Goal: Information Seeking & Learning: Learn about a topic

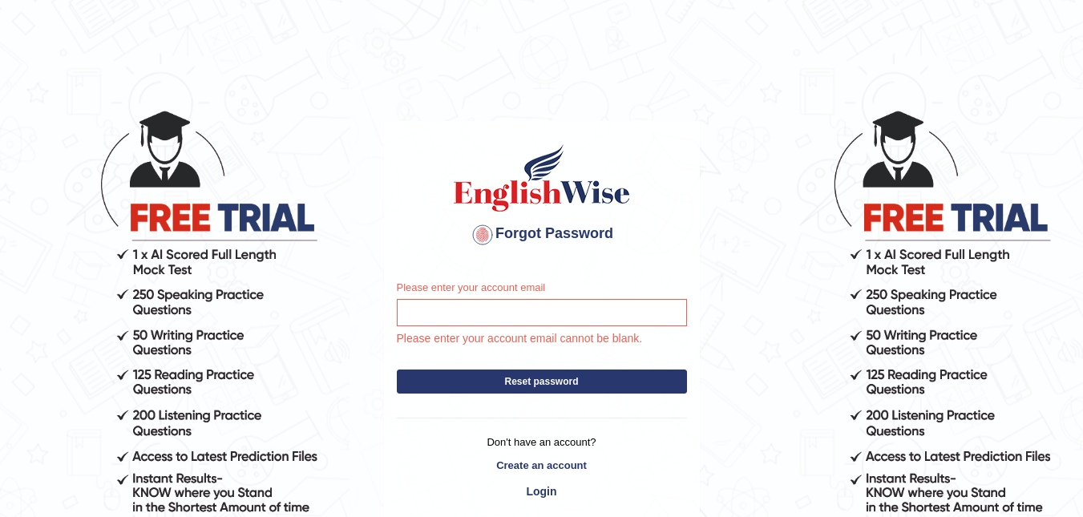
click at [483, 309] on input "Please enter your account email" at bounding box center [542, 312] width 290 height 27
drag, startPoint x: 502, startPoint y: 308, endPoint x: 401, endPoint y: 250, distance: 116.3
click at [401, 250] on div "Forgot Password" at bounding box center [542, 195] width 314 height 146
click at [430, 313] on input "Please enter your account email" at bounding box center [542, 312] width 290 height 27
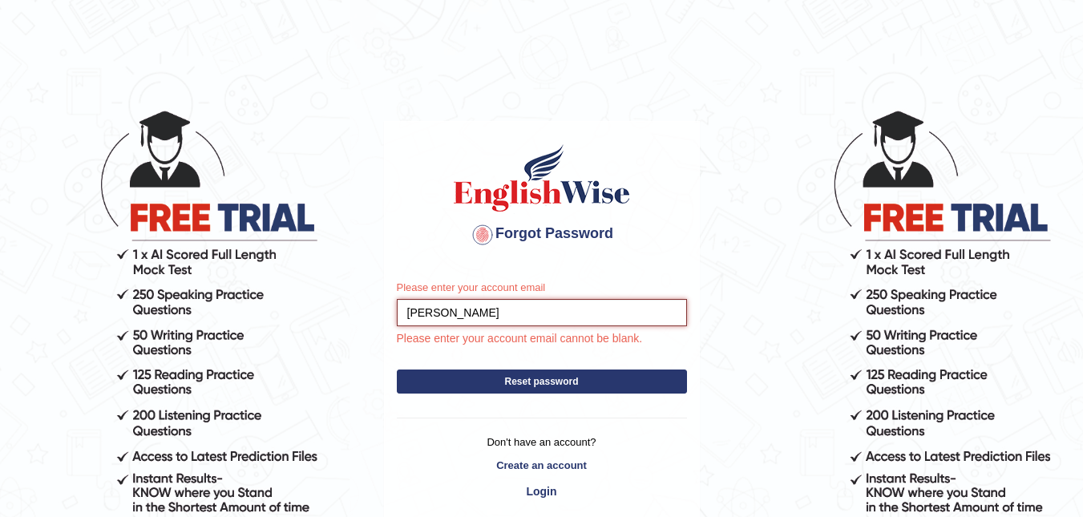
type input "[PERSON_NAME]"
click at [522, 381] on form "Please enter your account email DeeDee Please enter your account email cannot b…" at bounding box center [542, 341] width 290 height 123
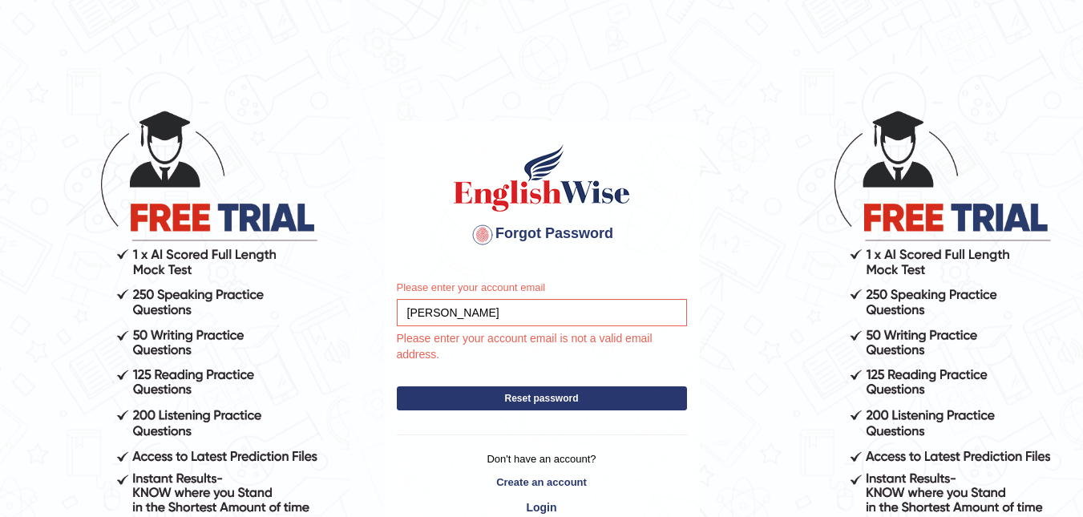
click at [529, 399] on button "Reset password" at bounding box center [542, 398] width 290 height 24
drag, startPoint x: 482, startPoint y: 308, endPoint x: 406, endPoint y: 317, distance: 75.8
click at [406, 317] on input "DeeDee" at bounding box center [542, 312] width 290 height 27
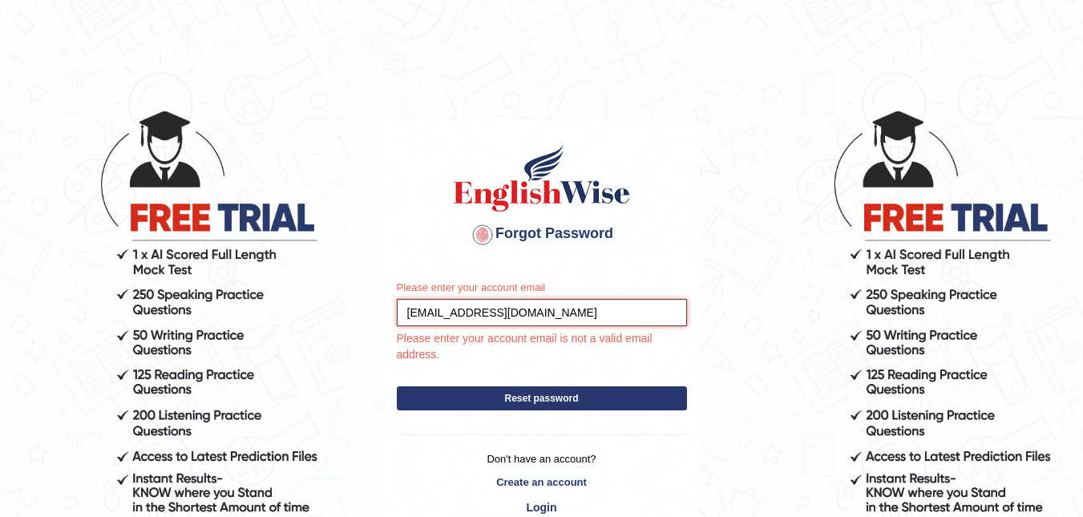
type input "superimut@yahoo.com.au"
click at [529, 393] on div "Please enter your account email superimut@yahoo.com.au Please enter your accoun…" at bounding box center [542, 403] width 314 height 270
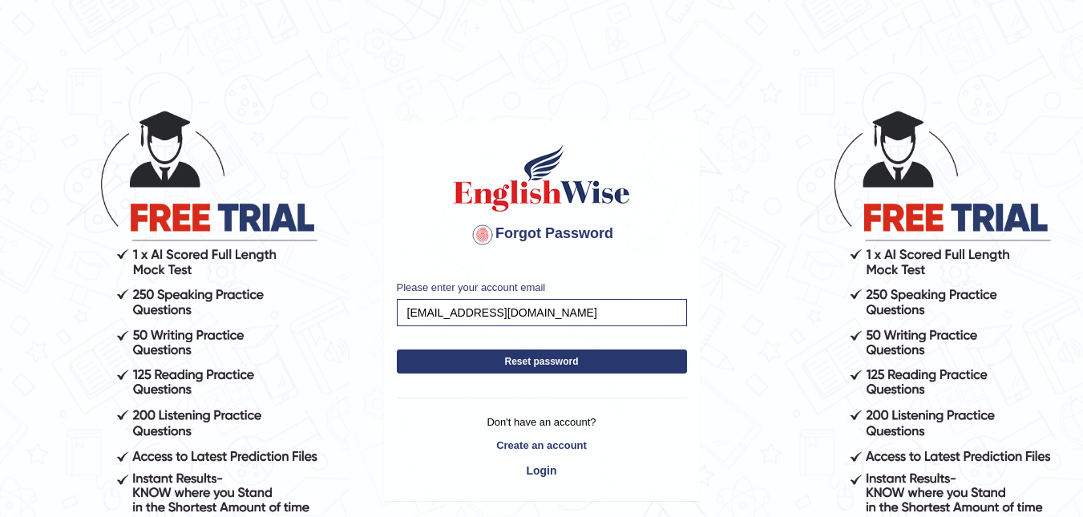
click at [521, 361] on button "Reset password" at bounding box center [542, 361] width 290 height 24
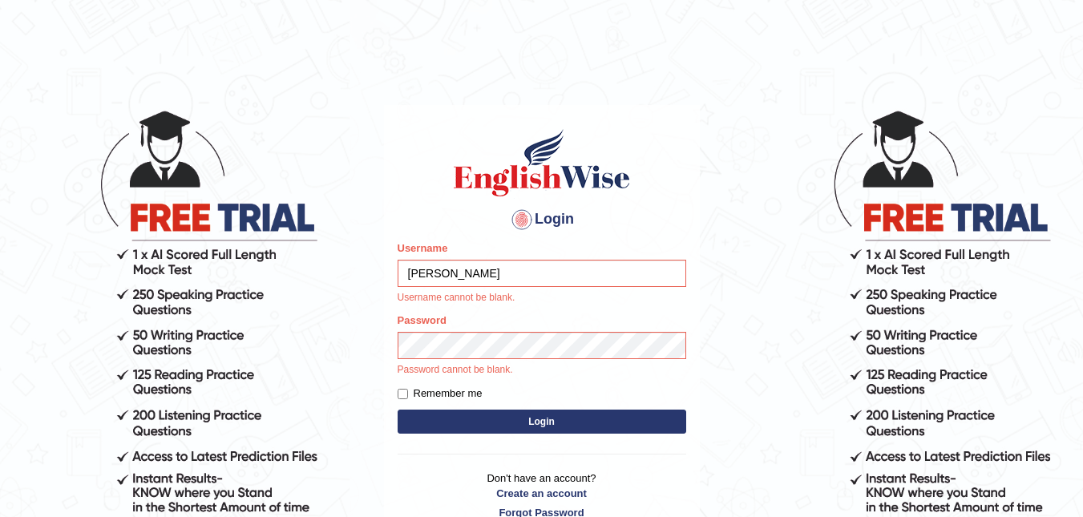
type input "[PERSON_NAME]"
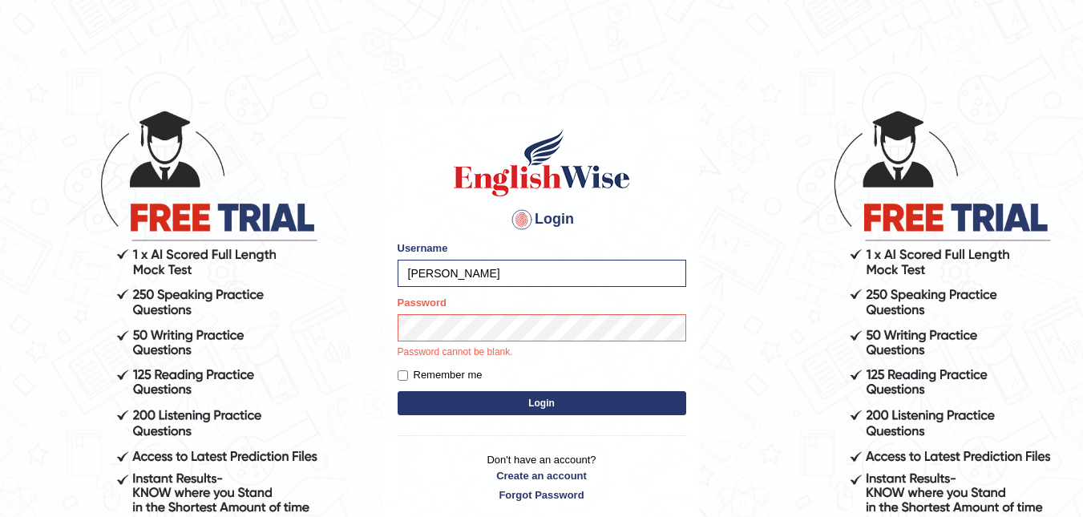
click at [543, 403] on div "Login Please fix the following errors: Username [PERSON_NAME] Password Password…" at bounding box center [542, 314] width 316 height 419
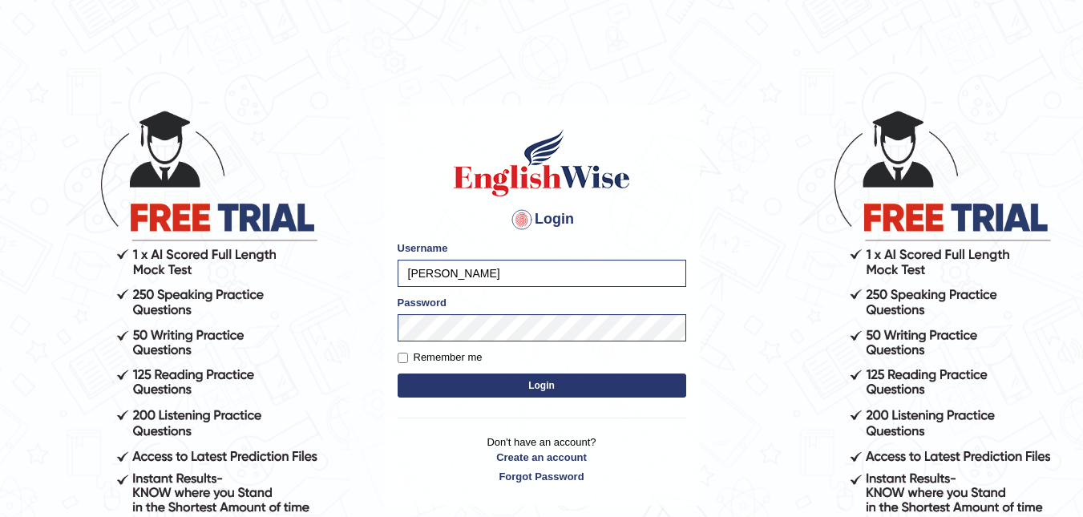
click at [541, 376] on button "Login" at bounding box center [541, 385] width 288 height 24
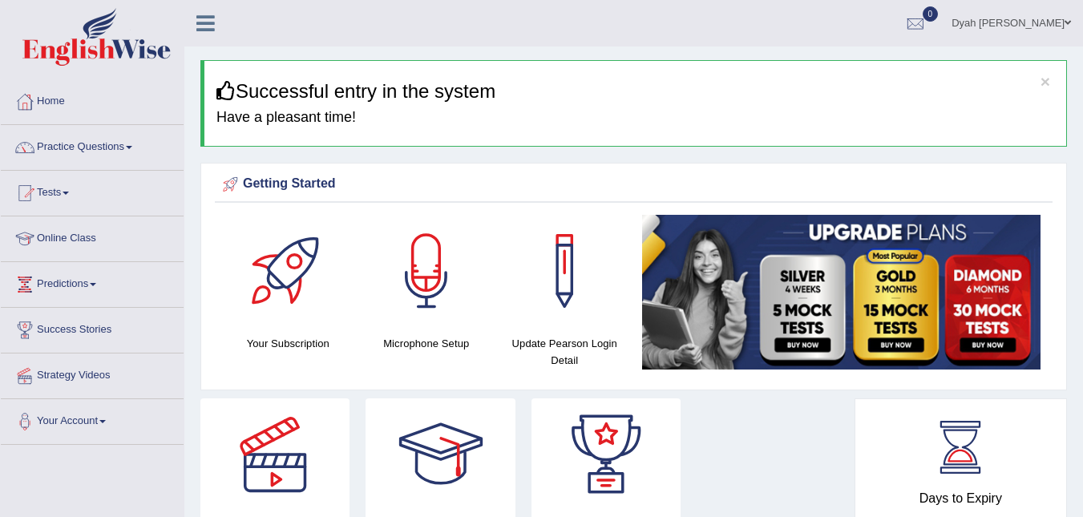
click at [96, 237] on link "Online Class" at bounding box center [92, 236] width 183 height 40
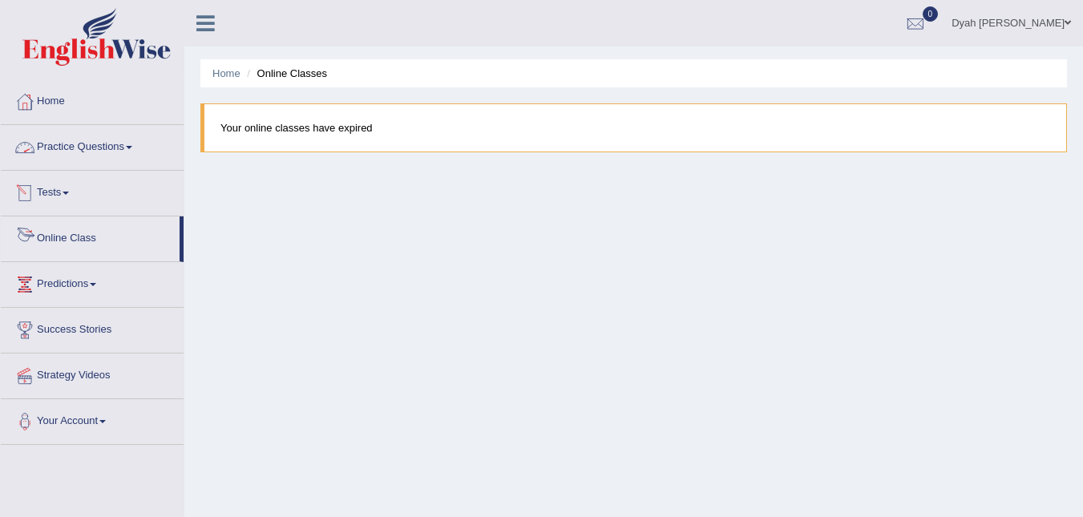
click at [95, 239] on link "Online Class" at bounding box center [90, 236] width 179 height 40
click at [73, 147] on link "Practice Questions" at bounding box center [92, 145] width 183 height 40
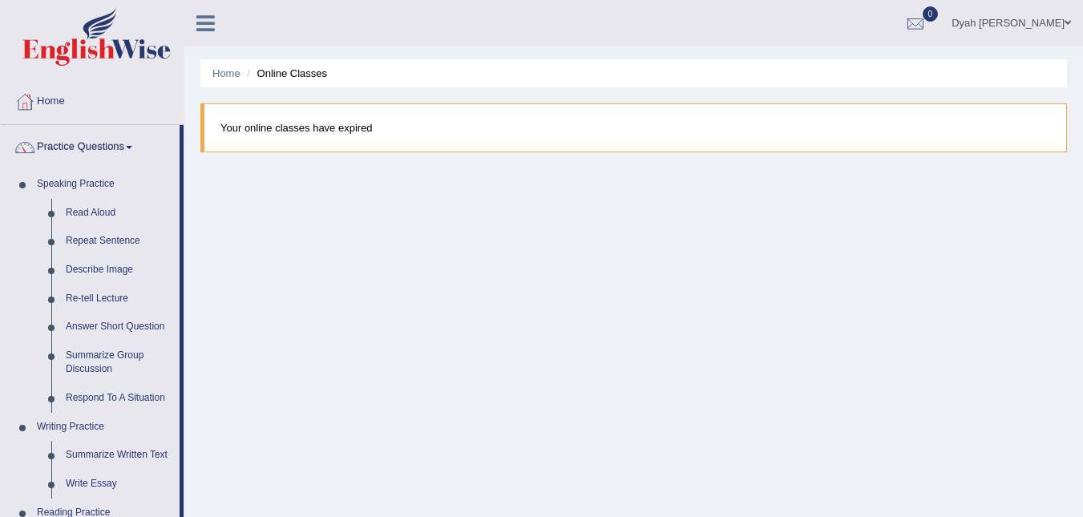
click at [140, 147] on link "Practice Questions" at bounding box center [90, 145] width 179 height 40
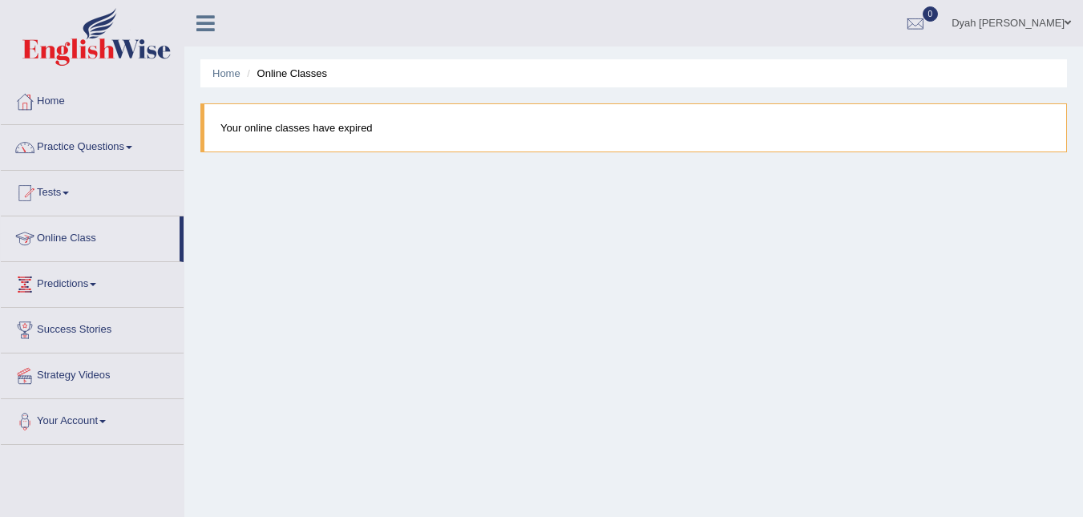
click at [79, 232] on link "Online Class" at bounding box center [90, 236] width 179 height 40
click at [72, 195] on link "Tests" at bounding box center [92, 191] width 183 height 40
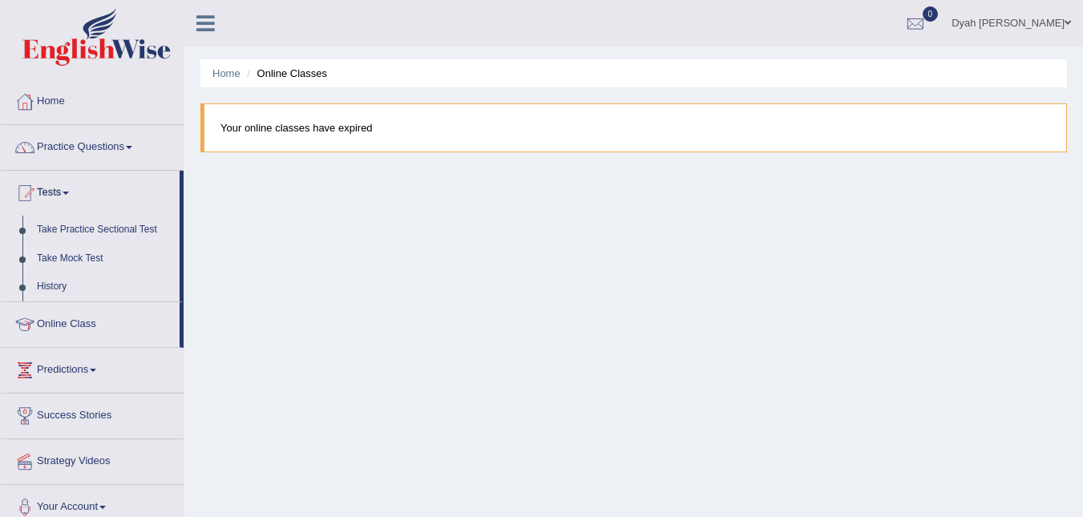
click at [84, 254] on link "Take Mock Test" at bounding box center [105, 258] width 150 height 29
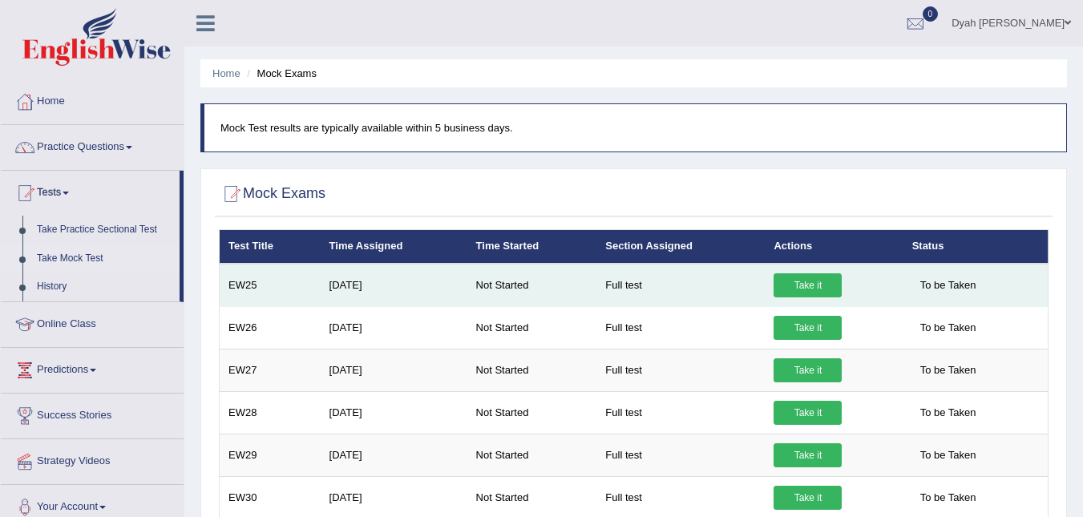
click at [813, 277] on link "Take it" at bounding box center [807, 285] width 68 height 24
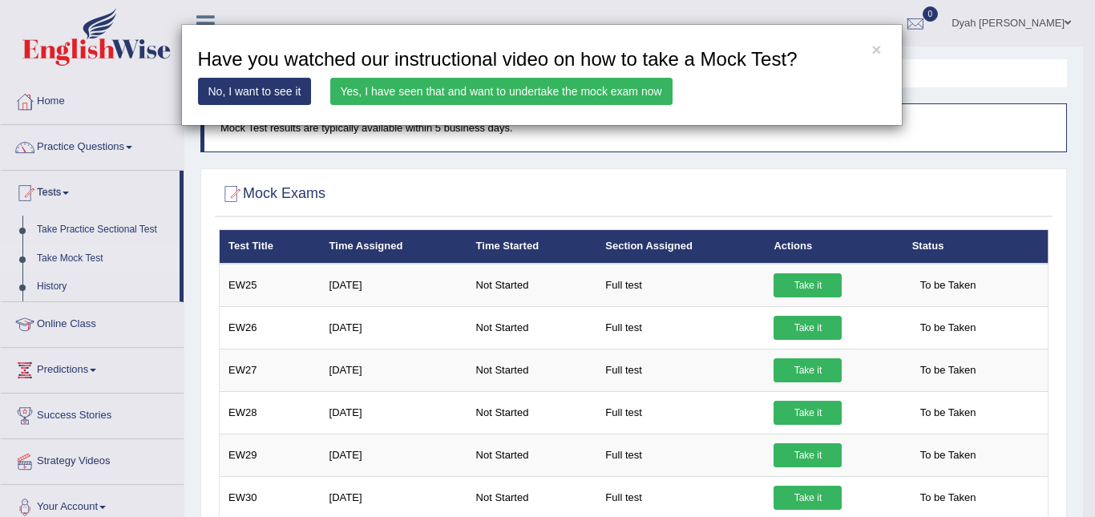
click at [276, 85] on link "No, I want to see it" at bounding box center [255, 91] width 114 height 27
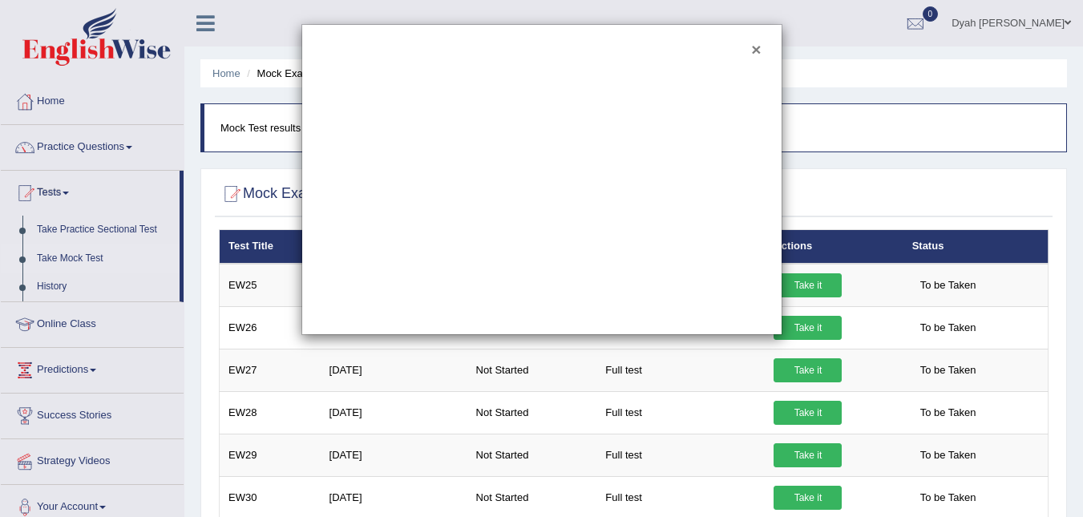
drag, startPoint x: 758, startPoint y: 49, endPoint x: 764, endPoint y: 42, distance: 9.1
click at [763, 42] on div "×" at bounding box center [541, 179] width 481 height 311
click at [755, 44] on button "×" at bounding box center [756, 49] width 10 height 17
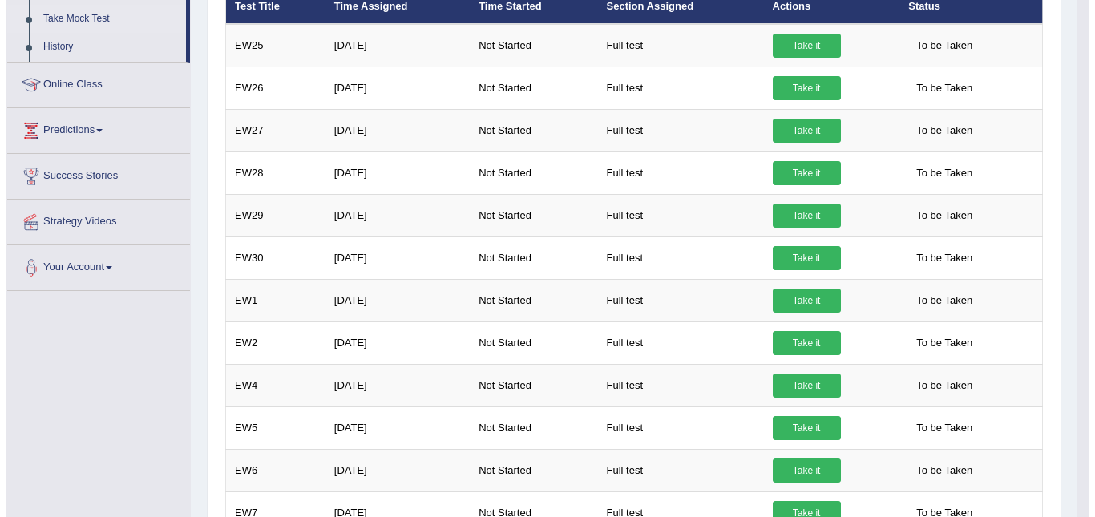
scroll to position [224, 0]
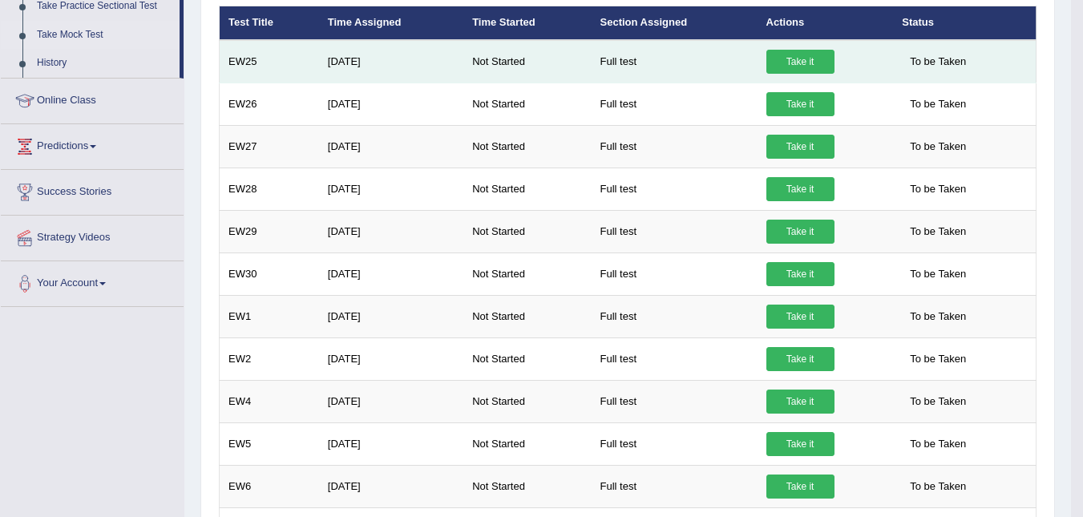
click at [805, 59] on link "Take it" at bounding box center [800, 62] width 68 height 24
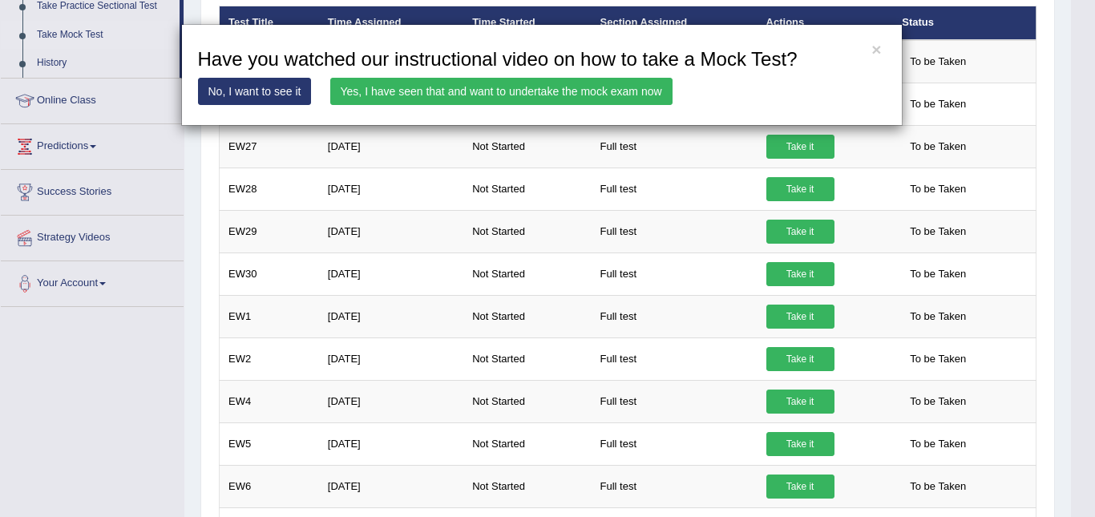
click at [598, 83] on link "Yes, I have seen that and want to undertake the mock exam now" at bounding box center [501, 91] width 342 height 27
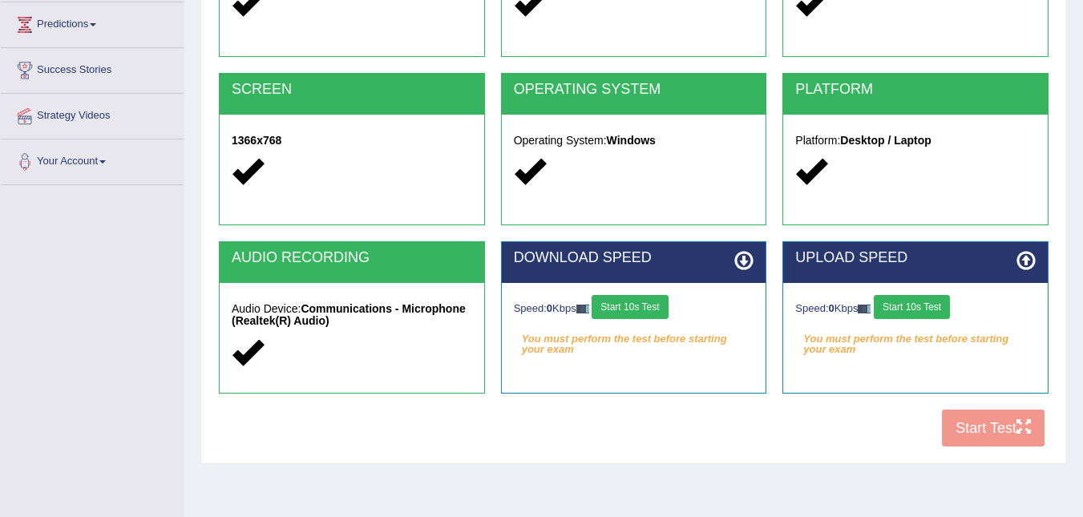
scroll to position [262, 0]
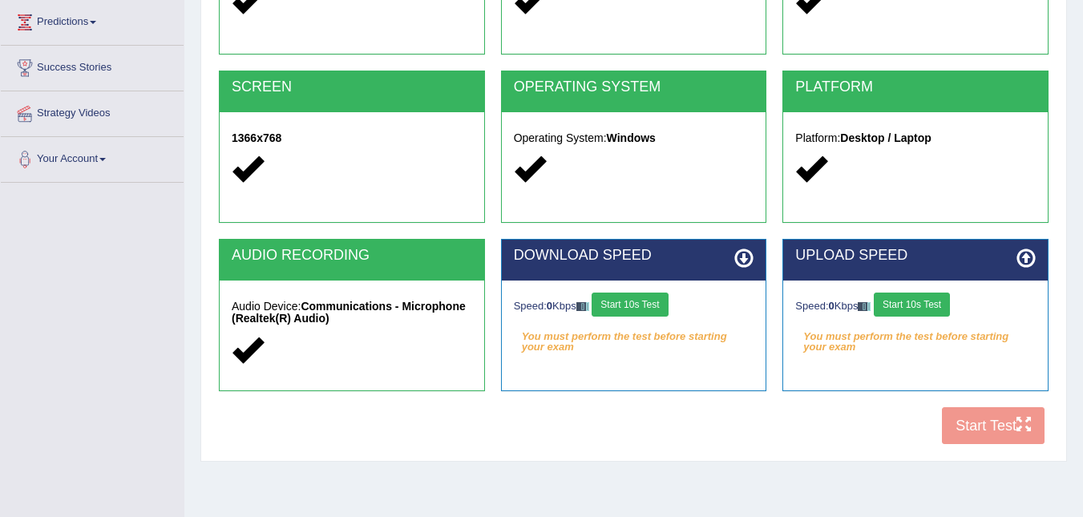
click at [635, 303] on button "Start 10s Test" at bounding box center [629, 304] width 76 height 24
click at [930, 297] on button "Start 10s Test" at bounding box center [911, 304] width 76 height 24
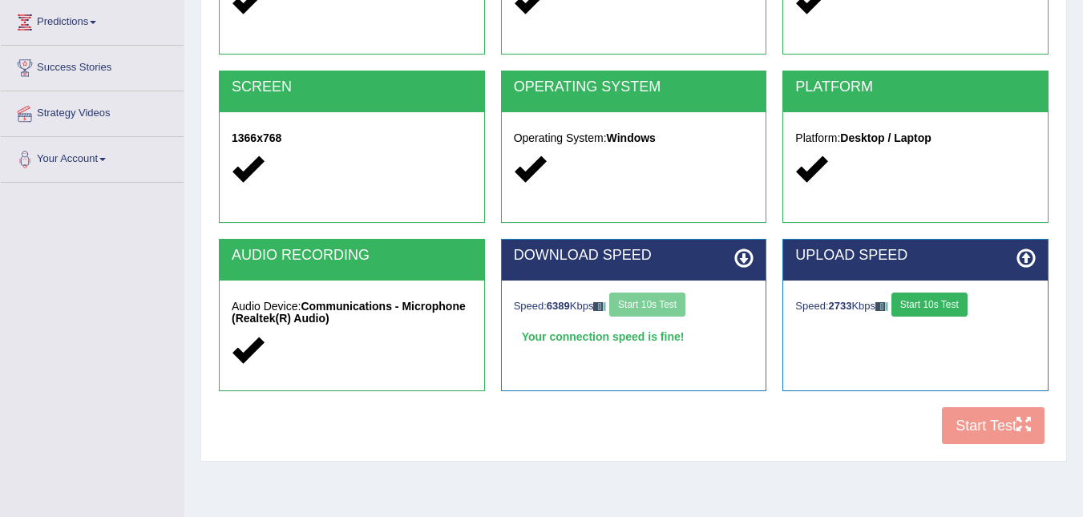
click at [978, 419] on div "COOKIES Cookies Enabled JAVASCRIPT Javascript Enabled BROWSER Browser: Chrome S…" at bounding box center [633, 177] width 837 height 551
click at [1017, 434] on div "COOKIES Cookies Enabled JAVASCRIPT Javascript Enabled BROWSER Browser: Chrome S…" at bounding box center [633, 177] width 837 height 551
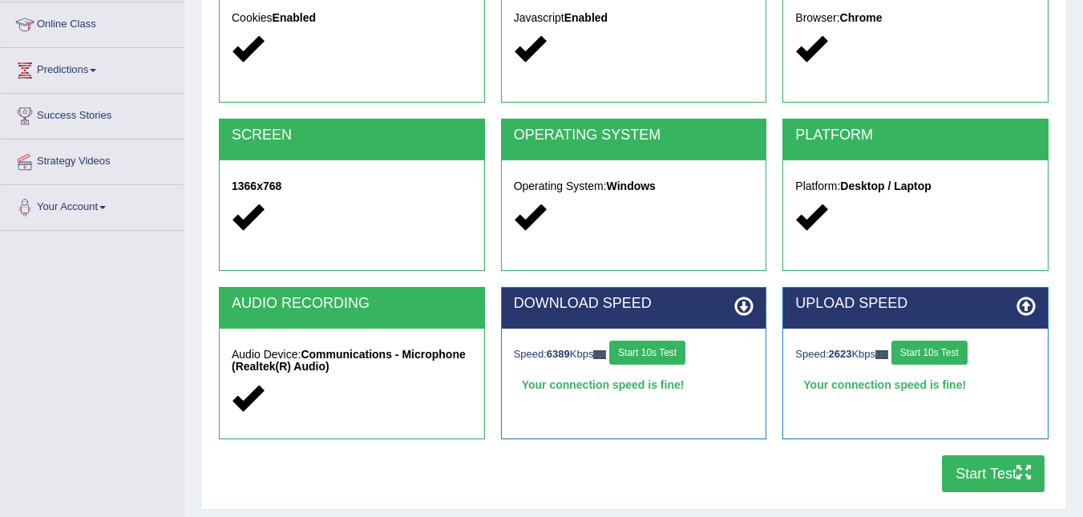
scroll to position [222, 0]
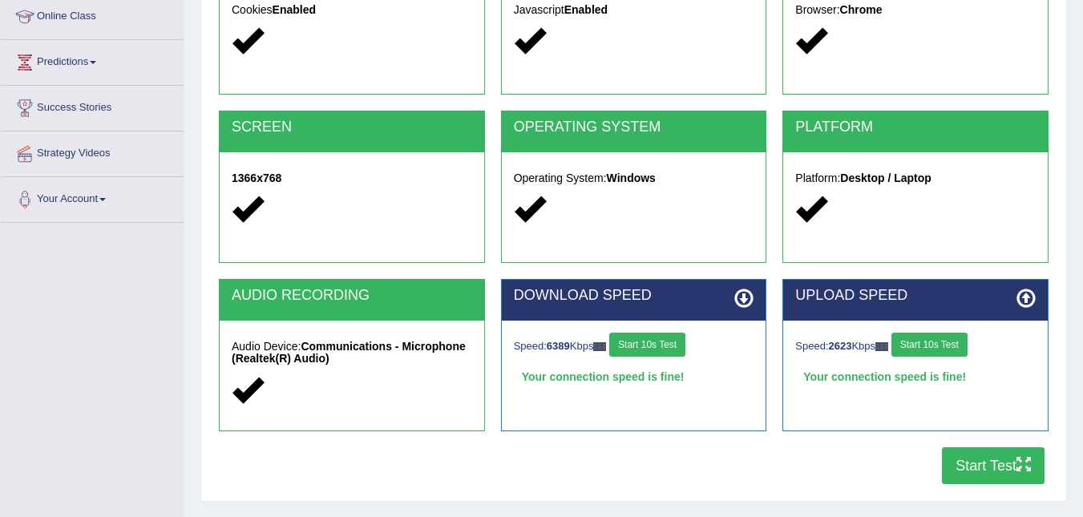
click at [1022, 295] on icon at bounding box center [1025, 297] width 19 height 19
click at [745, 296] on icon at bounding box center [743, 297] width 19 height 19
click at [747, 296] on icon at bounding box center [743, 297] width 19 height 19
click at [748, 295] on icon at bounding box center [743, 297] width 19 height 19
click at [748, 294] on icon at bounding box center [743, 297] width 19 height 19
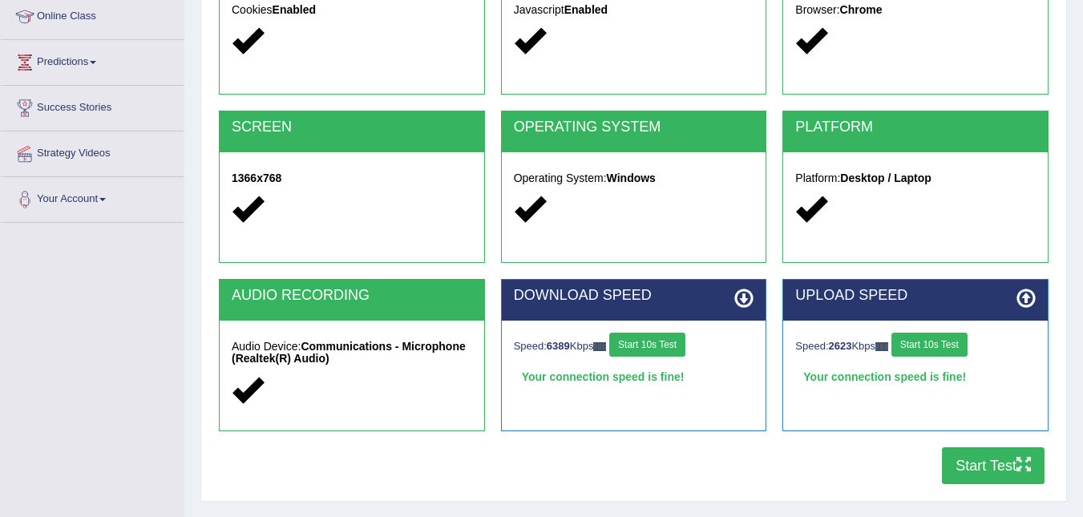
click at [1019, 301] on icon at bounding box center [1025, 297] width 19 height 19
drag, startPoint x: 323, startPoint y: 356, endPoint x: 331, endPoint y: 351, distance: 9.3
click at [326, 353] on h5 "Audio Device: Communications - Microphone (Realtek(R) Audio)" at bounding box center [352, 353] width 240 height 25
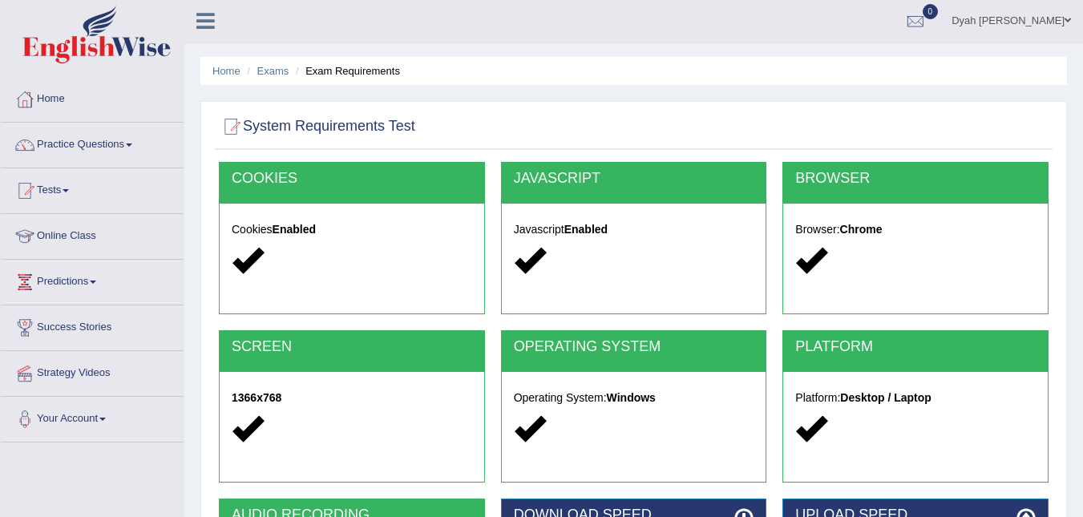
scroll to position [0, 0]
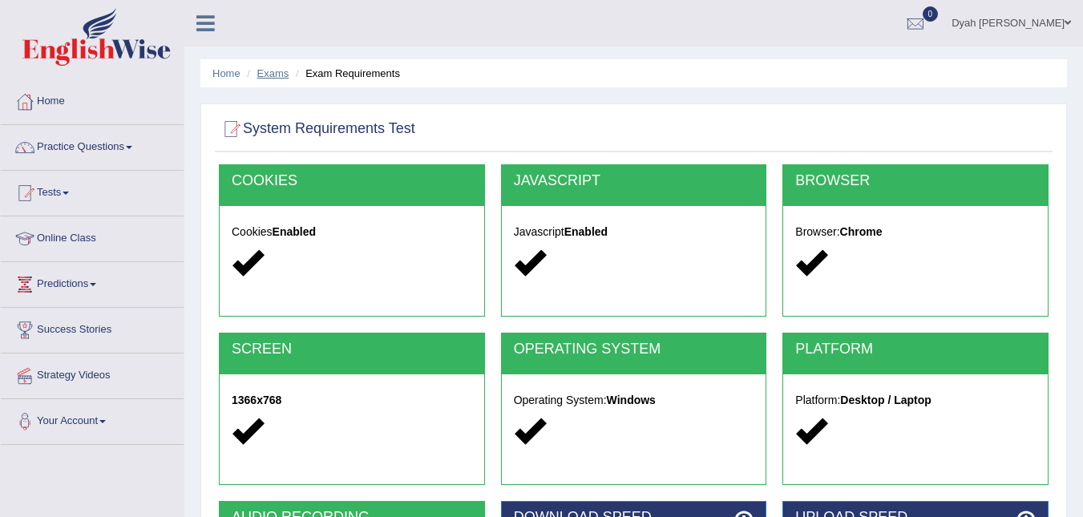
click at [277, 71] on link "Exams" at bounding box center [273, 73] width 32 height 12
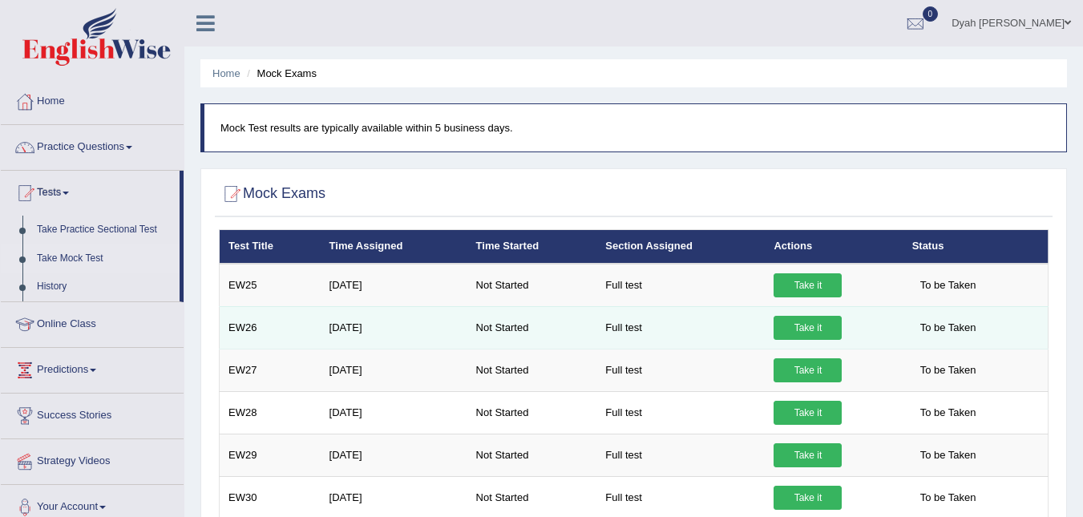
click at [813, 322] on link "Take it" at bounding box center [807, 328] width 68 height 24
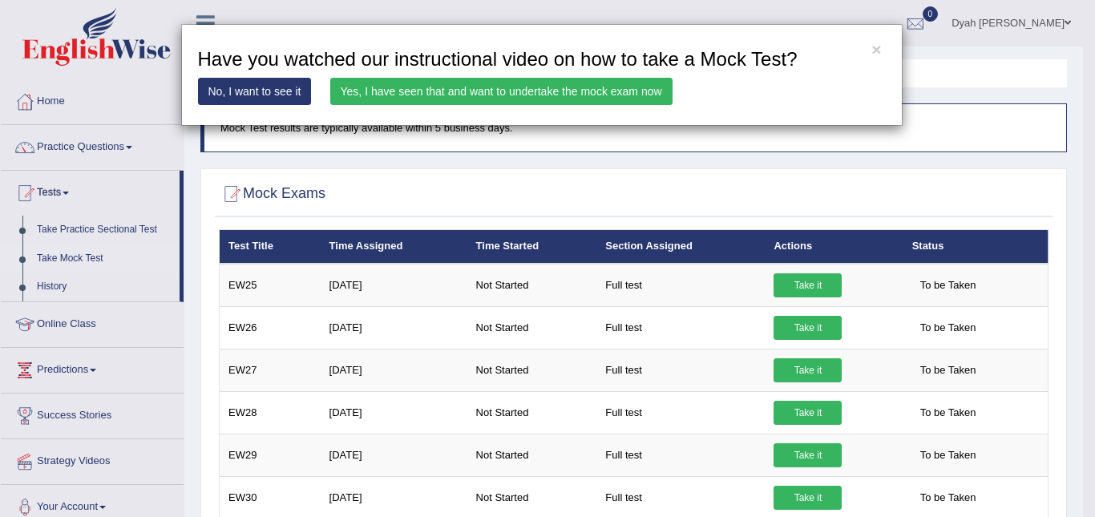
click at [587, 90] on link "Yes, I have seen that and want to undertake the mock exam now" at bounding box center [501, 91] width 342 height 27
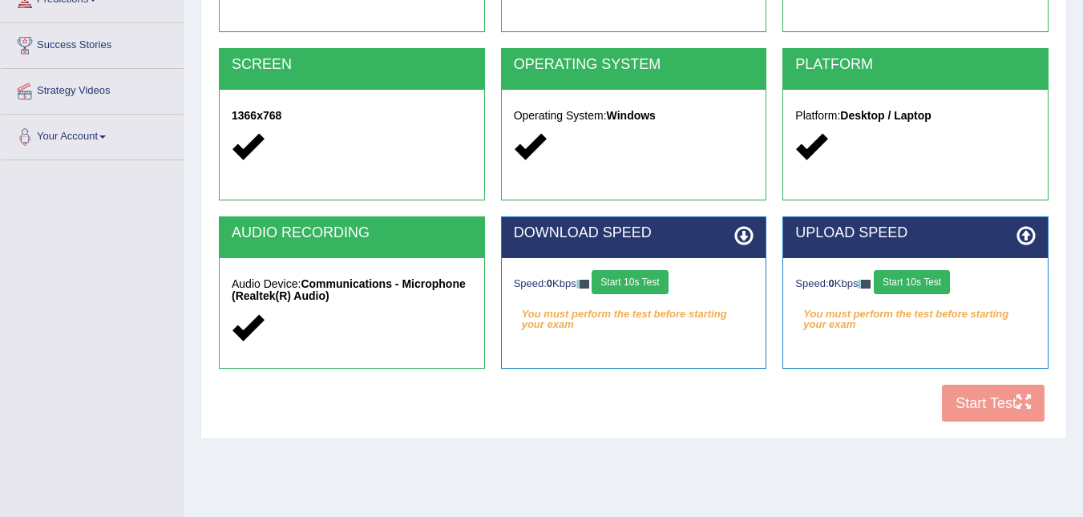
scroll to position [292, 0]
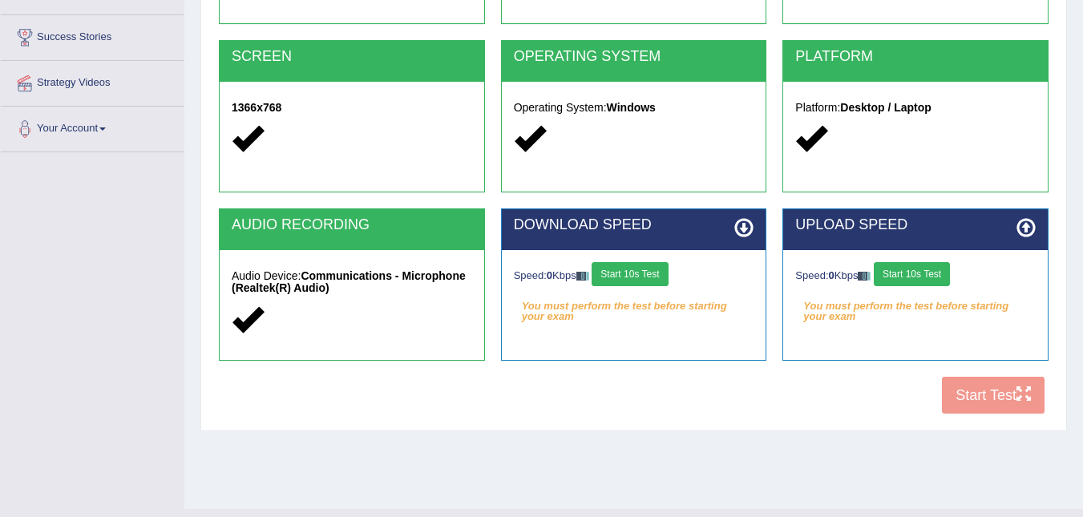
click at [628, 275] on button "Start 10s Test" at bounding box center [629, 274] width 76 height 24
click at [934, 263] on button "Start 10s Test" at bounding box center [911, 274] width 76 height 24
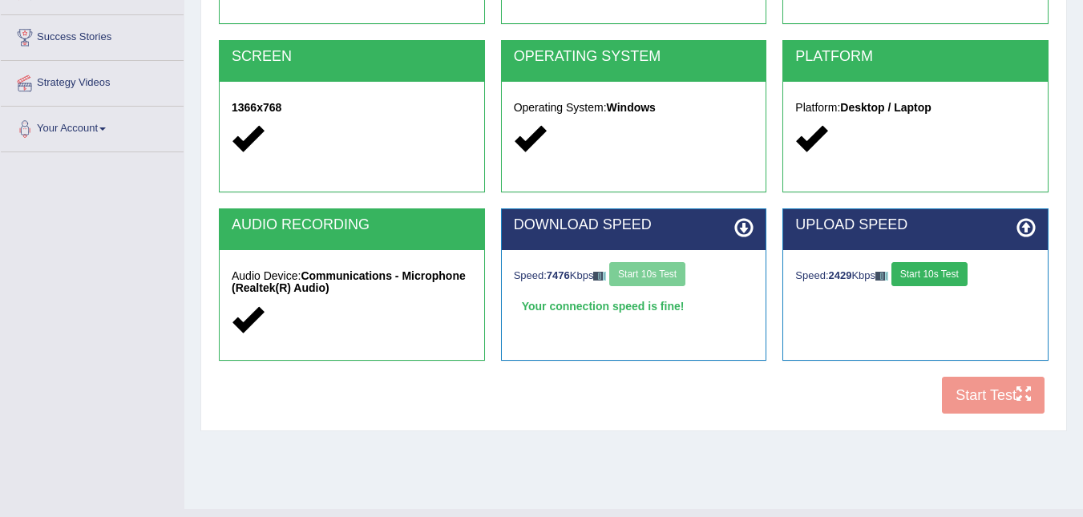
click at [1029, 392] on div "COOKIES Cookies Enabled JAVASCRIPT Javascript Enabled BROWSER Browser: Chrome S…" at bounding box center [633, 147] width 837 height 551
click at [1028, 391] on div "COOKIES Cookies Enabled JAVASCRIPT Javascript Enabled BROWSER Browser: Chrome S…" at bounding box center [633, 147] width 837 height 551
click at [1029, 391] on div "COOKIES Cookies Enabled JAVASCRIPT Javascript Enabled BROWSER Browser: Chrome S…" at bounding box center [633, 147] width 837 height 551
drag, startPoint x: 984, startPoint y: 378, endPoint x: 988, endPoint y: 389, distance: 11.9
click at [987, 389] on div "COOKIES Cookies Enabled JAVASCRIPT Javascript Enabled BROWSER Browser: Chrome S…" at bounding box center [633, 147] width 837 height 551
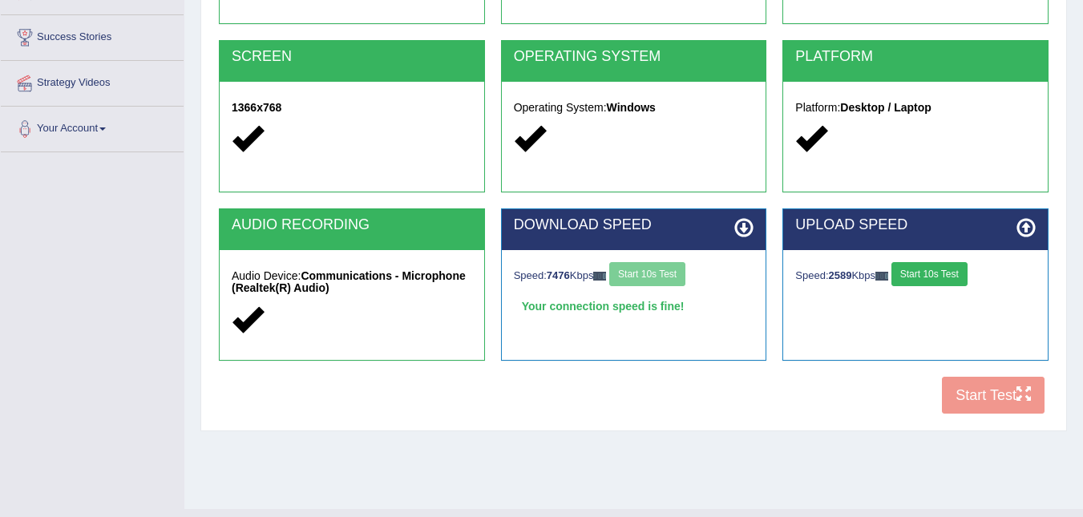
click at [990, 388] on div "COOKIES Cookies Enabled JAVASCRIPT Javascript Enabled BROWSER Browser: Chrome S…" at bounding box center [633, 147] width 837 height 551
click at [992, 386] on div "COOKIES Cookies Enabled JAVASCRIPT Javascript Enabled BROWSER Browser: Chrome S…" at bounding box center [633, 147] width 837 height 551
drag, startPoint x: 992, startPoint y: 385, endPoint x: 963, endPoint y: 357, distance: 40.2
click at [988, 375] on div "COOKIES Cookies Enabled JAVASCRIPT Javascript Enabled BROWSER Browser: Chrome S…" at bounding box center [633, 147] width 837 height 551
click at [747, 228] on icon at bounding box center [743, 227] width 19 height 19
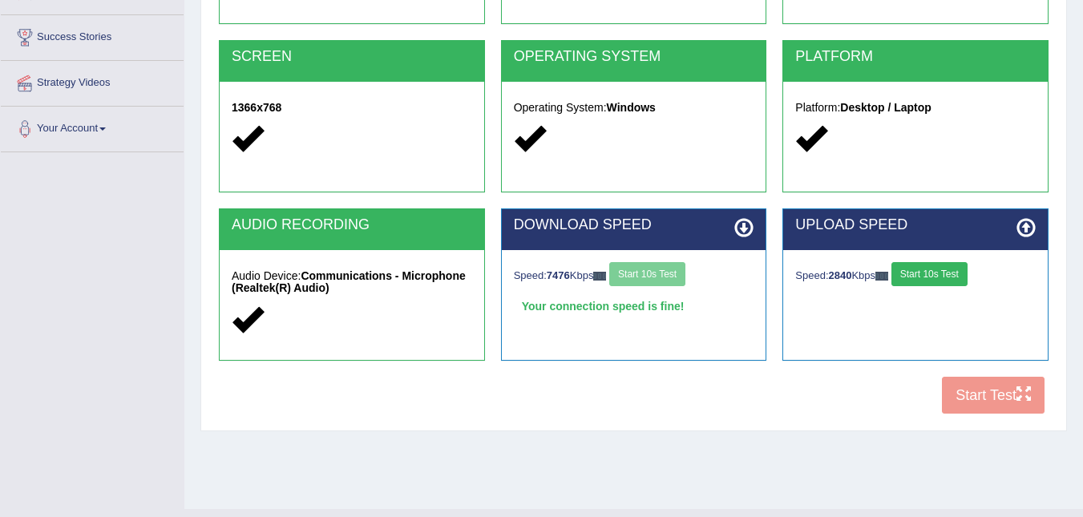
click at [744, 228] on icon at bounding box center [743, 227] width 19 height 19
click at [744, 230] on icon at bounding box center [743, 227] width 19 height 19
drag, startPoint x: 744, startPoint y: 230, endPoint x: 934, endPoint y: 276, distance: 196.1
click at [744, 230] on icon at bounding box center [743, 227] width 19 height 19
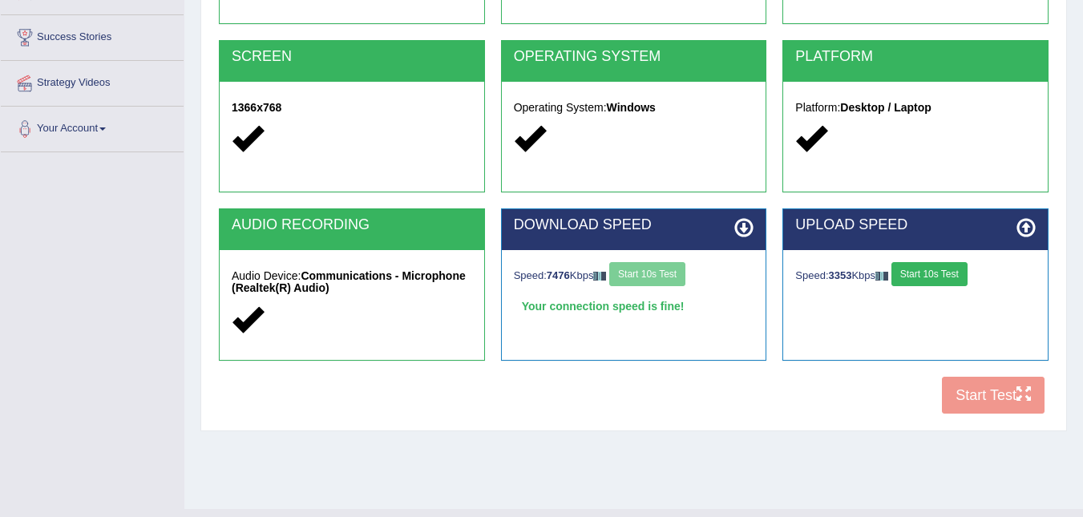
click at [1025, 218] on icon at bounding box center [1025, 227] width 19 height 19
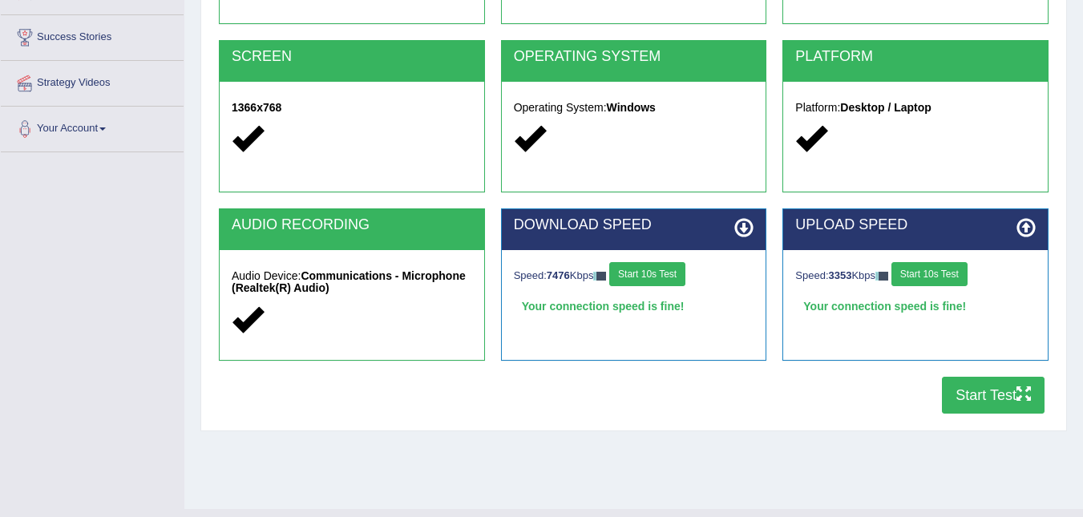
click at [1029, 218] on icon at bounding box center [1025, 227] width 19 height 19
drag, startPoint x: 1030, startPoint y: 225, endPoint x: 639, endPoint y: 415, distance: 434.7
click at [666, 428] on div "System Requirements Test [GEOGRAPHIC_DATA] Cookies Enabled JAVASCRIPT Javascrip…" at bounding box center [633, 121] width 866 height 620
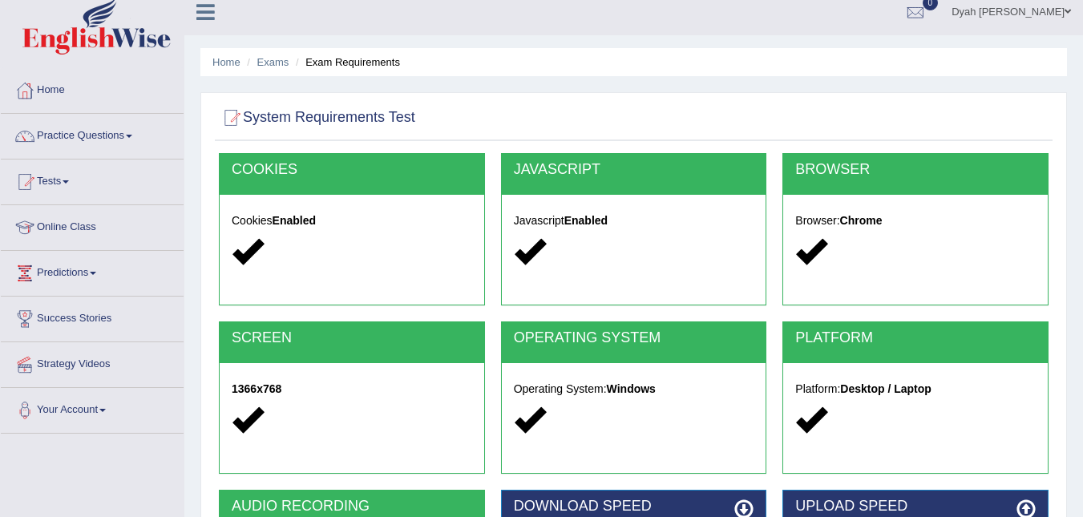
scroll to position [0, 0]
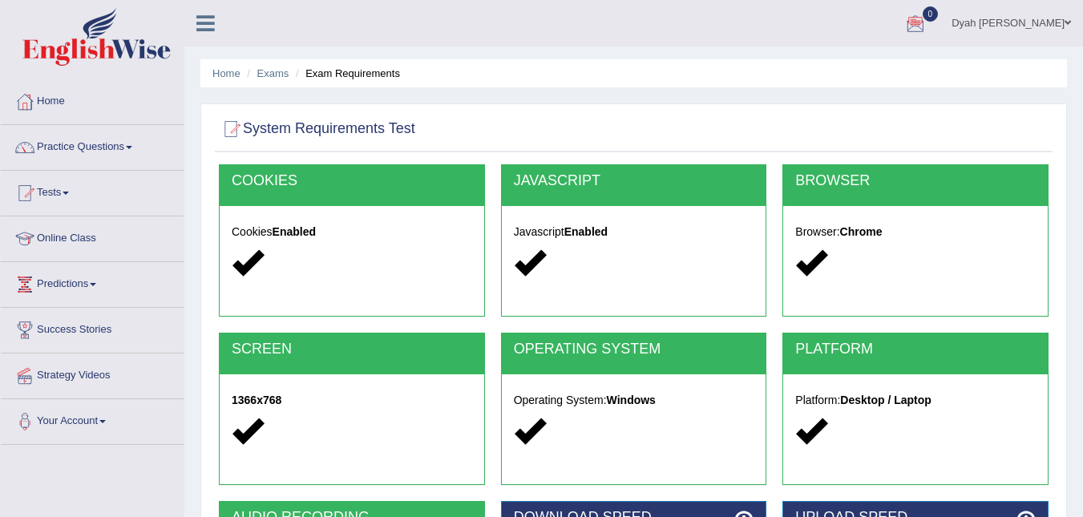
click at [67, 188] on link "Tests" at bounding box center [92, 191] width 183 height 40
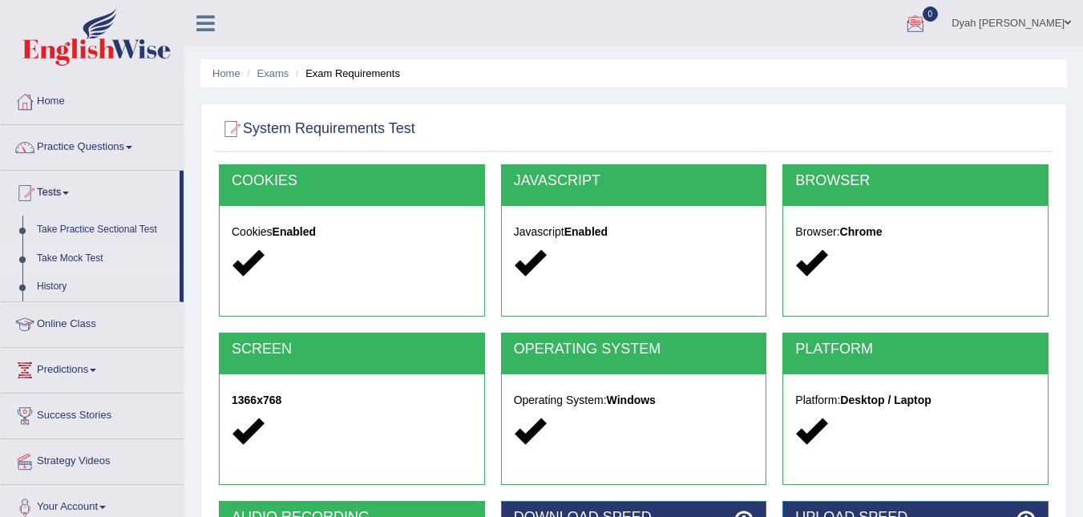
click at [75, 259] on link "Take Mock Test" at bounding box center [105, 258] width 150 height 29
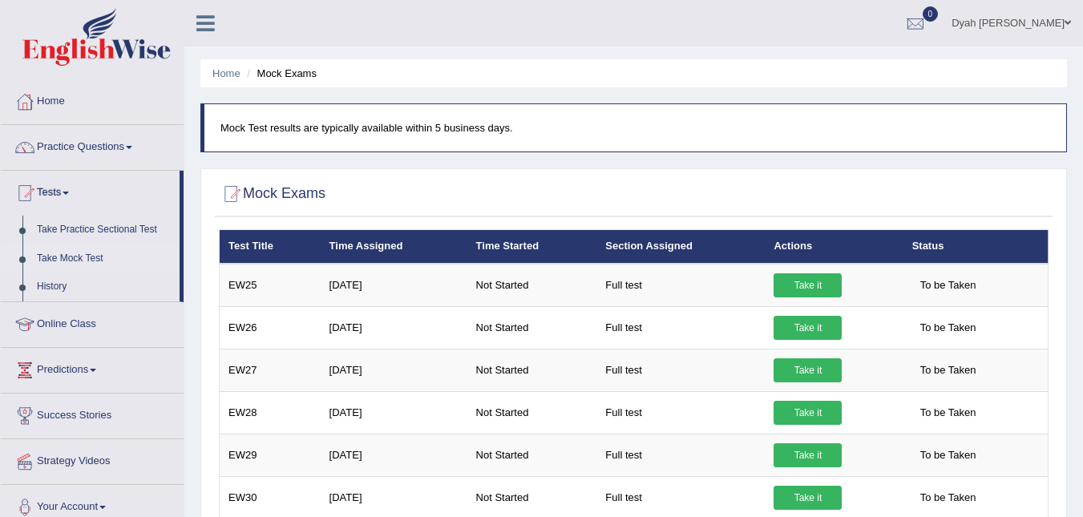
drag, startPoint x: 301, startPoint y: 195, endPoint x: 385, endPoint y: 165, distance: 89.2
click at [306, 192] on h2 "Mock Exams" at bounding box center [272, 194] width 107 height 24
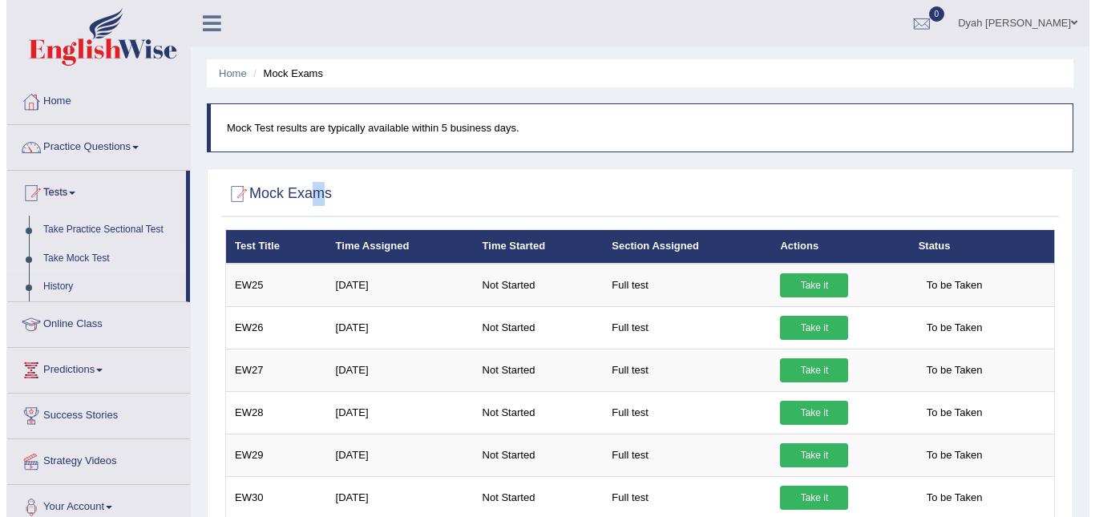
scroll to position [452, 0]
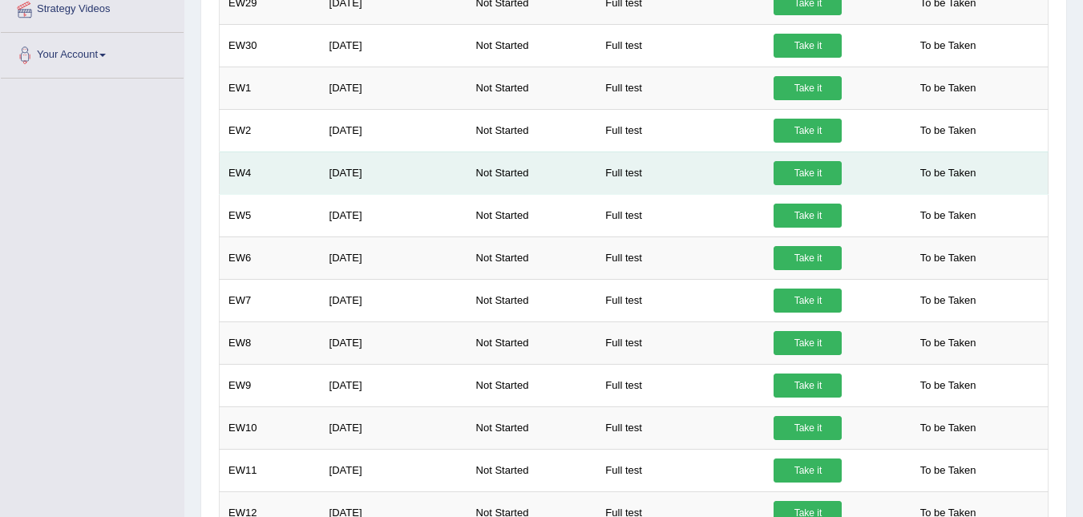
click at [801, 163] on link "Take it" at bounding box center [807, 173] width 68 height 24
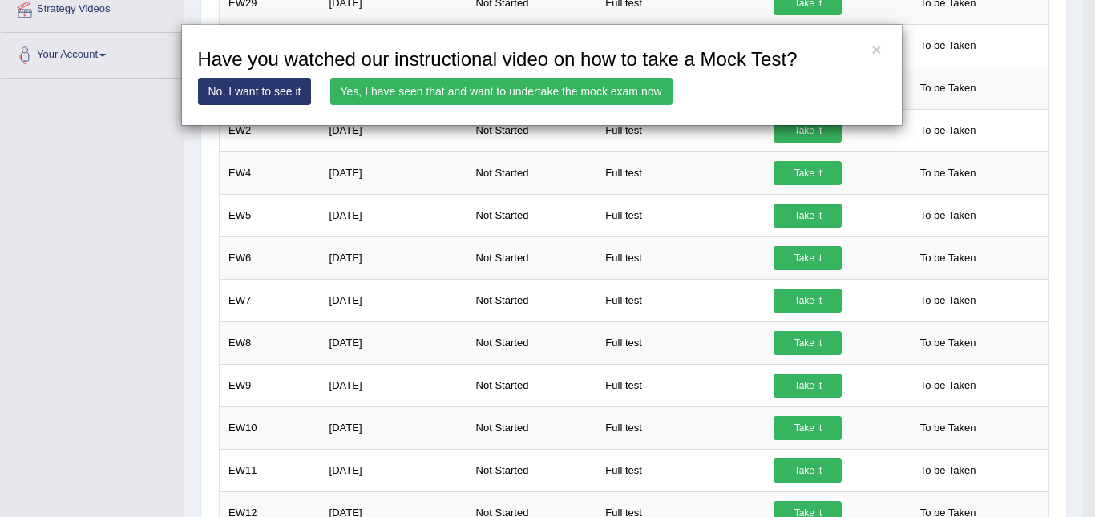
click at [543, 81] on link "Yes, I have seen that and want to undertake the mock exam now" at bounding box center [501, 91] width 342 height 27
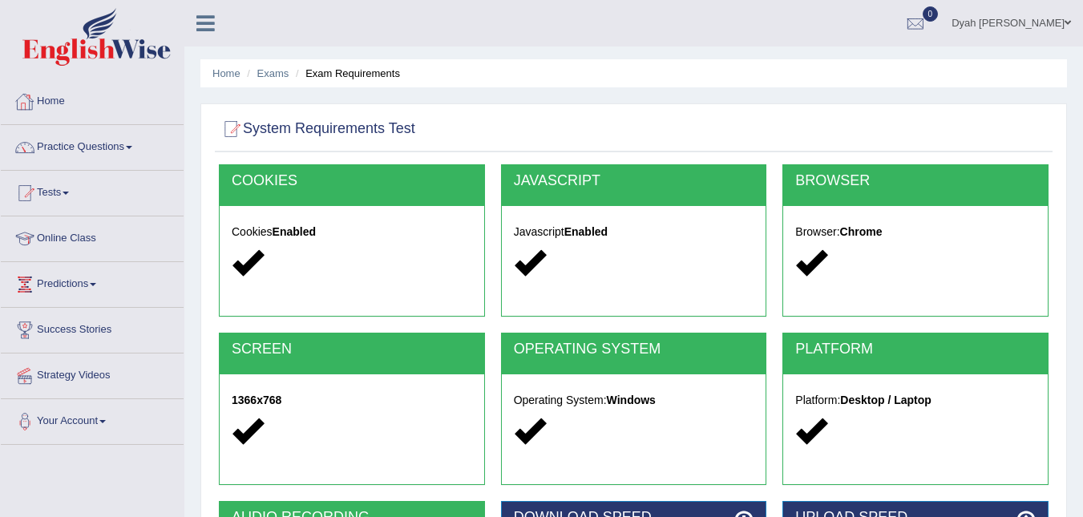
click at [204, 29] on icon at bounding box center [205, 23] width 18 height 21
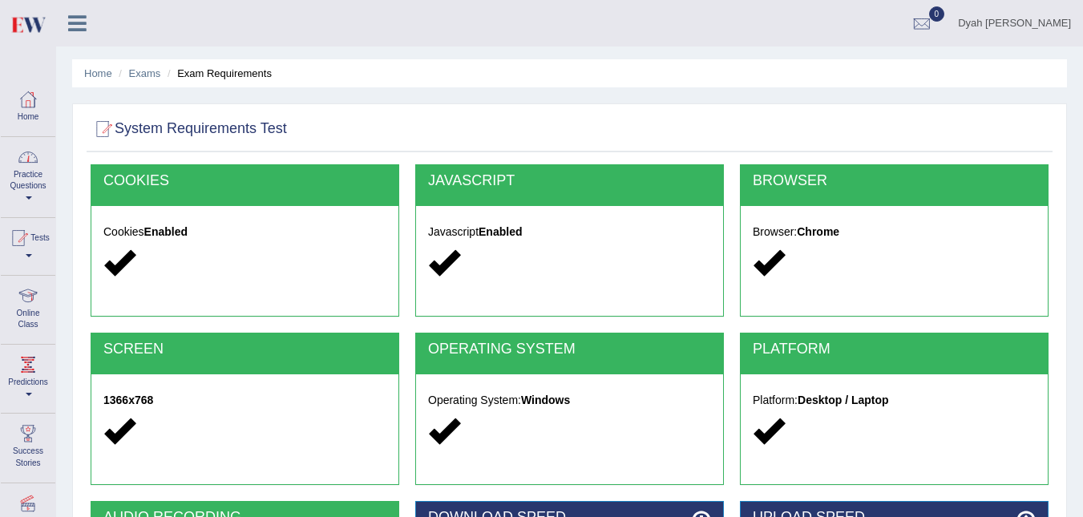
click at [36, 170] on link "Practice Questions" at bounding box center [28, 174] width 54 height 75
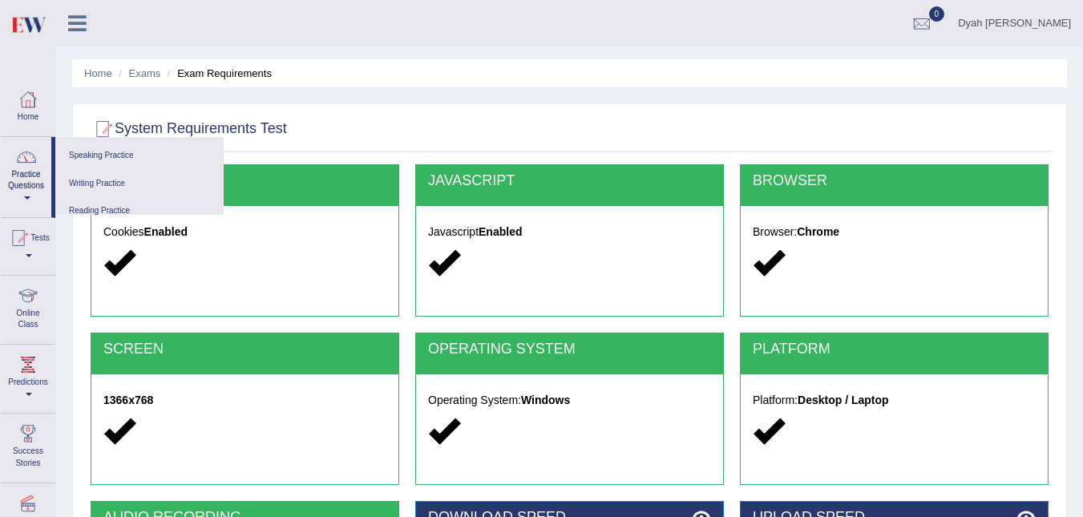
click at [36, 170] on link "Practice Questions" at bounding box center [26, 174] width 50 height 75
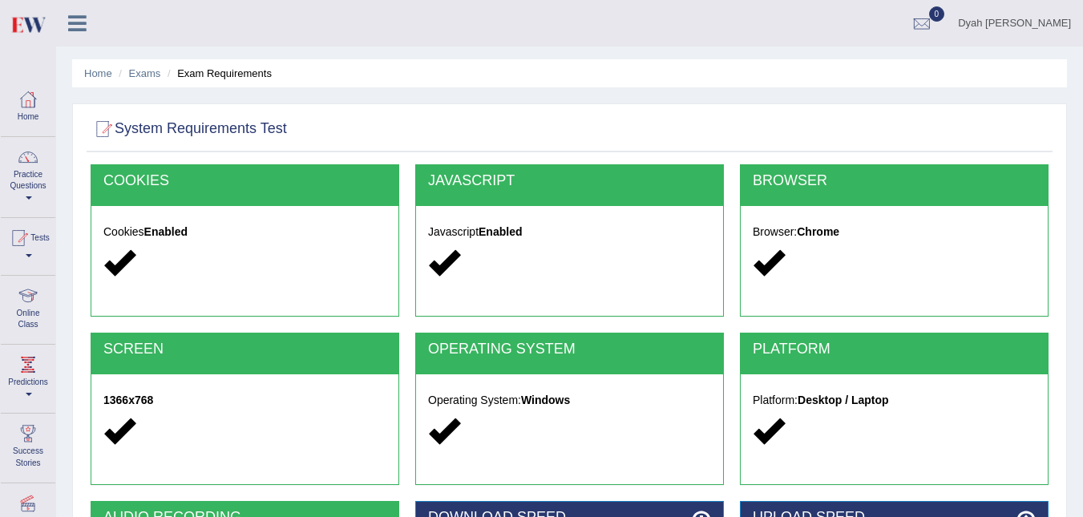
click at [46, 171] on link "Practice Questions" at bounding box center [28, 174] width 54 height 75
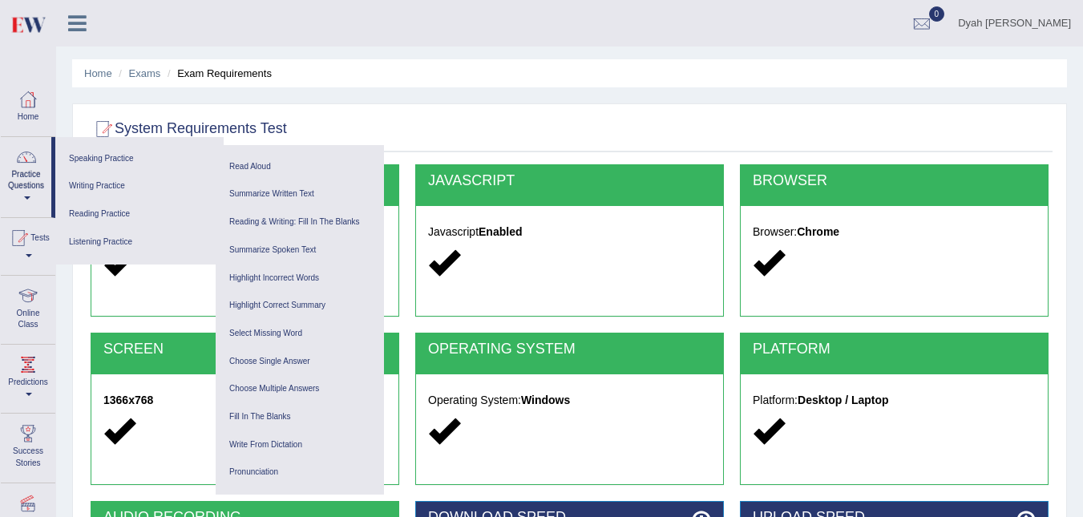
click at [38, 248] on link "Tests" at bounding box center [28, 244] width 54 height 52
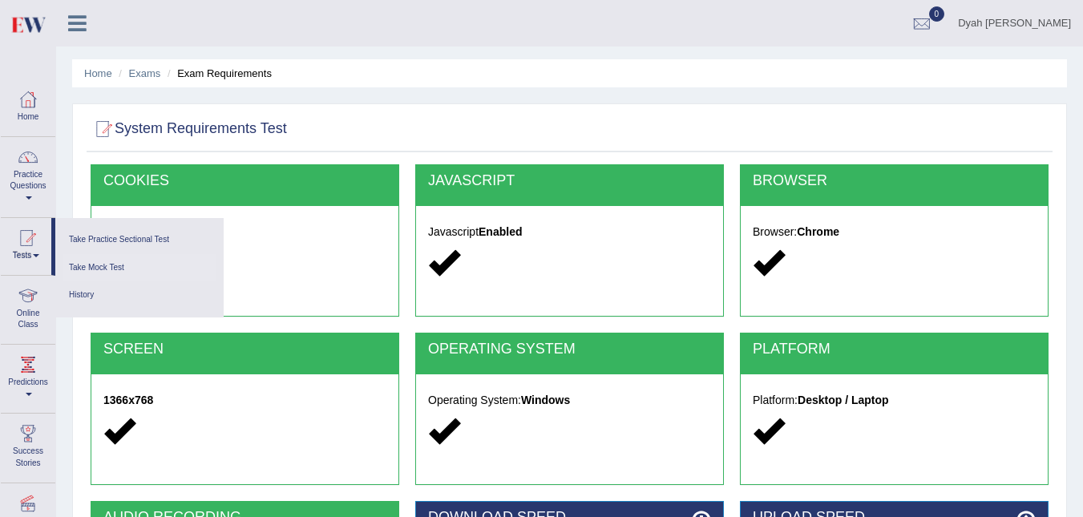
click at [102, 268] on link "Take Mock Test" at bounding box center [139, 268] width 152 height 28
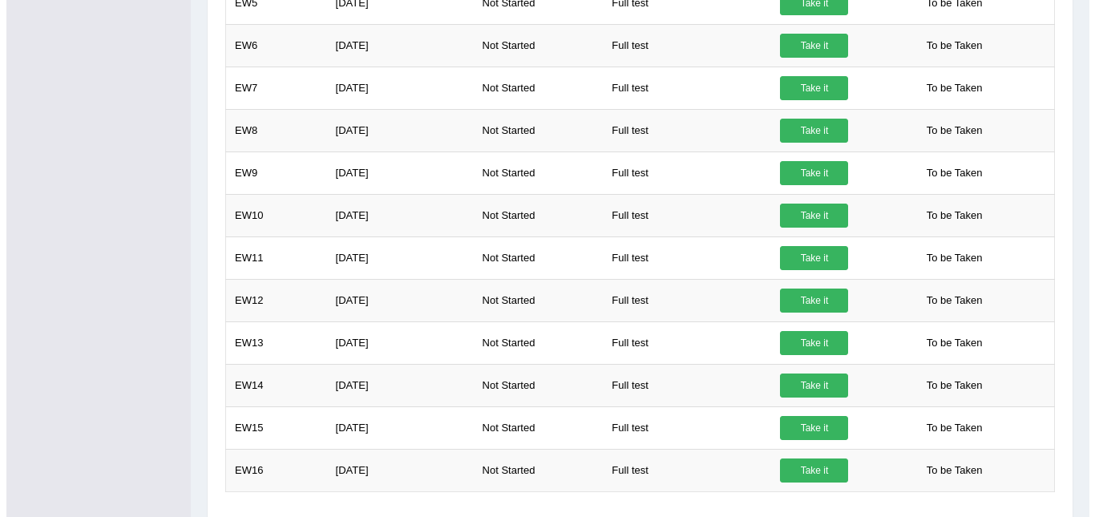
scroll to position [721, 0]
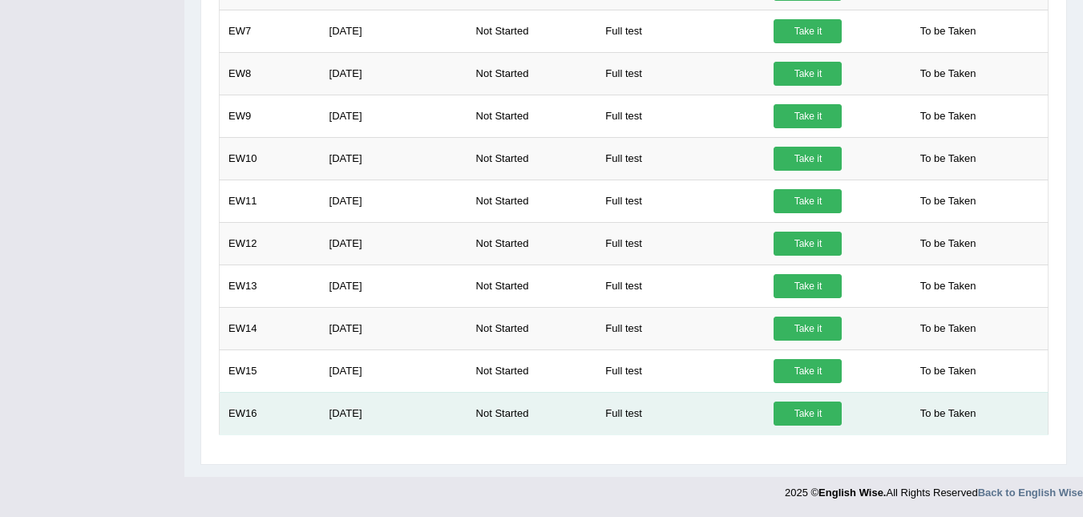
click at [801, 404] on link "Take it" at bounding box center [807, 413] width 68 height 24
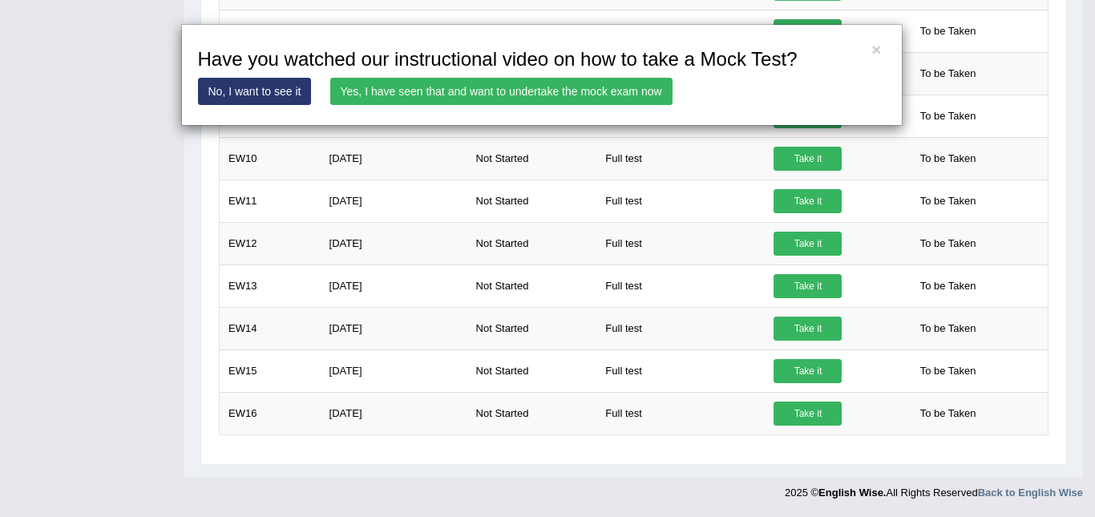
click at [453, 83] on link "Yes, I have seen that and want to undertake the mock exam now" at bounding box center [501, 91] width 342 height 27
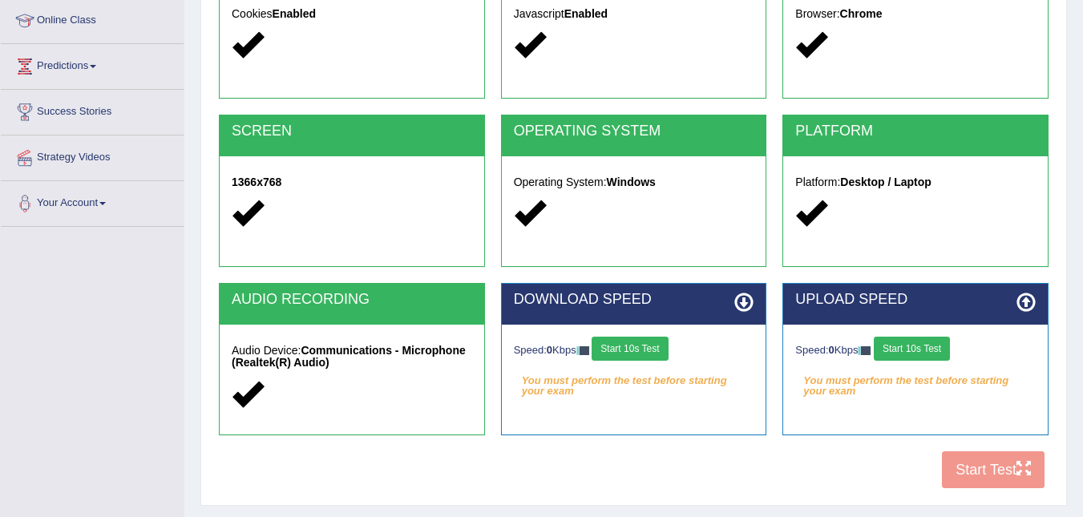
scroll to position [325, 0]
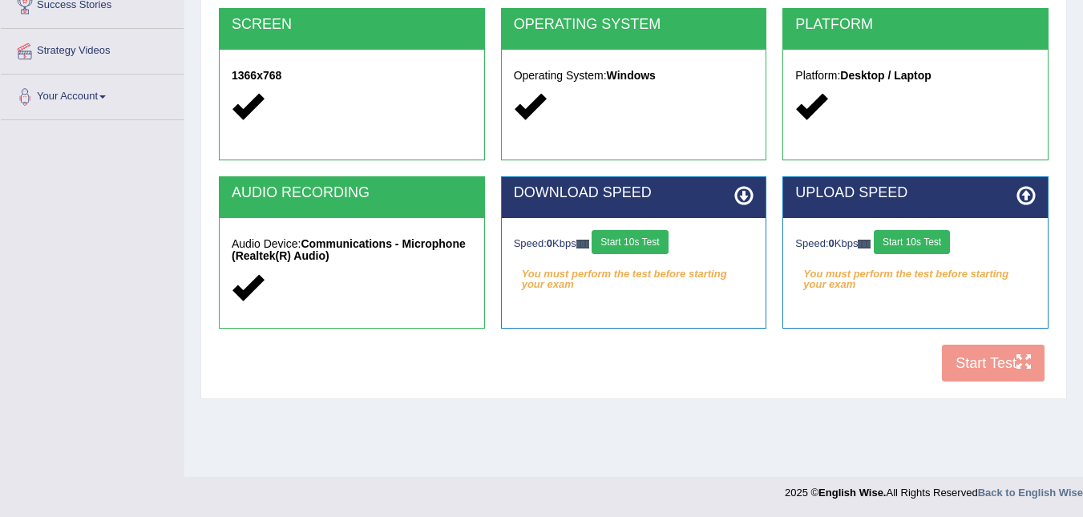
drag, startPoint x: 937, startPoint y: 328, endPoint x: 975, endPoint y: 368, distance: 55.5
click at [950, 341] on div "UPLOAD SPEED Speed: 0 Kbps Start 10s Test You must perform the test before star…" at bounding box center [915, 260] width 282 height 168
drag, startPoint x: 978, startPoint y: 370, endPoint x: 846, endPoint y: 285, distance: 156.5
click at [875, 297] on div "COOKIES Cookies Enabled JAVASCRIPT Javascript Enabled BROWSER Browser: Chrome S…" at bounding box center [633, 115] width 837 height 551
click at [644, 238] on button "Start 10s Test" at bounding box center [629, 242] width 76 height 24
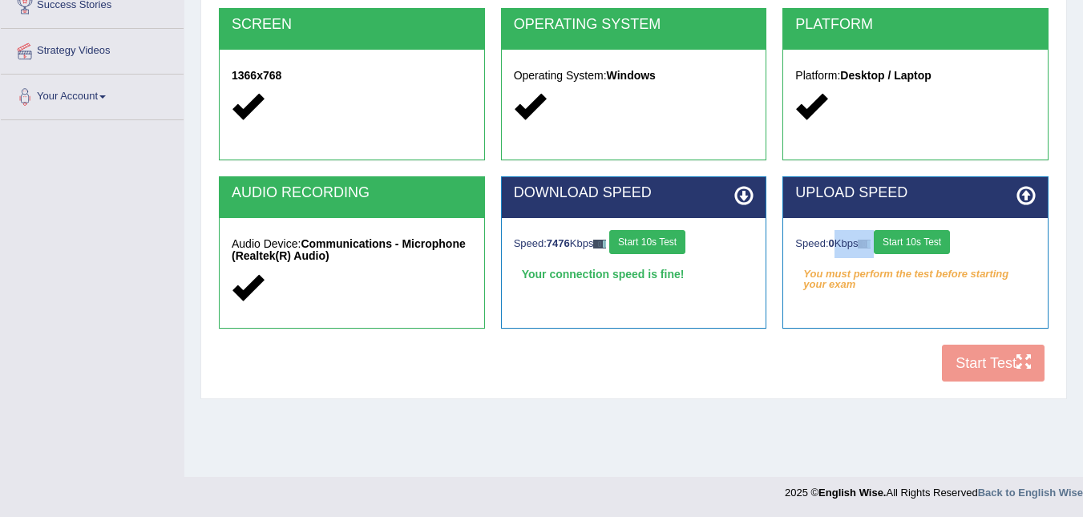
click at [910, 236] on button "Start 10s Test" at bounding box center [911, 242] width 76 height 24
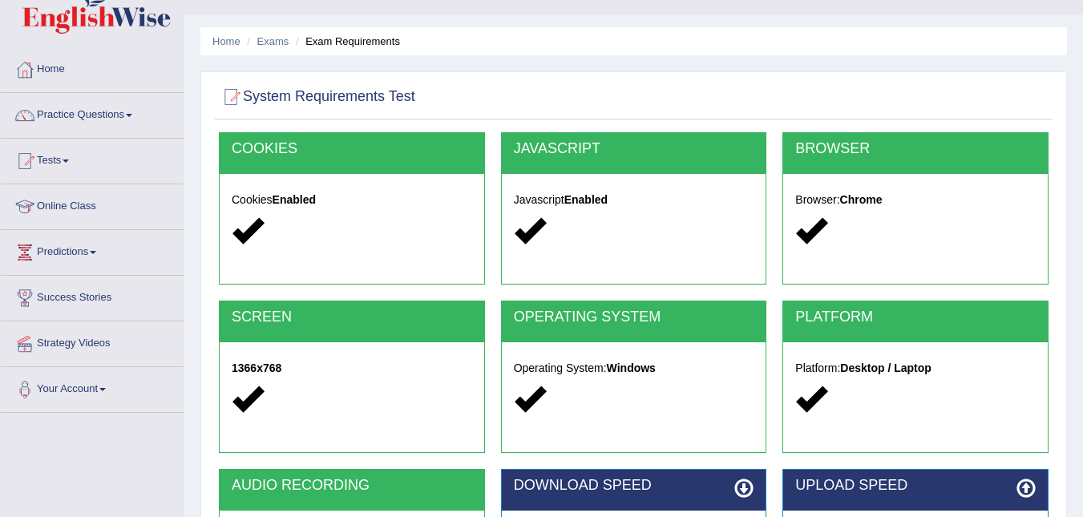
scroll to position [0, 0]
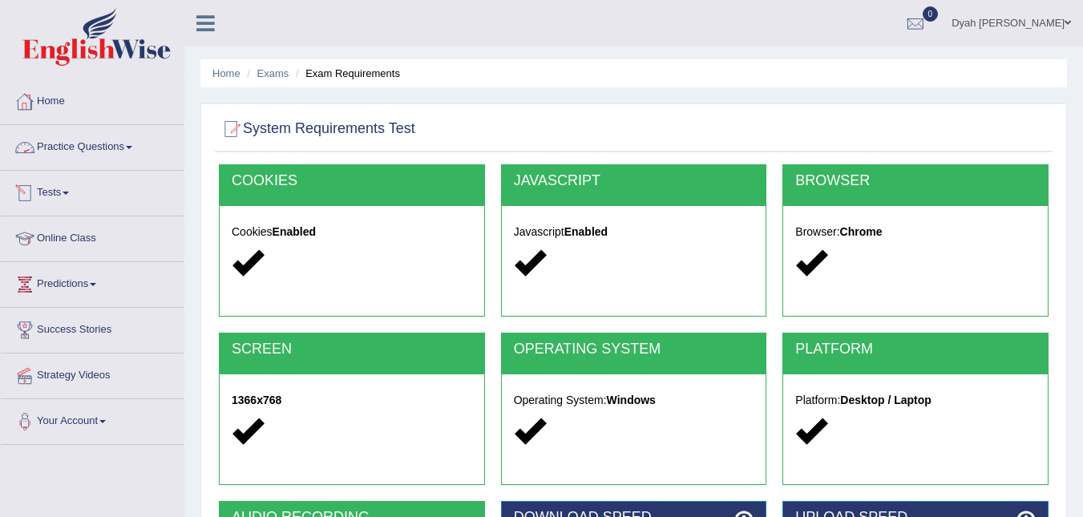
click at [59, 196] on link "Tests" at bounding box center [92, 191] width 183 height 40
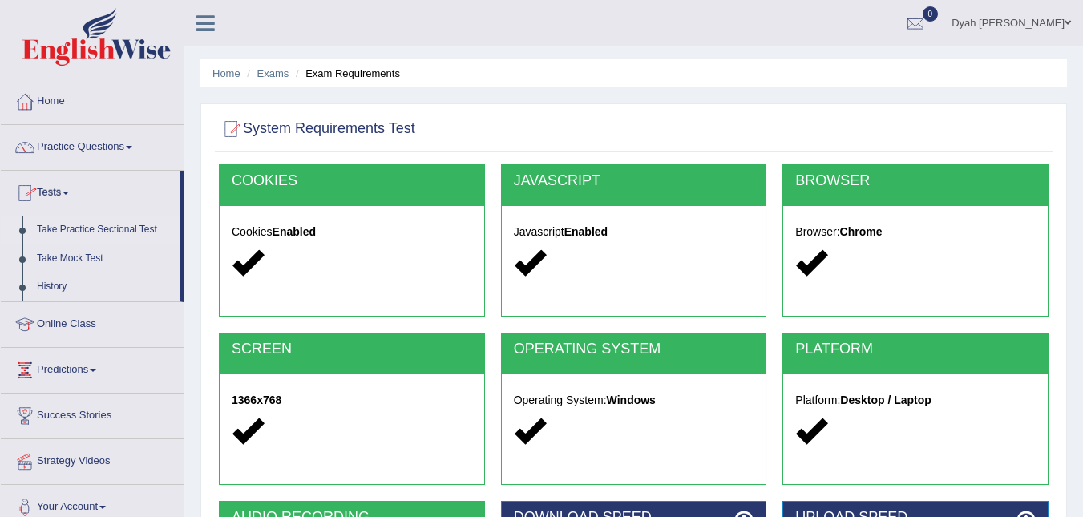
click at [119, 224] on link "Take Practice Sectional Test" at bounding box center [105, 230] width 150 height 29
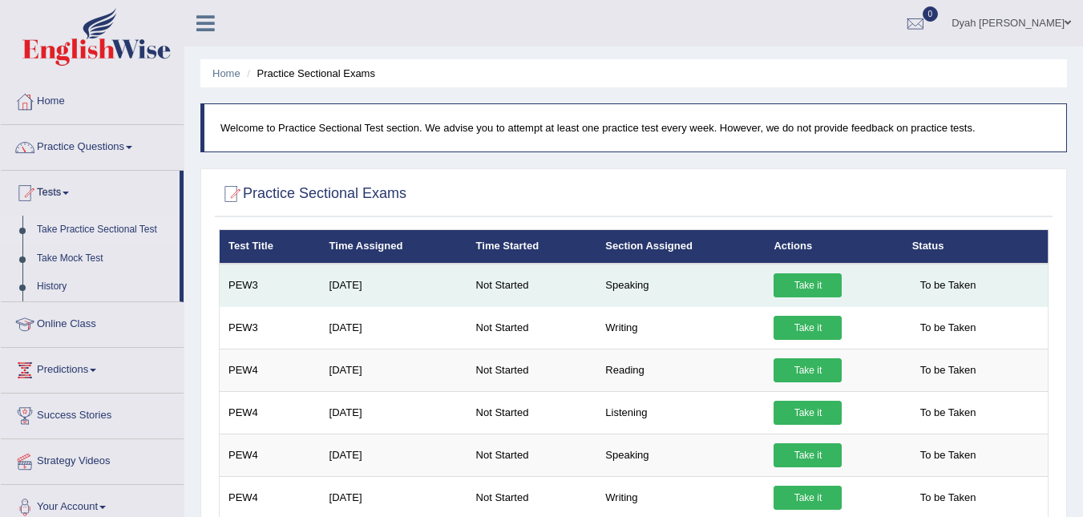
click at [820, 280] on link "Take it" at bounding box center [807, 285] width 68 height 24
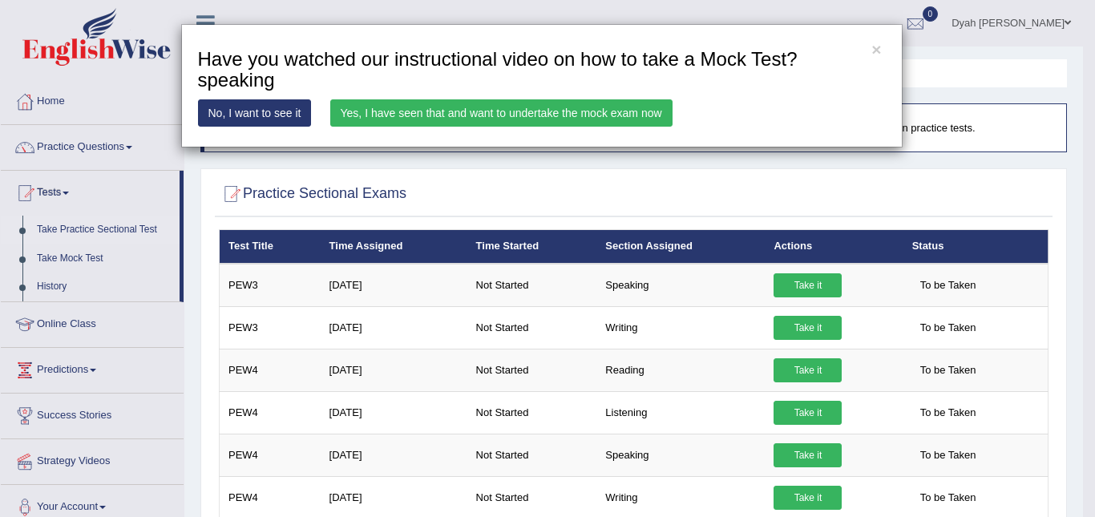
click at [581, 112] on link "Yes, I have seen that and want to undertake the mock exam now" at bounding box center [501, 112] width 342 height 27
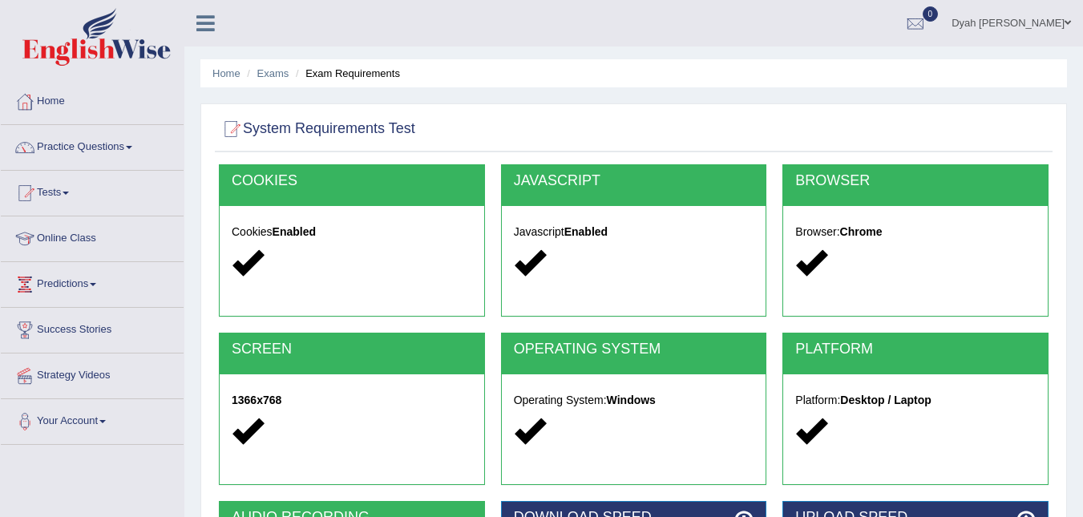
scroll to position [325, 0]
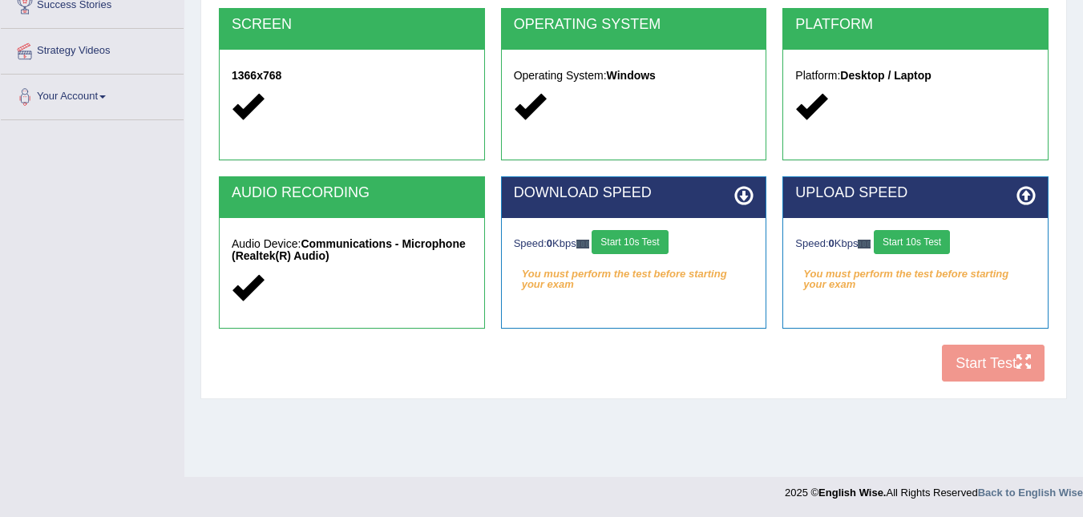
click at [645, 235] on button "Start 10s Test" at bounding box center [629, 242] width 76 height 24
click at [741, 186] on icon at bounding box center [743, 195] width 19 height 19
click at [909, 241] on button "Start 10s Test" at bounding box center [911, 242] width 76 height 24
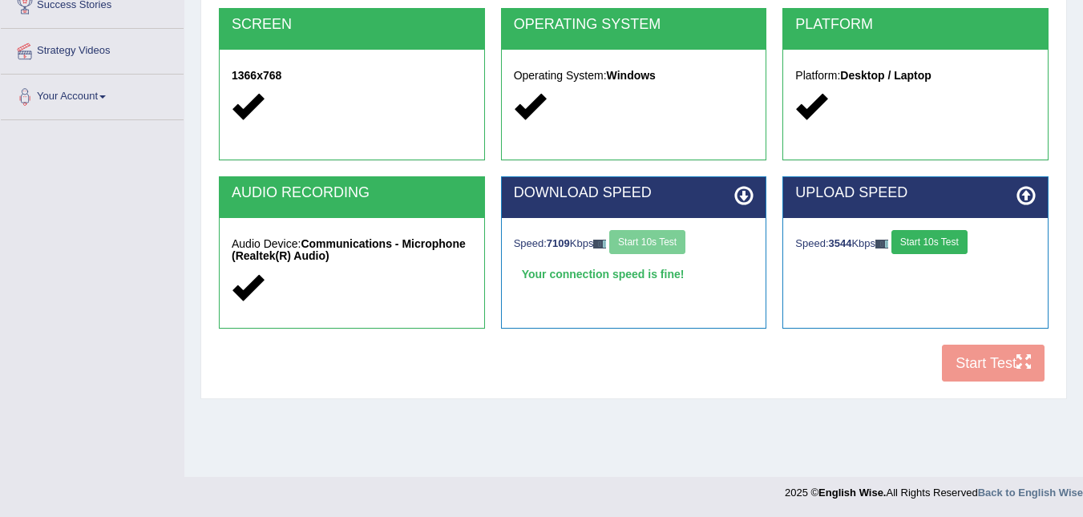
click at [930, 243] on button "Start 10s Test" at bounding box center [929, 242] width 76 height 24
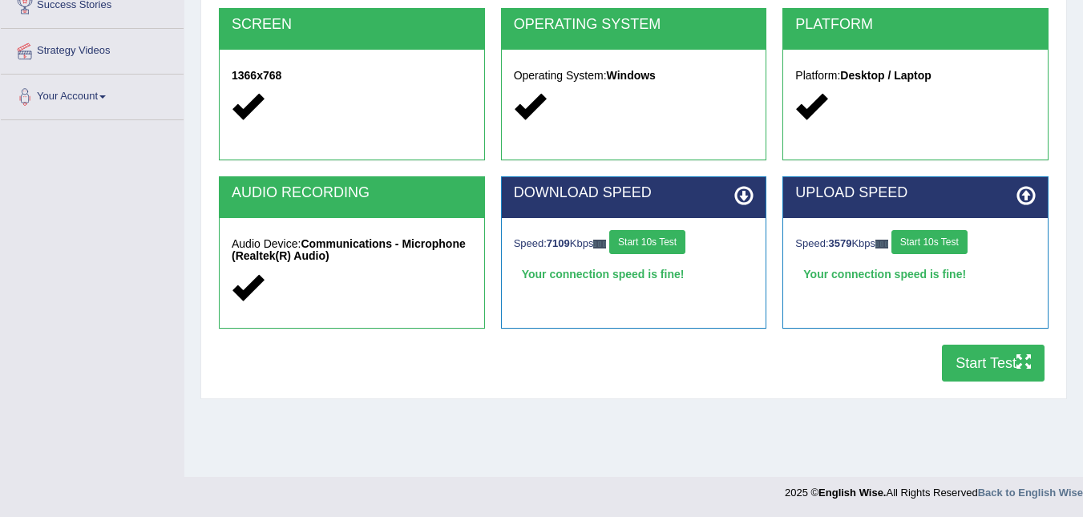
click at [993, 365] on button "Start Test" at bounding box center [993, 363] width 103 height 37
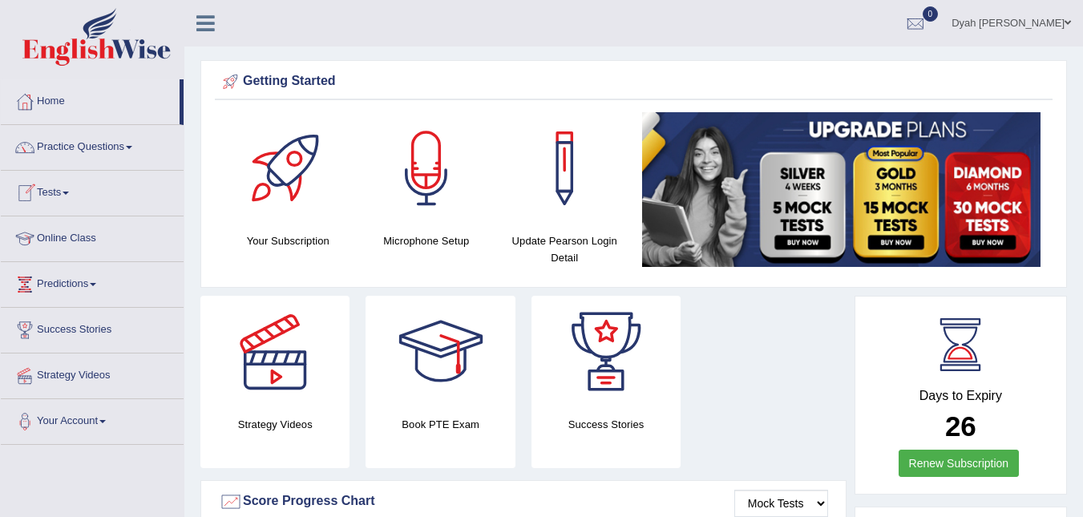
click at [71, 191] on link "Tests" at bounding box center [92, 191] width 183 height 40
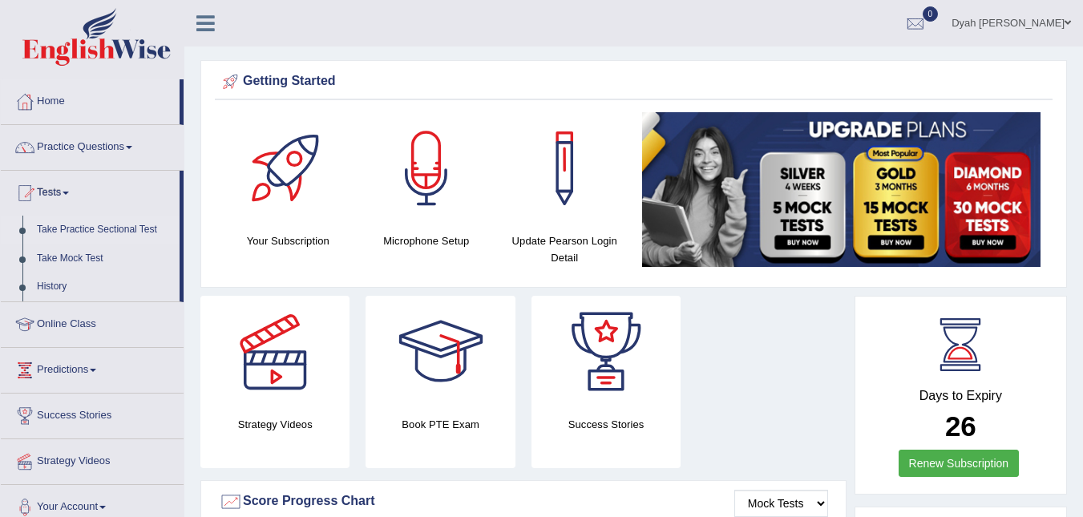
click at [127, 227] on link "Take Practice Sectional Test" at bounding box center [105, 230] width 150 height 29
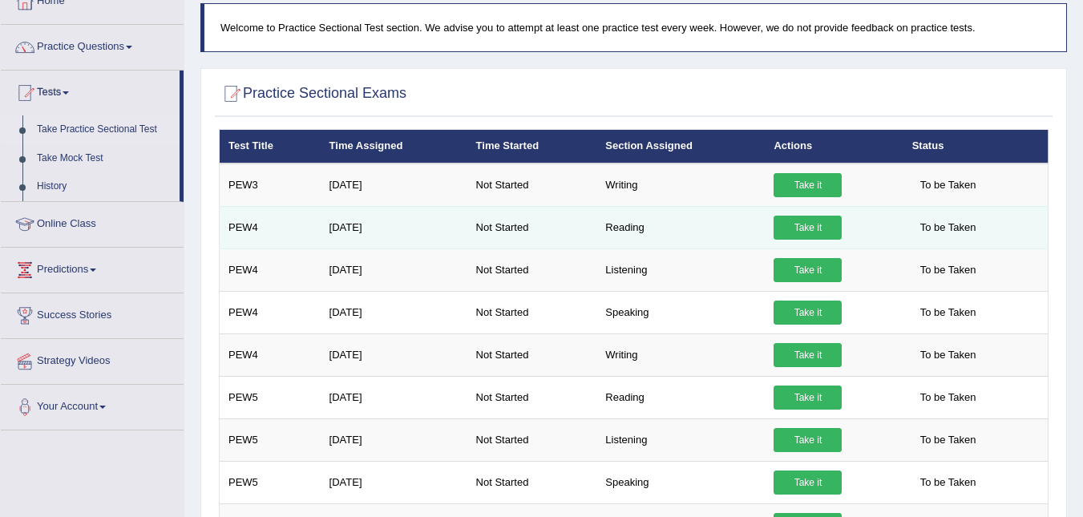
scroll to position [91, 0]
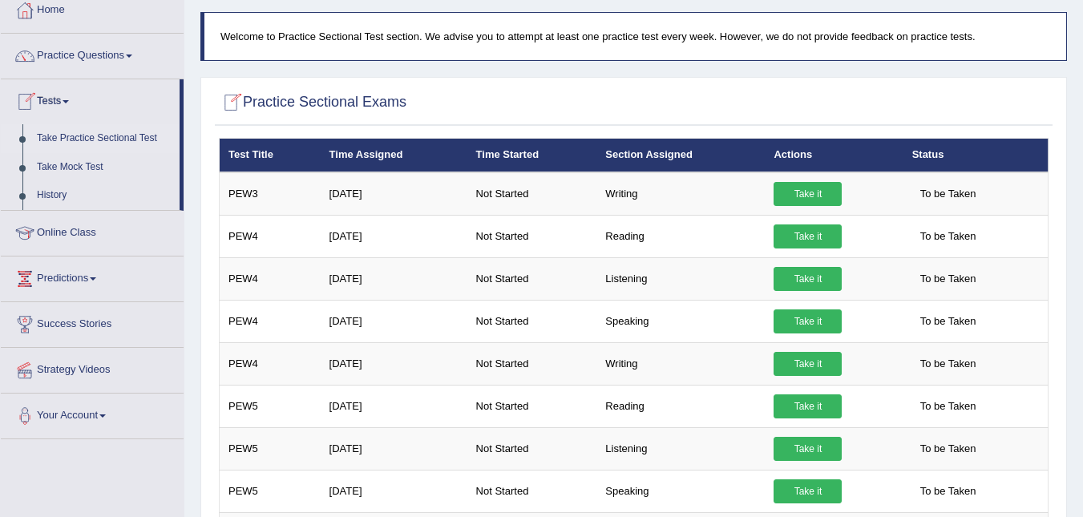
click at [103, 131] on link "Take Practice Sectional Test" at bounding box center [105, 138] width 150 height 29
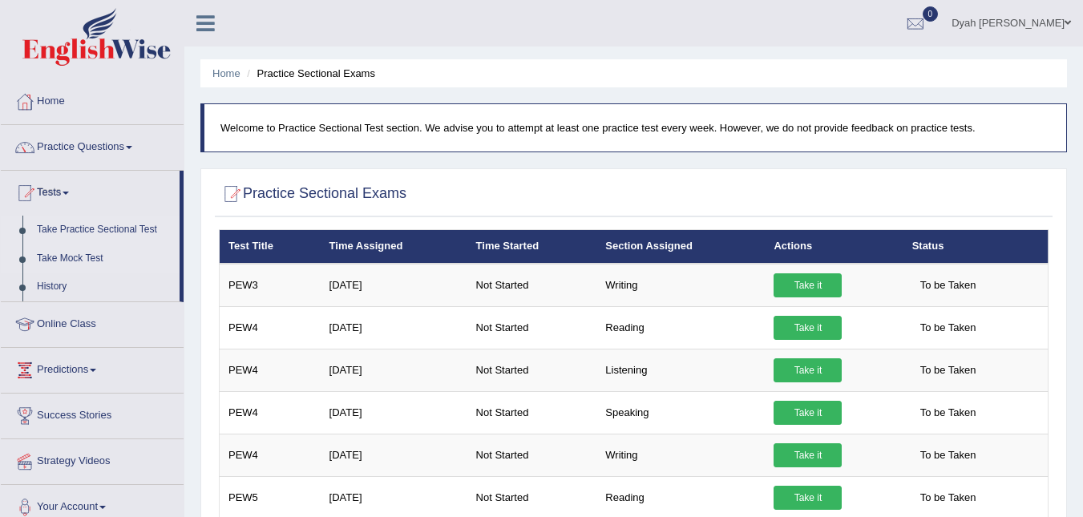
click at [50, 256] on link "Take Mock Test" at bounding box center [105, 258] width 150 height 29
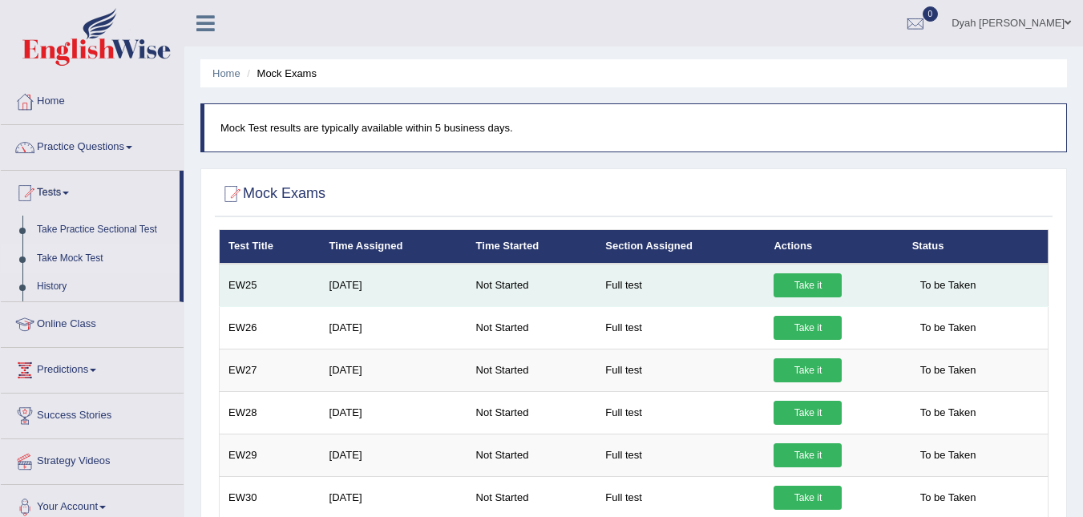
click at [809, 278] on link "Take it" at bounding box center [807, 285] width 68 height 24
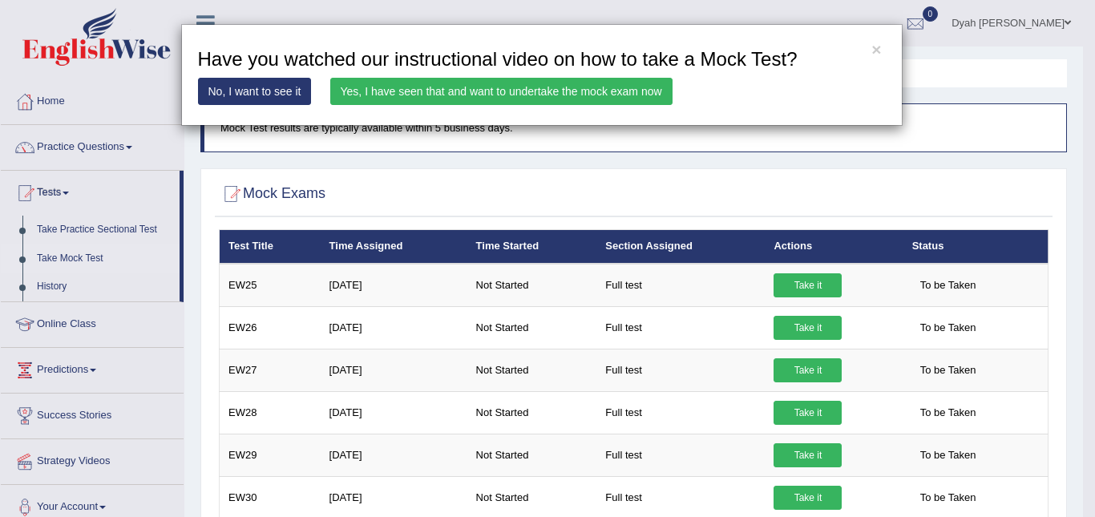
click at [566, 89] on link "Yes, I have seen that and want to undertake the mock exam now" at bounding box center [501, 91] width 342 height 27
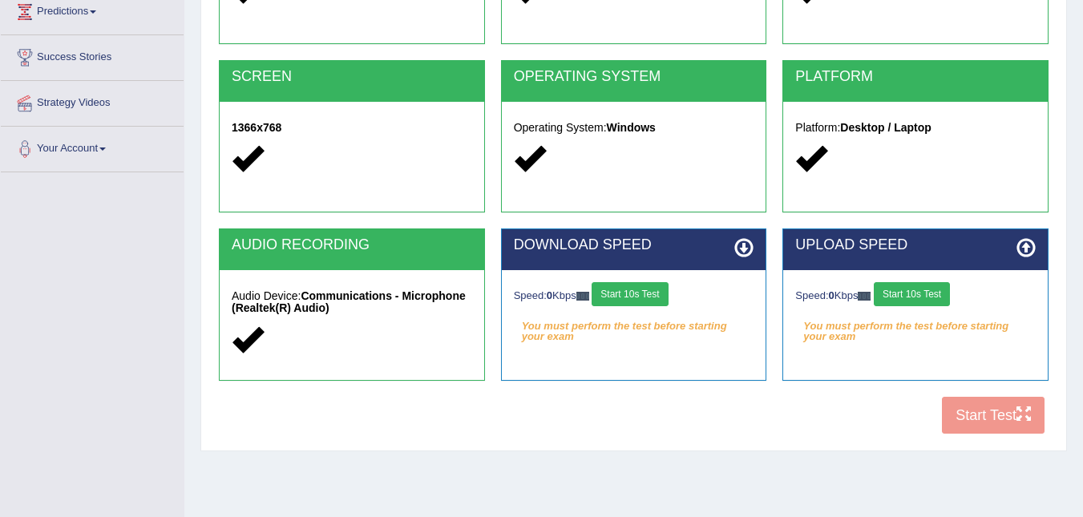
scroll to position [277, 0]
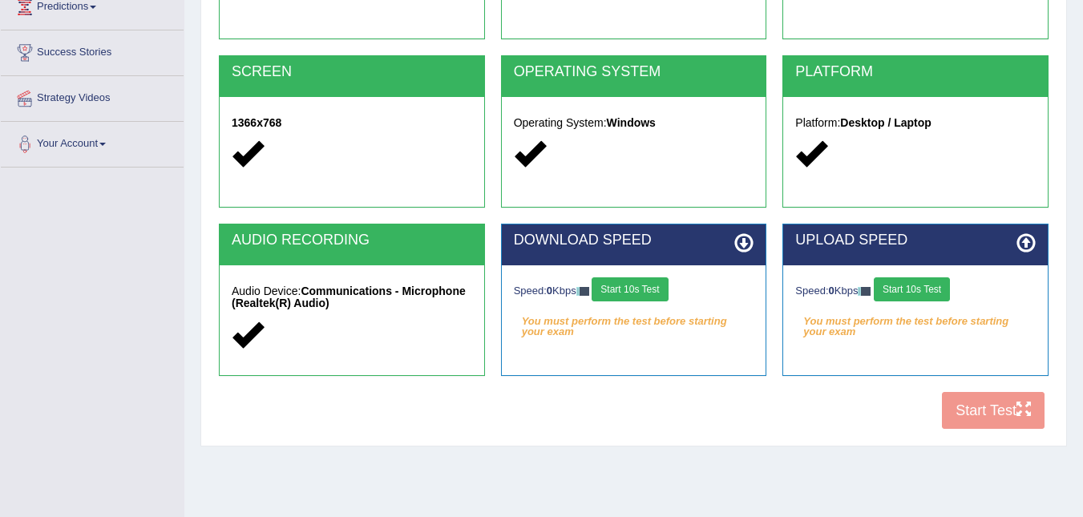
click at [983, 414] on div "COOKIES Cookies Enabled JAVASCRIPT Javascript Enabled BROWSER Browser: Chrome S…" at bounding box center [633, 162] width 837 height 551
click at [602, 292] on button "Start 10s Test" at bounding box center [629, 289] width 76 height 24
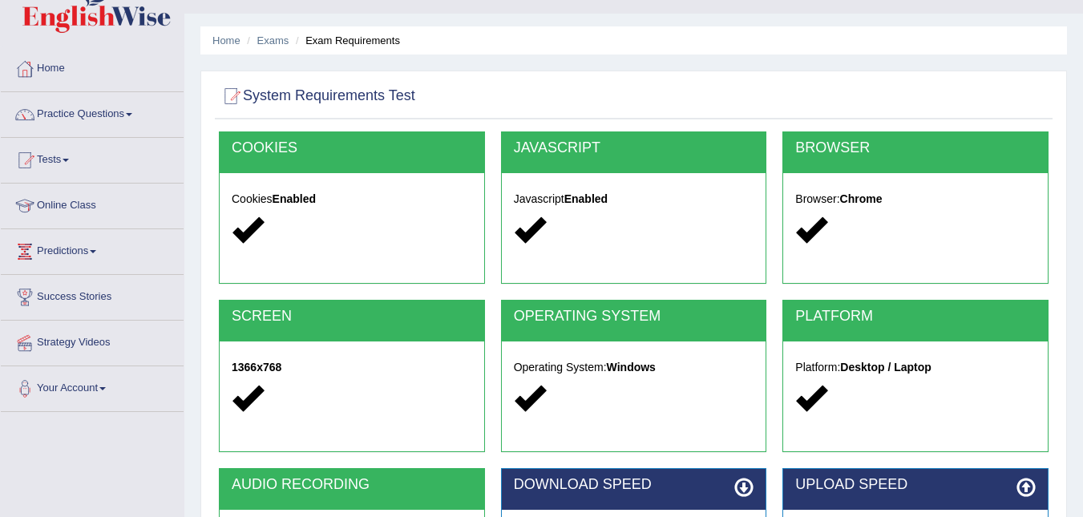
scroll to position [27, 0]
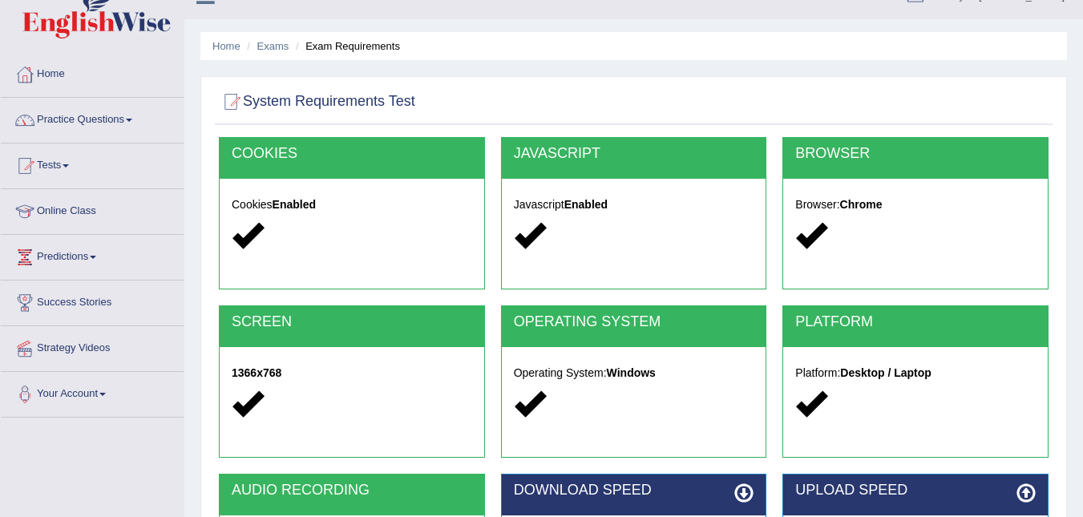
click at [54, 163] on link "Tests" at bounding box center [92, 163] width 183 height 40
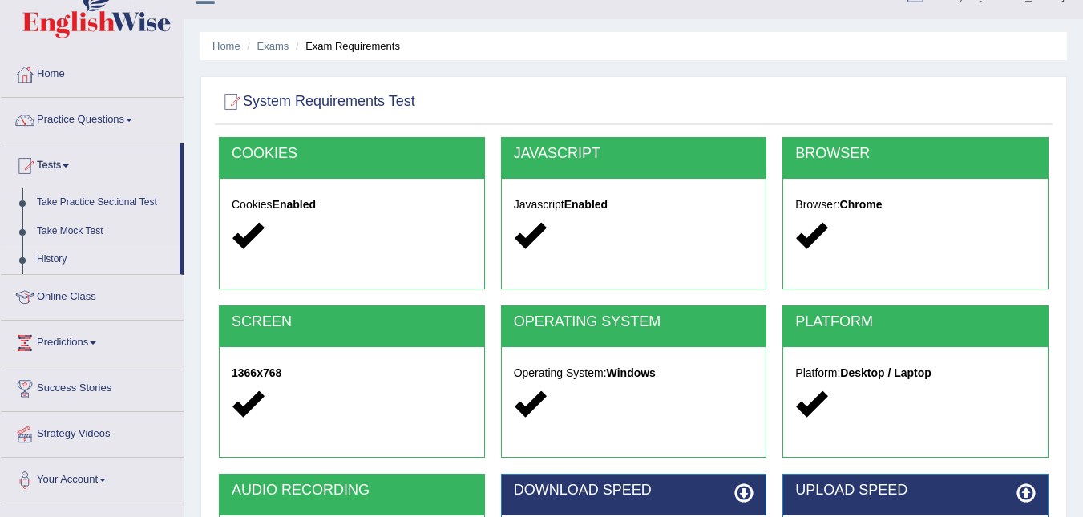
click at [52, 255] on link "History" at bounding box center [105, 259] width 150 height 29
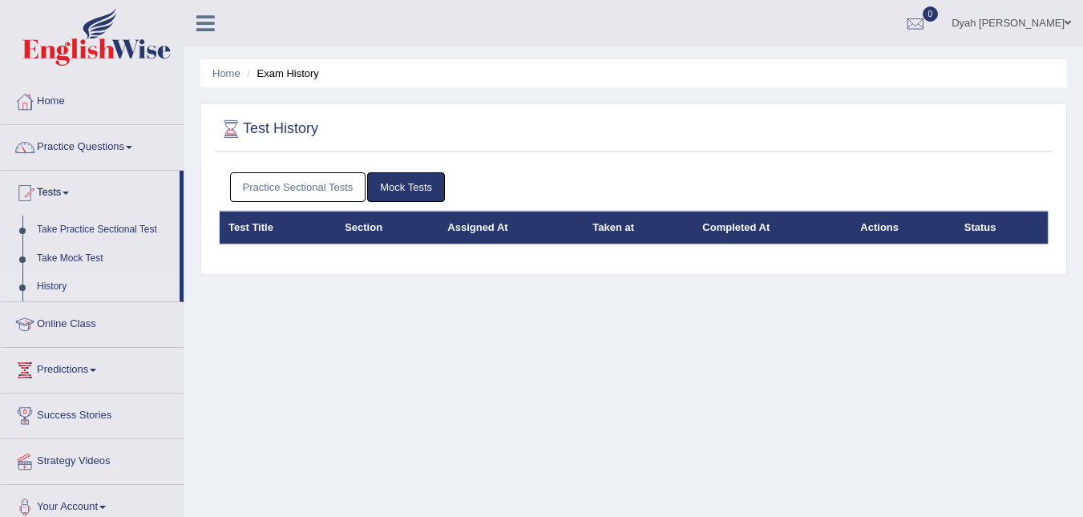
click at [411, 183] on link "Mock Tests" at bounding box center [406, 187] width 78 height 30
click at [325, 183] on link "Practice Sectional Tests" at bounding box center [298, 187] width 136 height 30
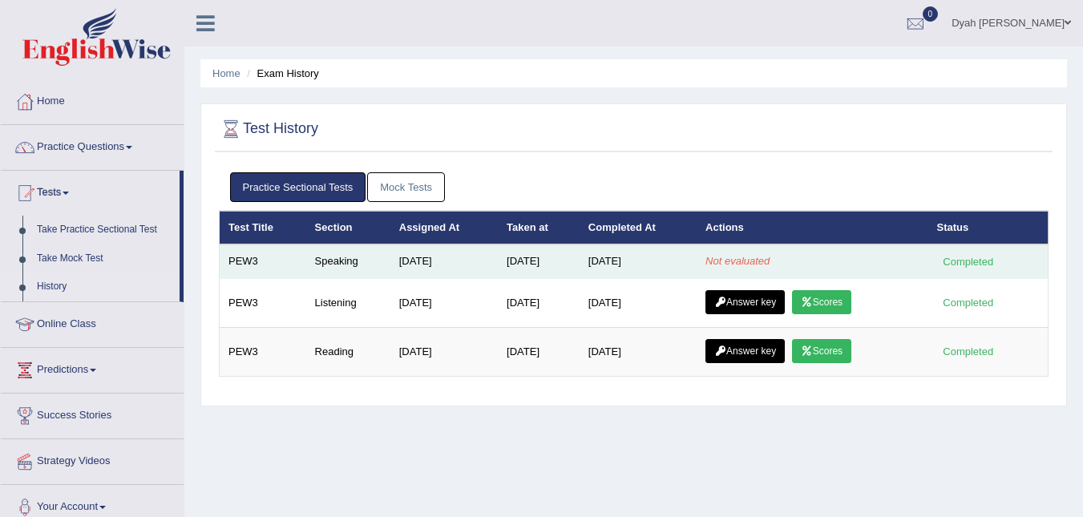
click at [235, 251] on td "PEW3" at bounding box center [263, 261] width 87 height 34
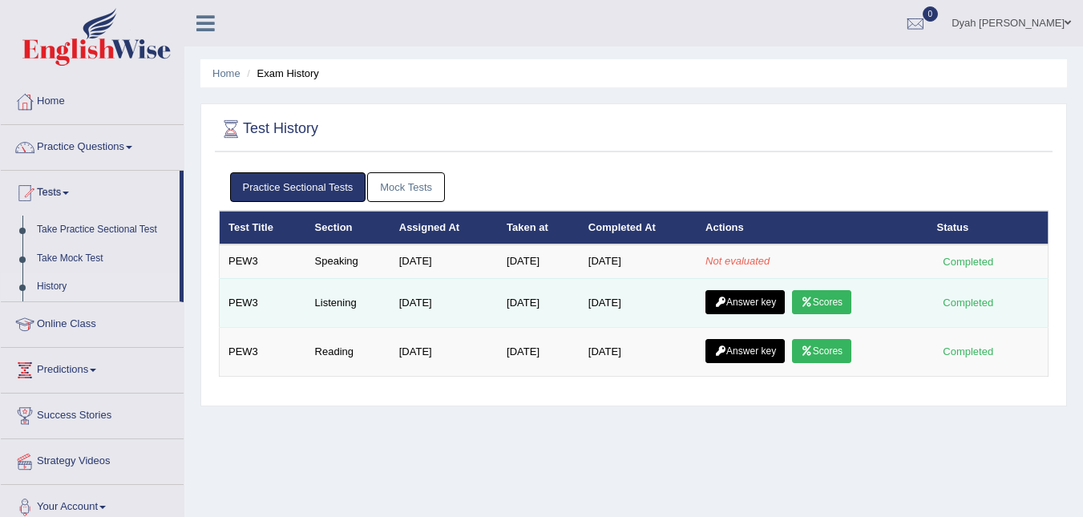
click at [463, 297] on td "[DATE]" at bounding box center [443, 302] width 107 height 49
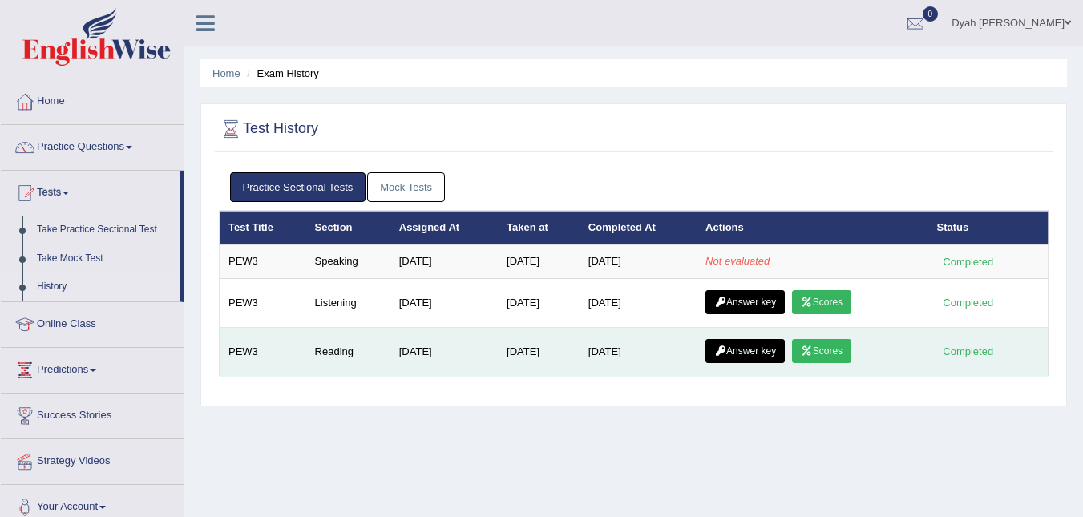
drag, startPoint x: 652, startPoint y: 367, endPoint x: 756, endPoint y: 349, distance: 105.7
click at [685, 361] on td "Aug 31, 2025" at bounding box center [637, 351] width 117 height 49
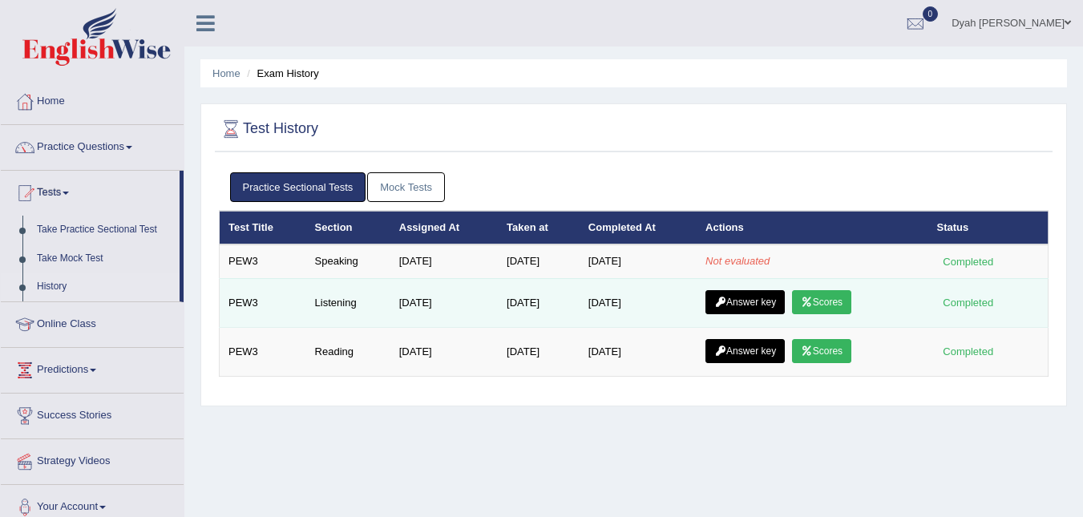
click at [753, 301] on link "Answer key" at bounding box center [744, 302] width 79 height 24
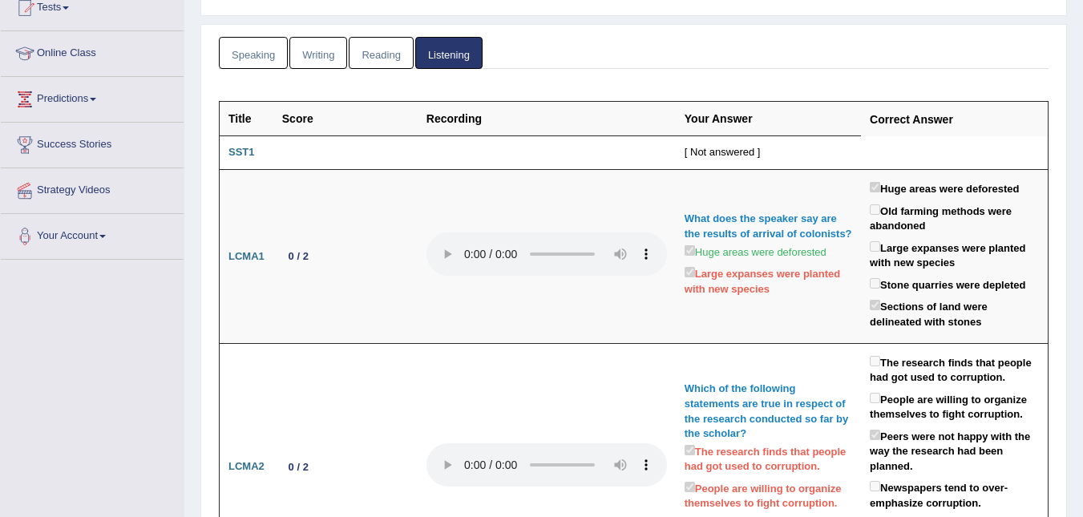
scroll to position [151, 0]
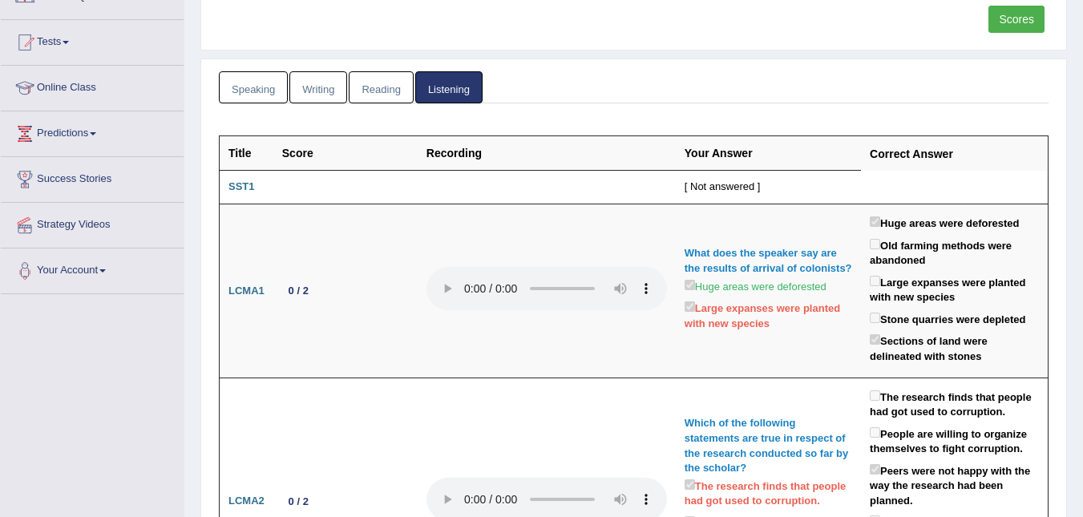
click at [240, 83] on link "Speaking" at bounding box center [253, 87] width 69 height 33
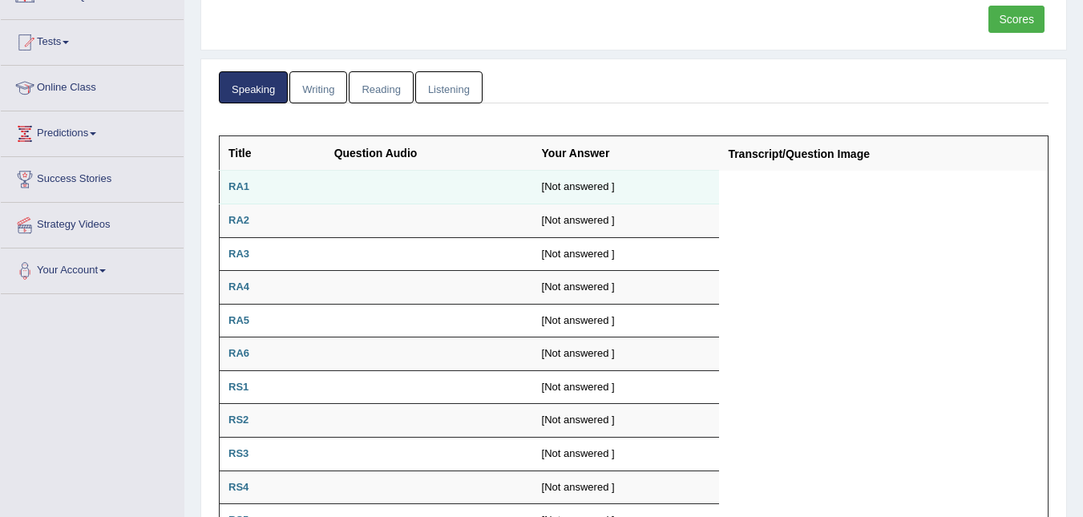
click at [259, 185] on td "RA1" at bounding box center [273, 188] width 106 height 34
click at [584, 176] on td "[Not answered ]" at bounding box center [626, 188] width 187 height 34
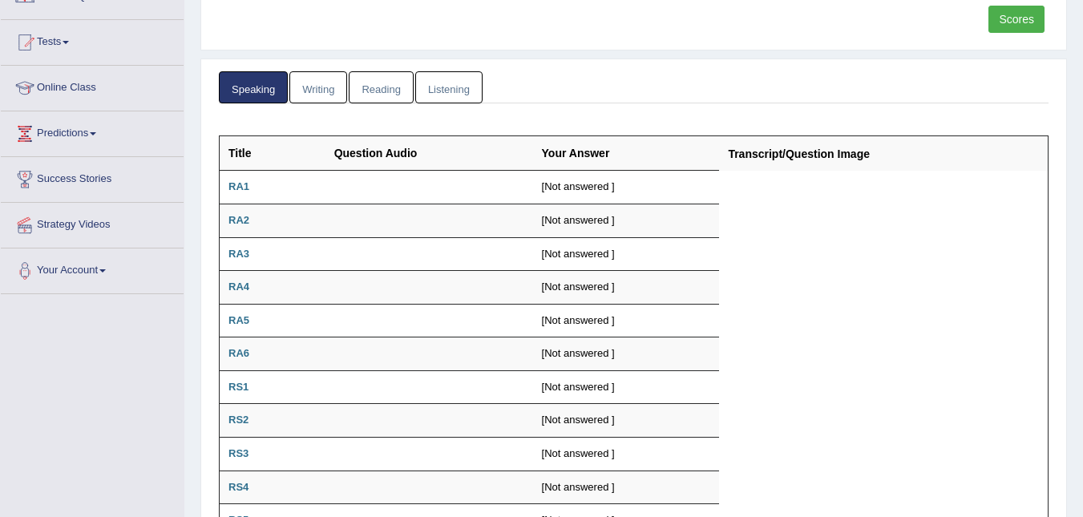
click at [327, 89] on link "Writing" at bounding box center [318, 87] width 58 height 33
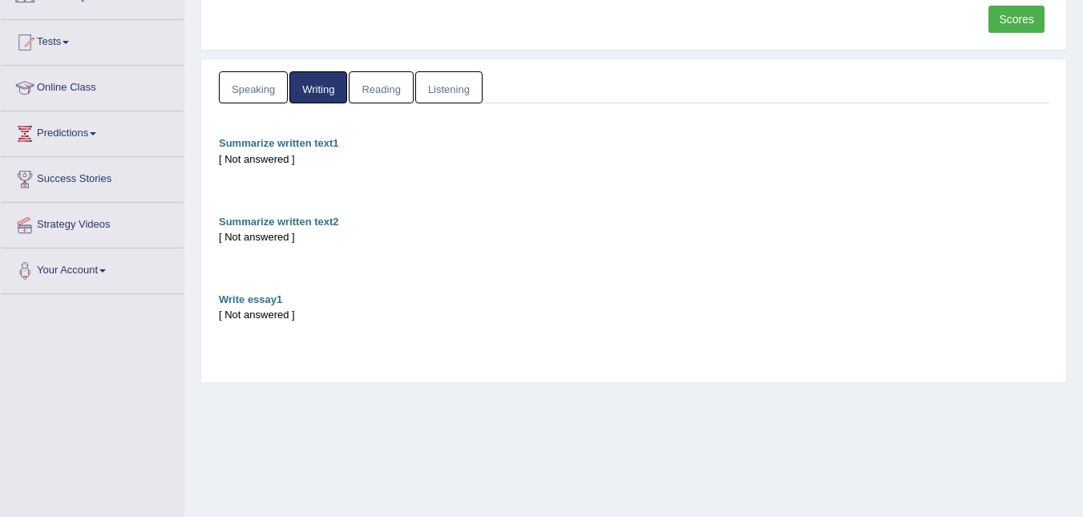
click at [391, 87] on link "Reading" at bounding box center [381, 87] width 64 height 33
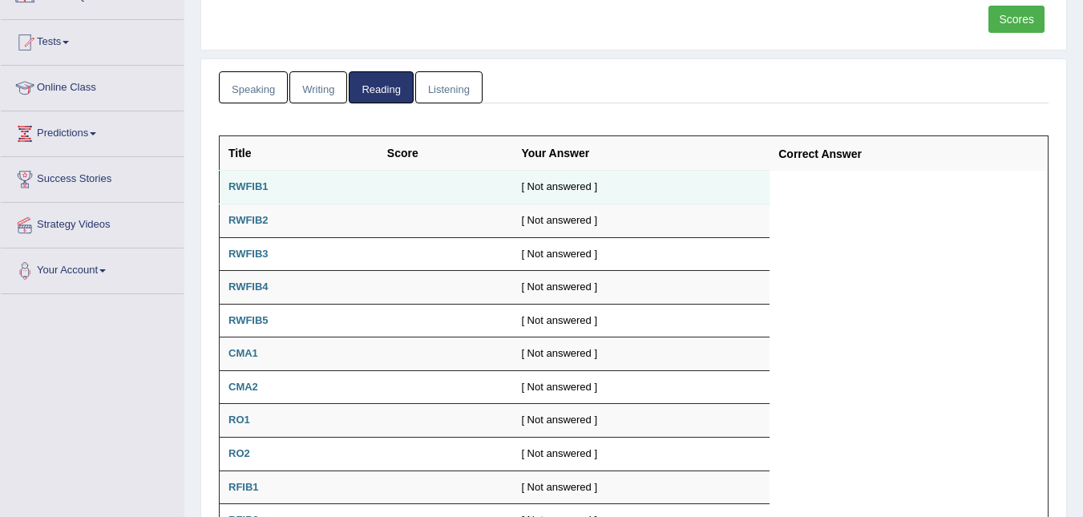
click at [256, 188] on b "RWFIB1" at bounding box center [248, 186] width 40 height 12
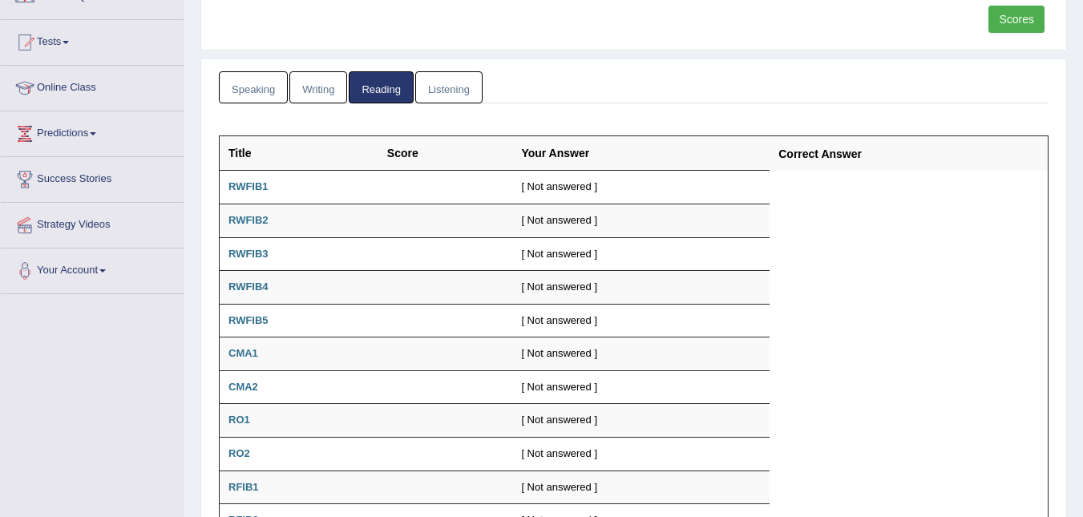
click at [444, 87] on link "Listening" at bounding box center [448, 87] width 67 height 33
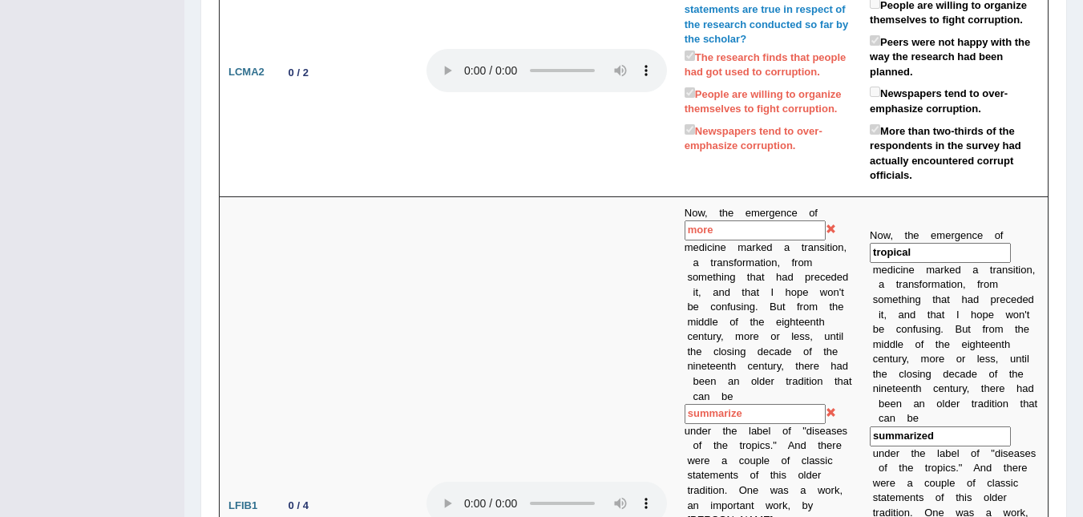
scroll to position [0, 0]
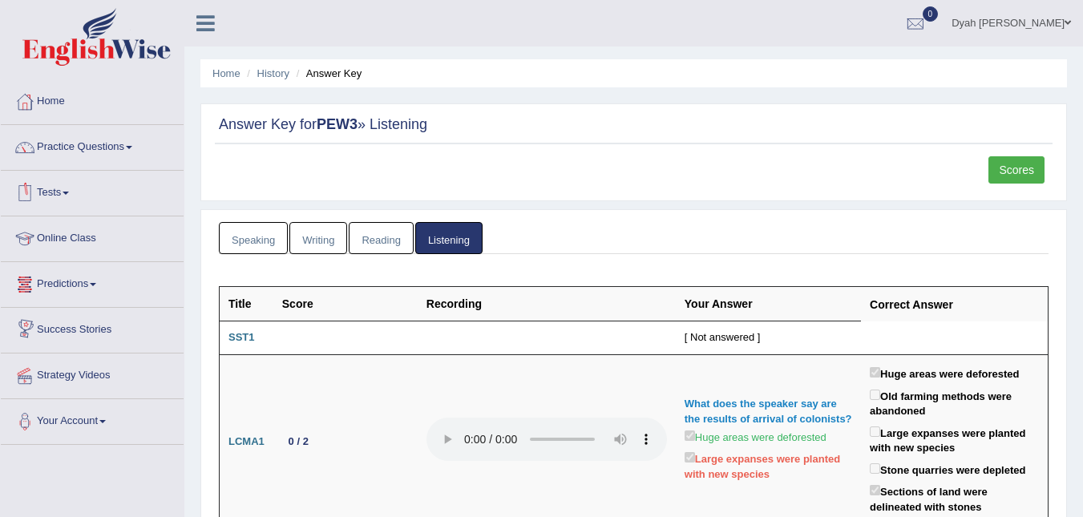
click at [49, 193] on link "Tests" at bounding box center [92, 191] width 183 height 40
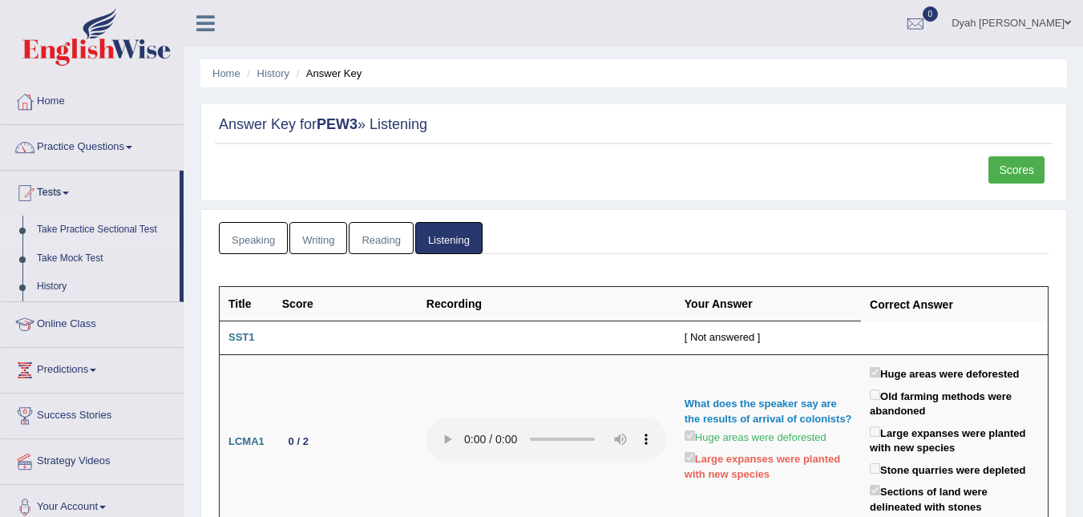
click at [85, 228] on link "Take Practice Sectional Test" at bounding box center [105, 230] width 150 height 29
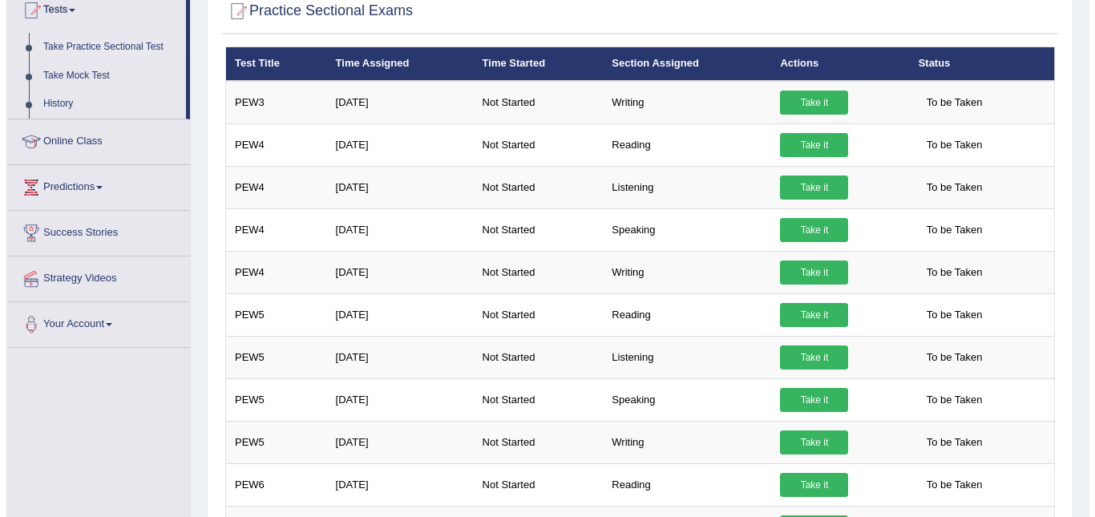
scroll to position [181, 0]
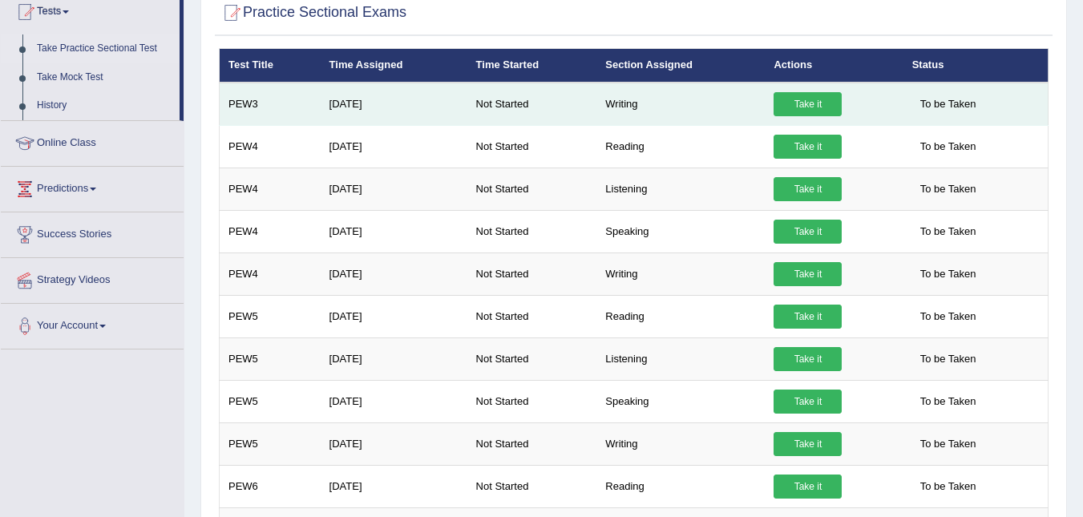
click at [785, 96] on link "Take it" at bounding box center [807, 104] width 68 height 24
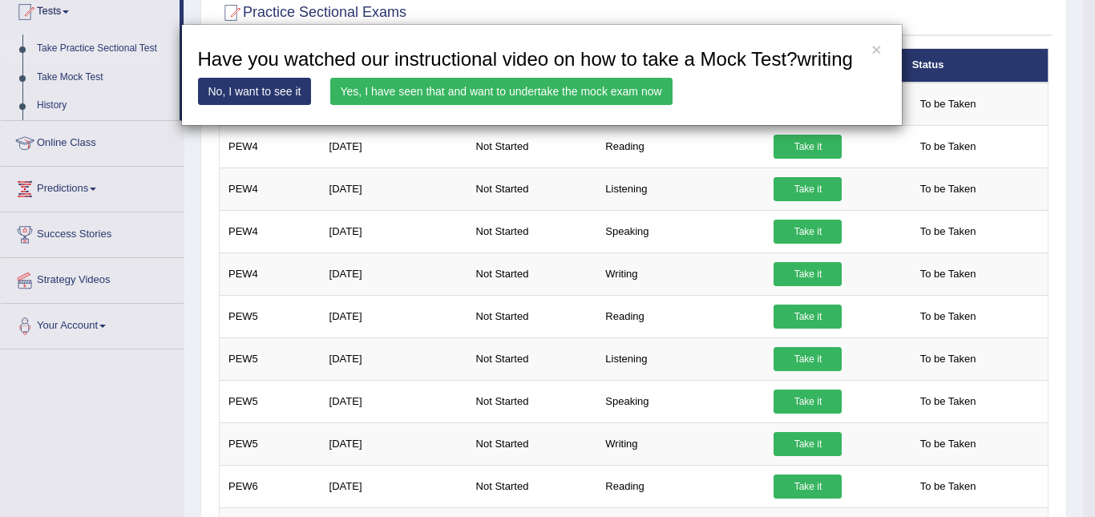
click at [589, 84] on link "Yes, I have seen that and want to undertake the mock exam now" at bounding box center [501, 91] width 342 height 27
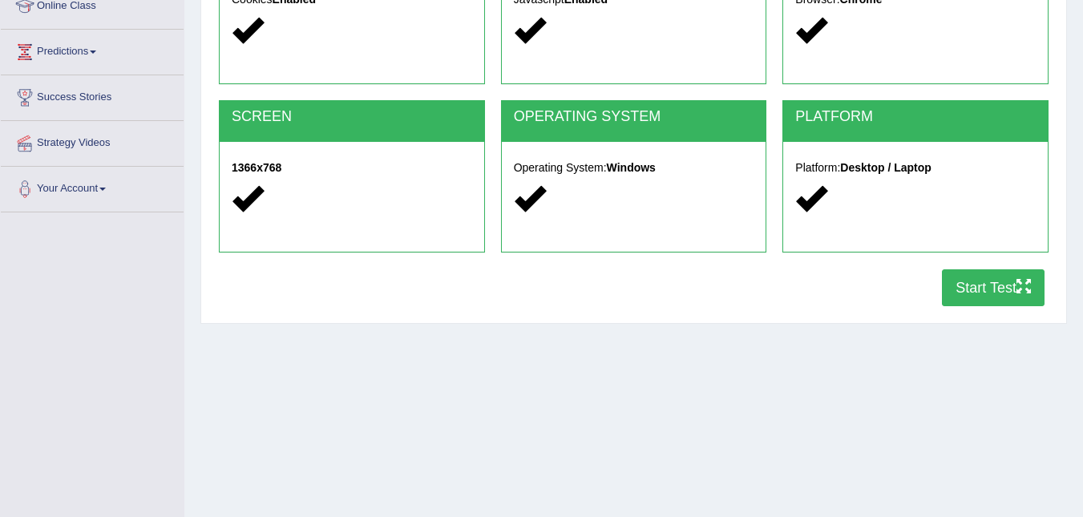
scroll to position [218, 0]
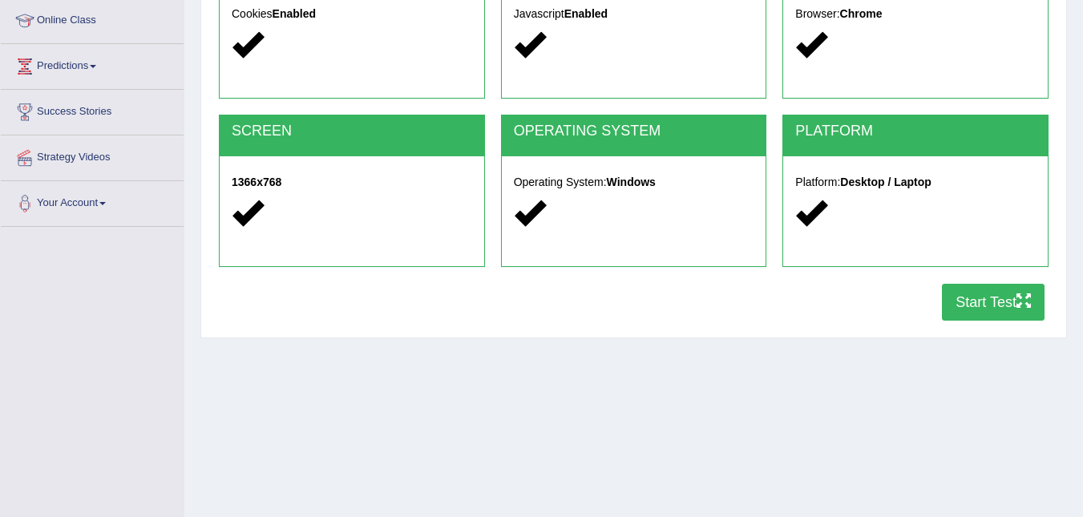
click at [982, 293] on button "Start Test" at bounding box center [993, 302] width 103 height 37
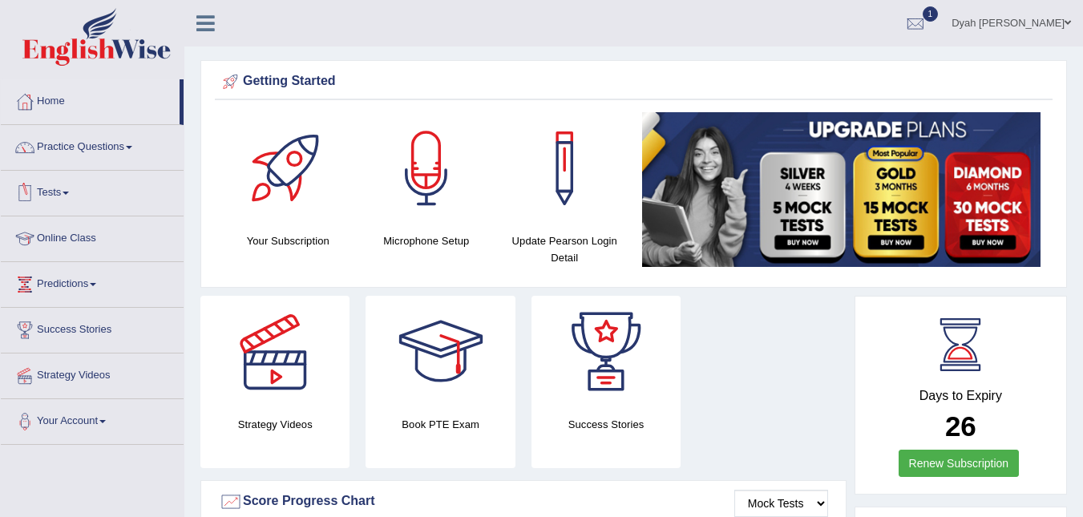
click at [72, 189] on link "Tests" at bounding box center [92, 191] width 183 height 40
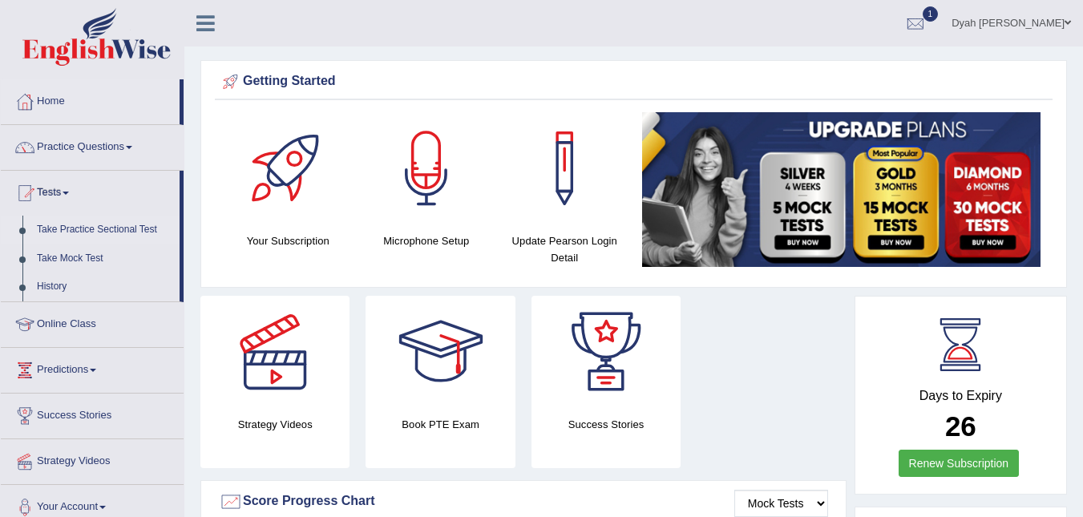
click at [95, 227] on link "Take Practice Sectional Test" at bounding box center [105, 230] width 150 height 29
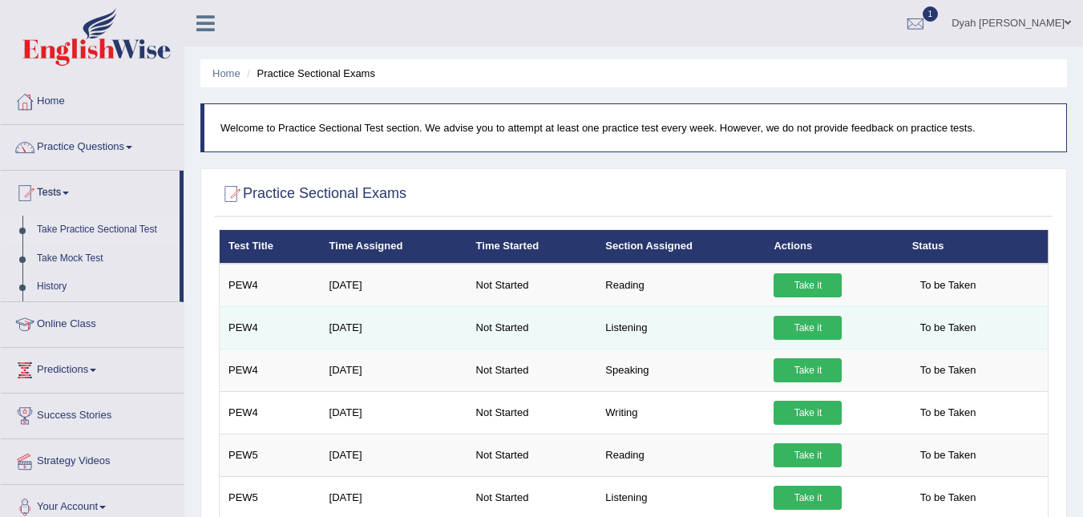
click at [793, 325] on link "Take it" at bounding box center [807, 328] width 68 height 24
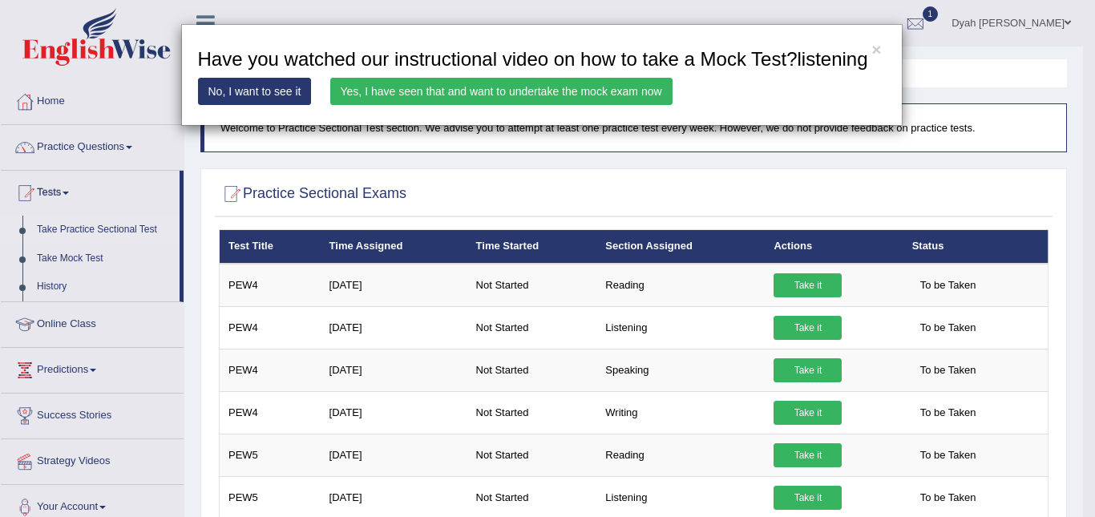
click at [412, 84] on link "Yes, I have seen that and want to undertake the mock exam now" at bounding box center [501, 91] width 342 height 27
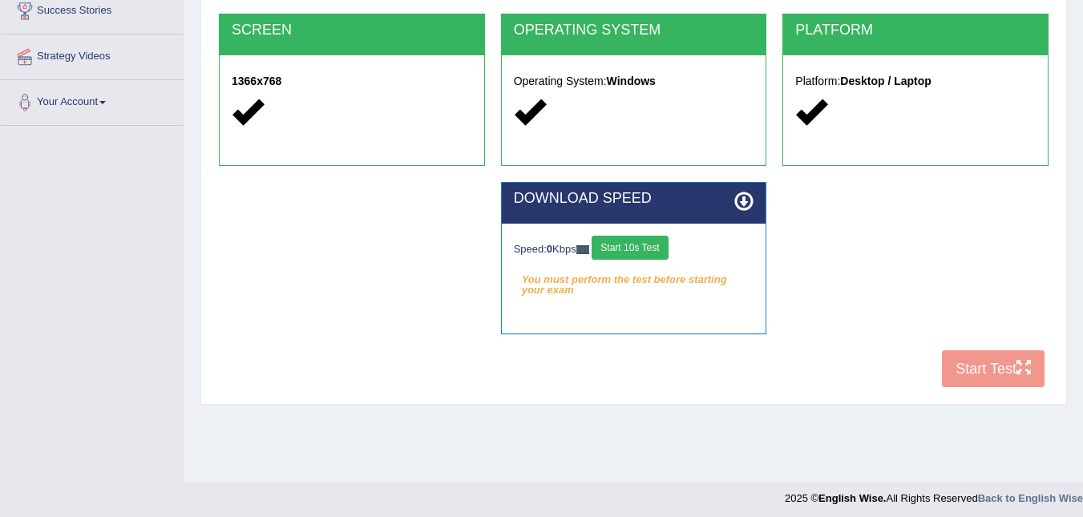
scroll to position [325, 0]
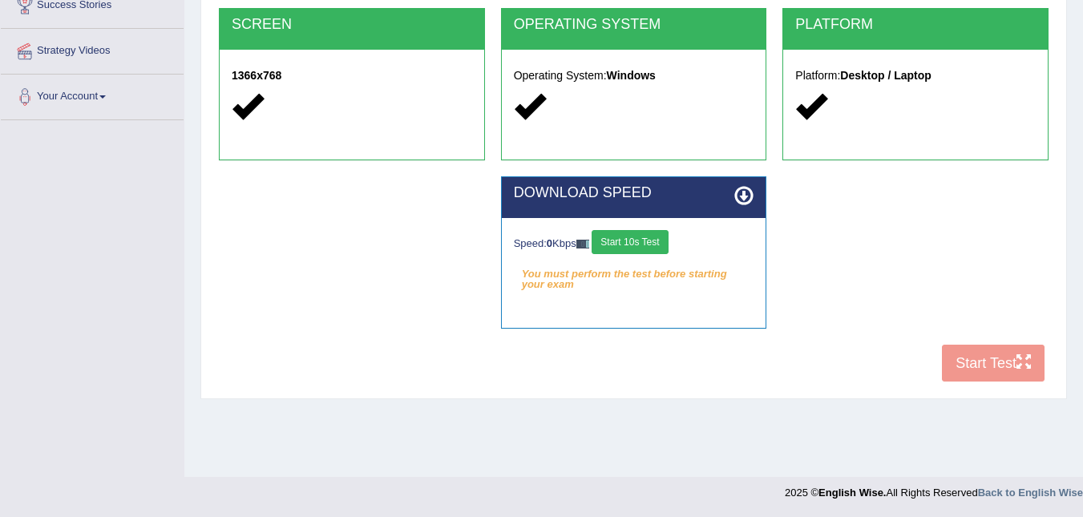
drag, startPoint x: 628, startPoint y: 234, endPoint x: 639, endPoint y: 219, distance: 18.4
click at [639, 219] on div "Speed: 0 Kbps Start 10s Test You must perform the test before starting your exa…" at bounding box center [634, 258] width 264 height 80
click at [627, 245] on button "Start 10s Test" at bounding box center [629, 242] width 76 height 24
click at [629, 244] on button "Start 10s Test" at bounding box center [629, 242] width 76 height 24
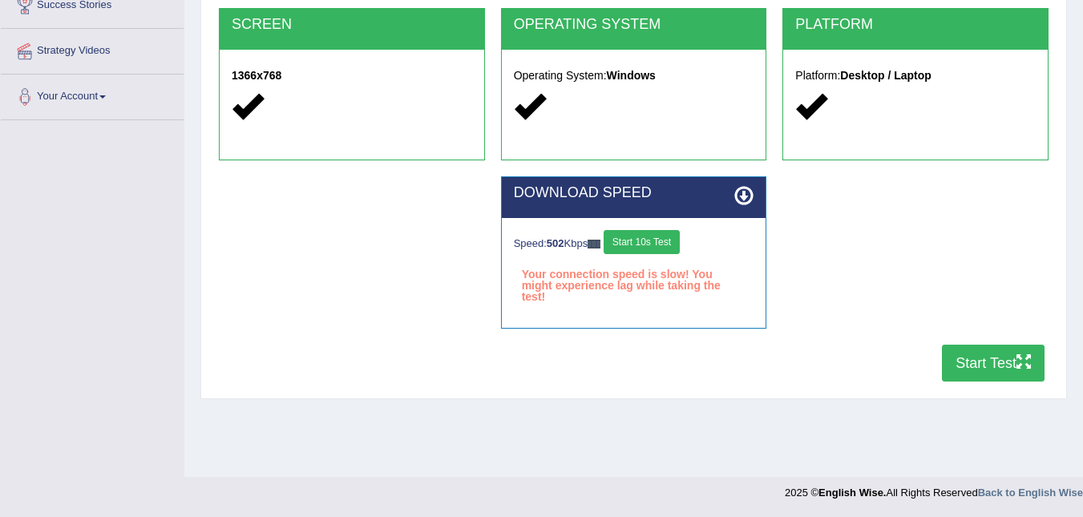
click at [634, 236] on button "Start 10s Test" at bounding box center [641, 242] width 76 height 24
click at [659, 234] on button "Start 10s Test" at bounding box center [647, 242] width 76 height 24
click at [643, 244] on button "Start 10s Test" at bounding box center [647, 242] width 76 height 24
click at [1005, 353] on button "Start Test" at bounding box center [993, 363] width 103 height 37
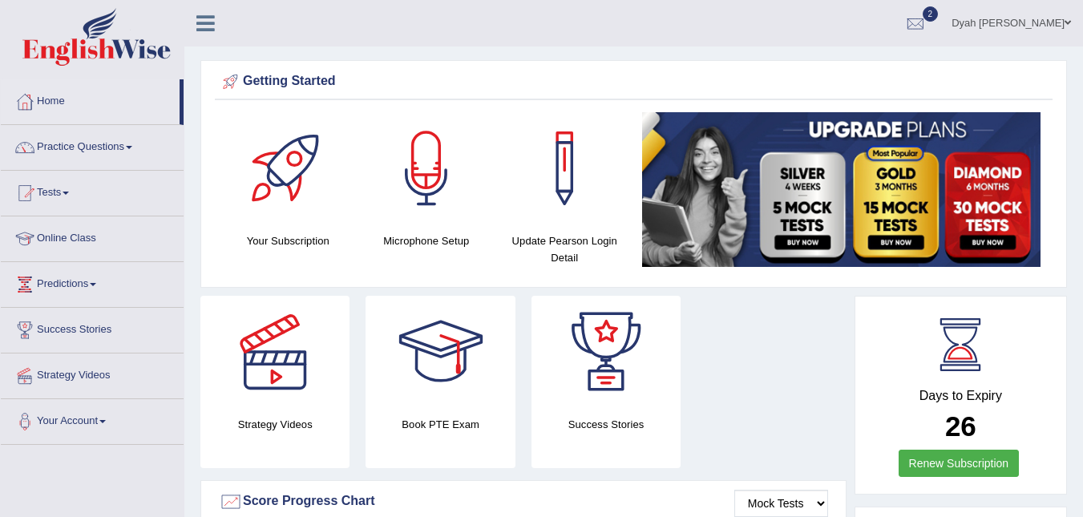
click at [56, 191] on link "Tests" at bounding box center [92, 191] width 183 height 40
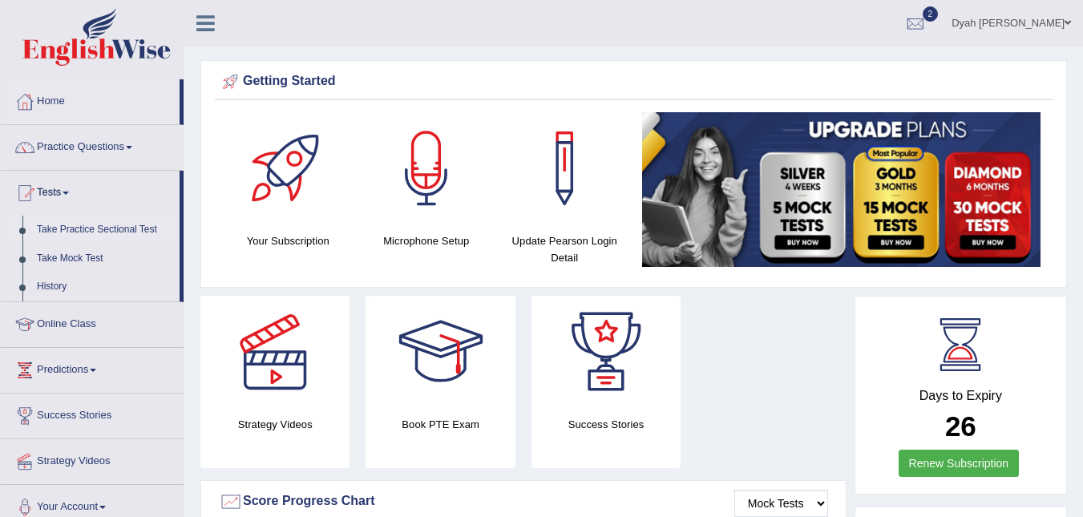
click at [123, 228] on link "Take Practice Sectional Test" at bounding box center [105, 230] width 150 height 29
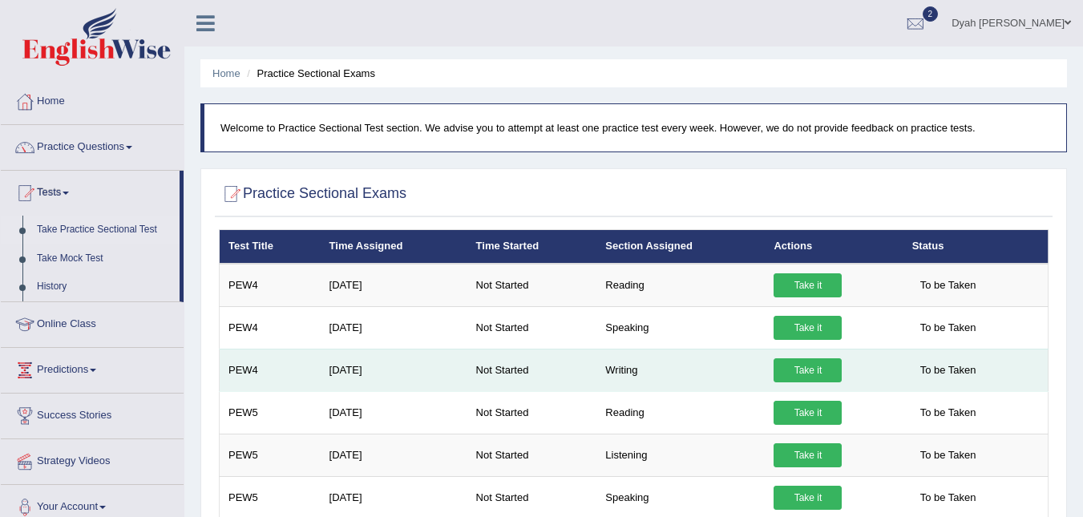
click at [800, 368] on link "Take it" at bounding box center [807, 370] width 68 height 24
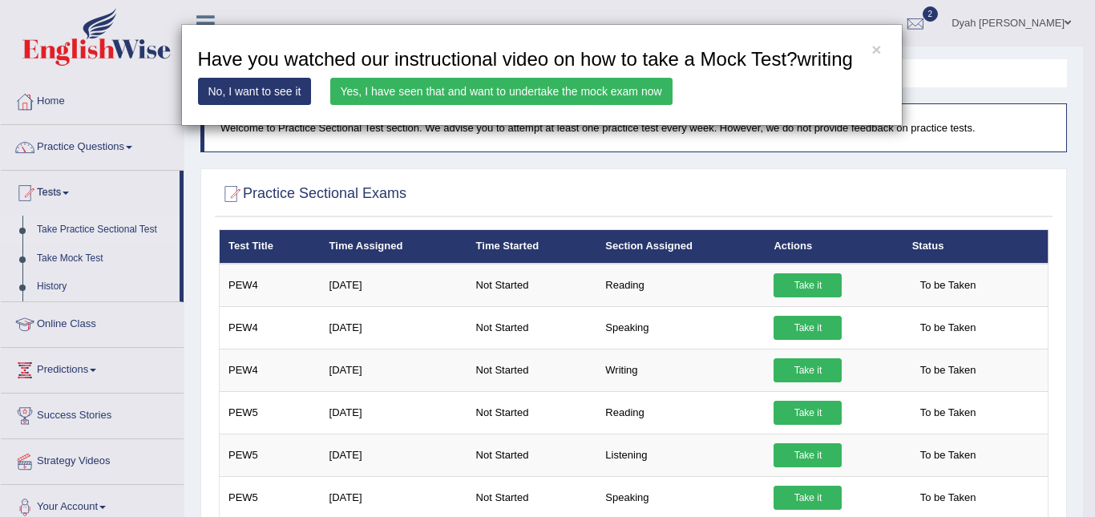
click at [562, 85] on link "Yes, I have seen that and want to undertake the mock exam now" at bounding box center [501, 91] width 342 height 27
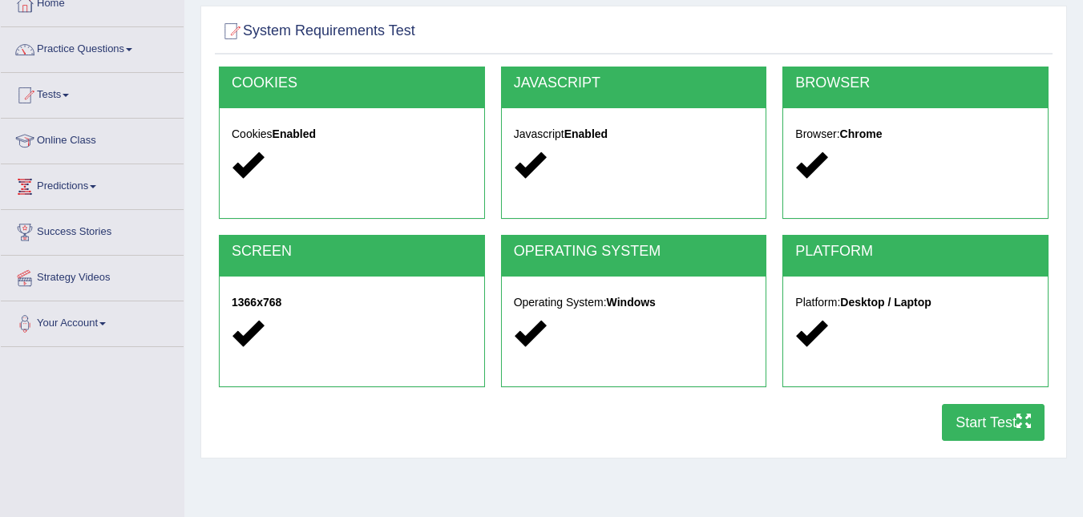
scroll to position [325, 0]
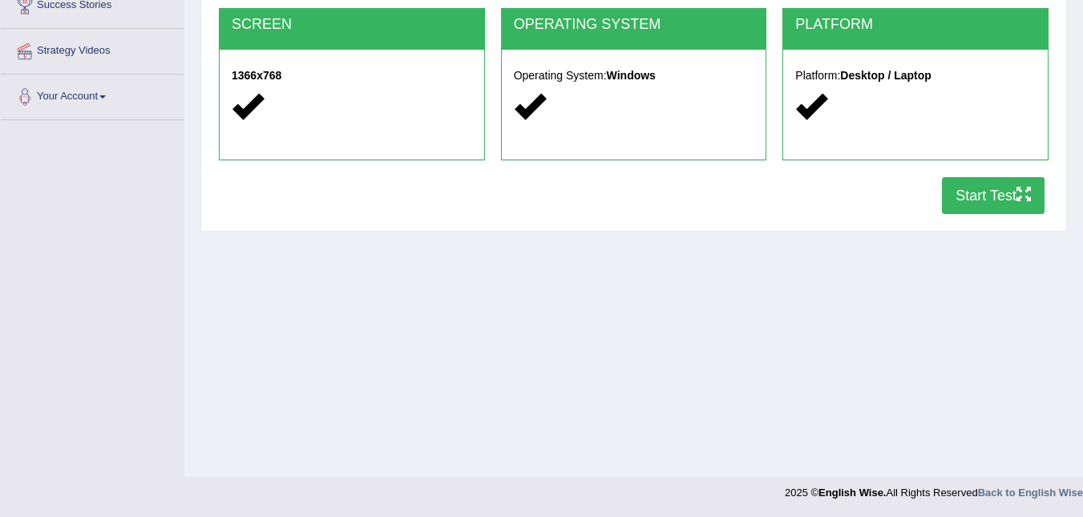
click at [987, 196] on button "Start Test" at bounding box center [993, 195] width 103 height 37
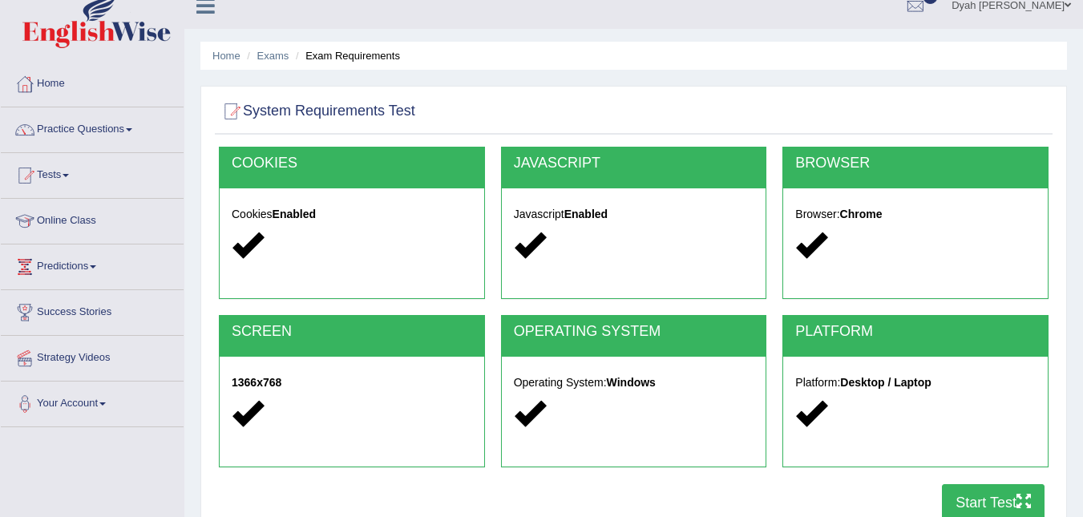
scroll to position [0, 0]
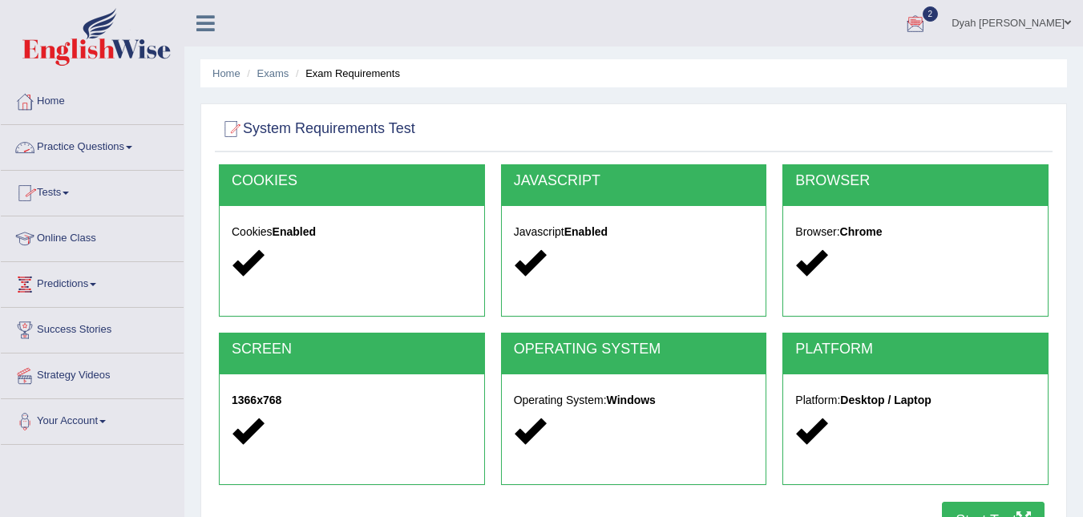
click at [62, 193] on link "Tests" at bounding box center [92, 191] width 183 height 40
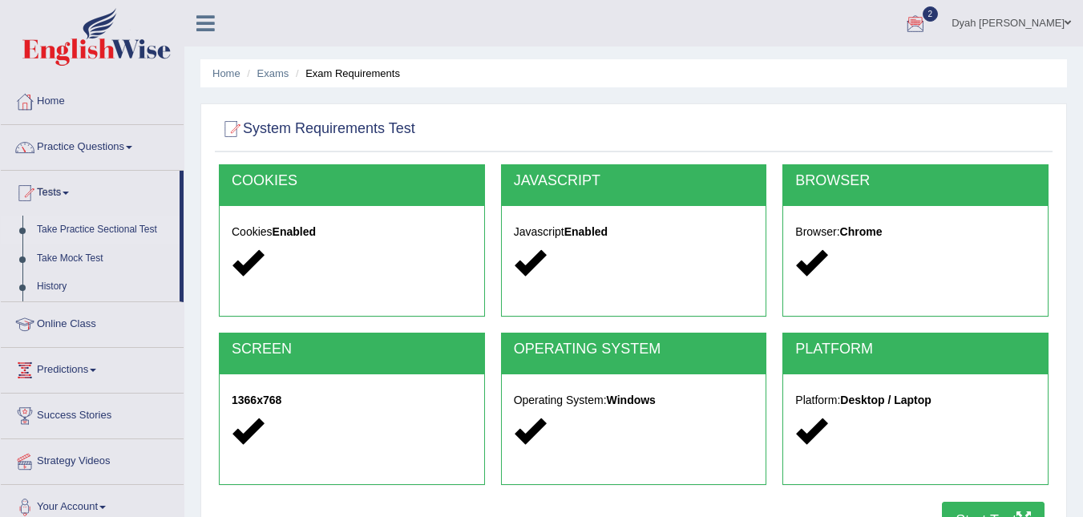
click at [95, 229] on link "Take Practice Sectional Test" at bounding box center [105, 230] width 150 height 29
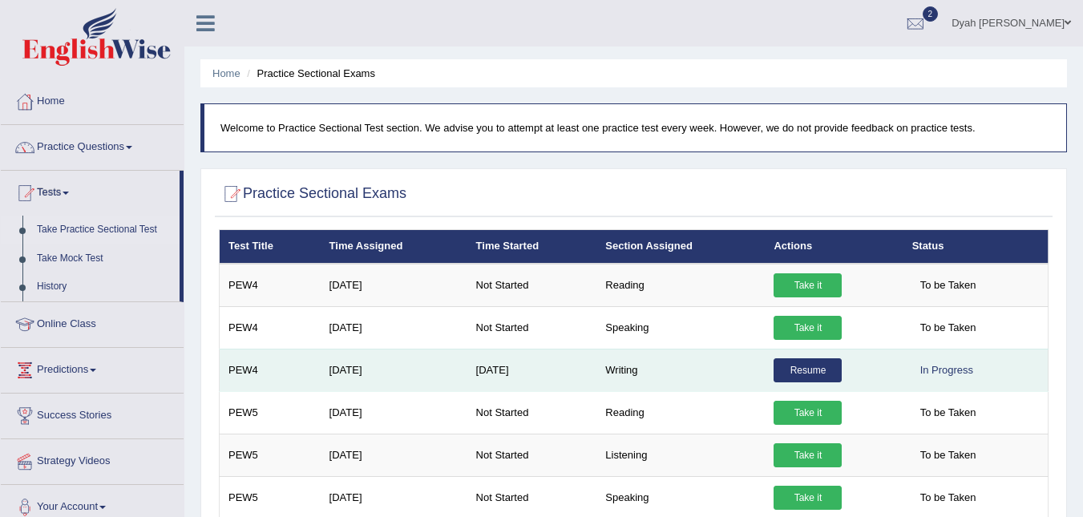
click at [813, 358] on link "Resume" at bounding box center [807, 370] width 68 height 24
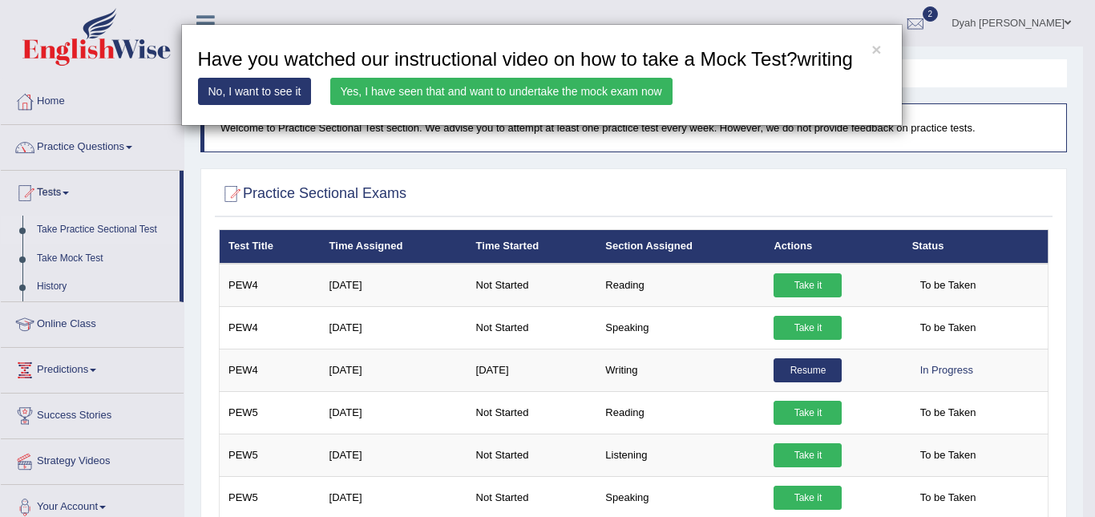
click at [609, 93] on link "Yes, I have seen that and want to undertake the mock exam now" at bounding box center [501, 91] width 342 height 27
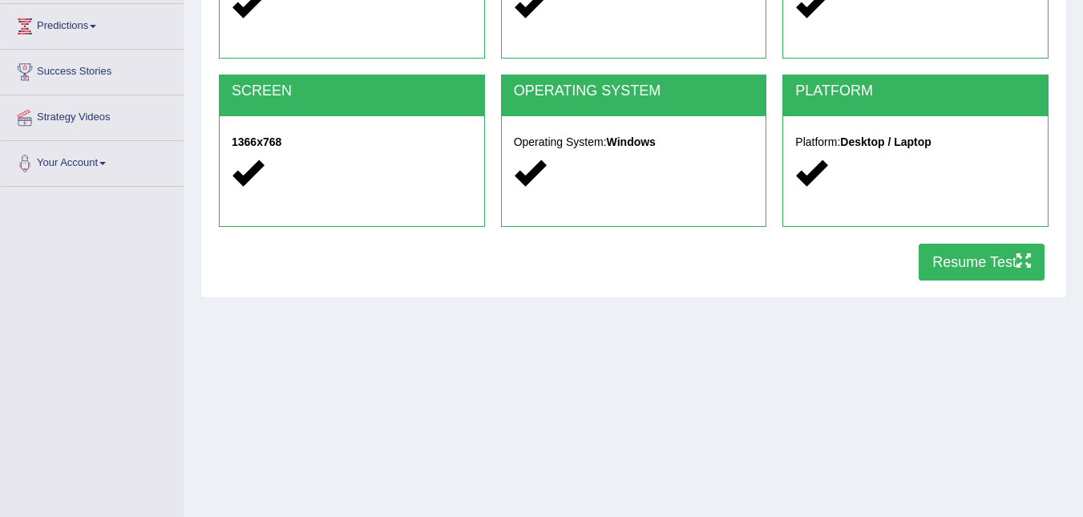
scroll to position [232, 0]
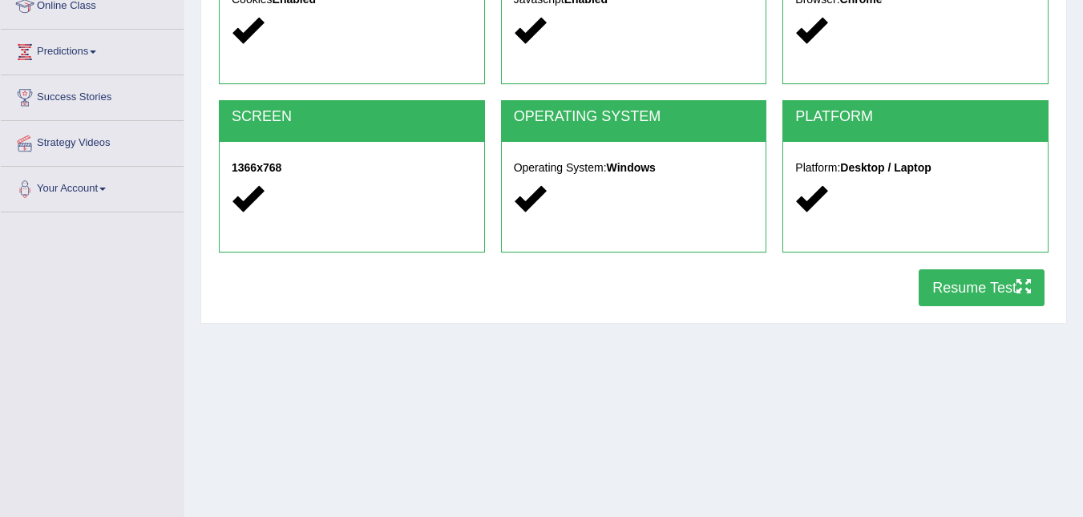
click at [1002, 288] on button "Resume Test" at bounding box center [981, 287] width 126 height 37
